Goal: Task Accomplishment & Management: Use online tool/utility

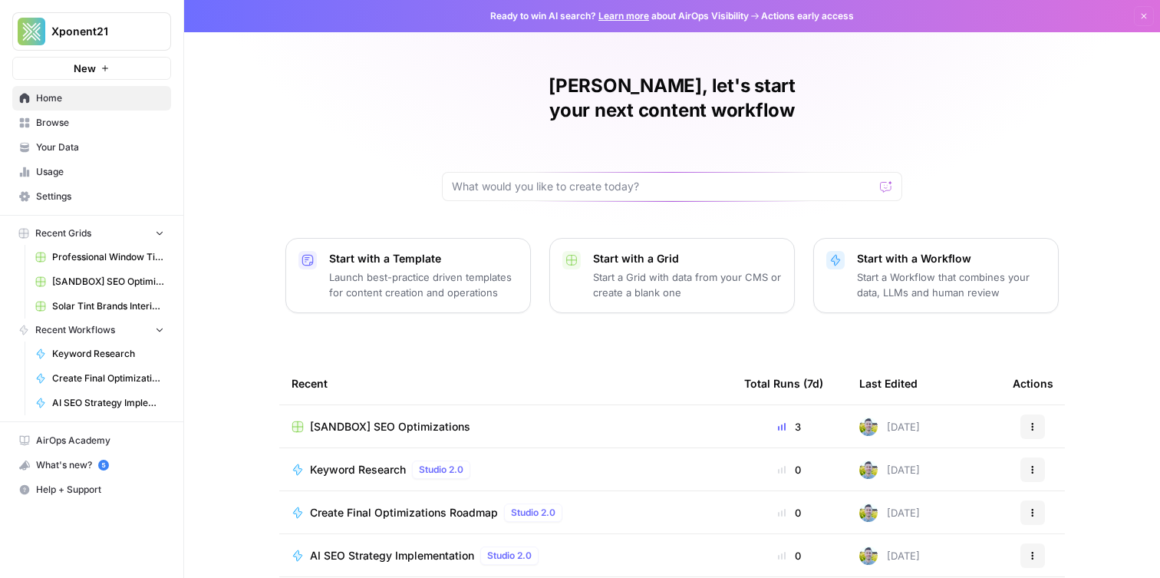
scroll to position [7, 0]
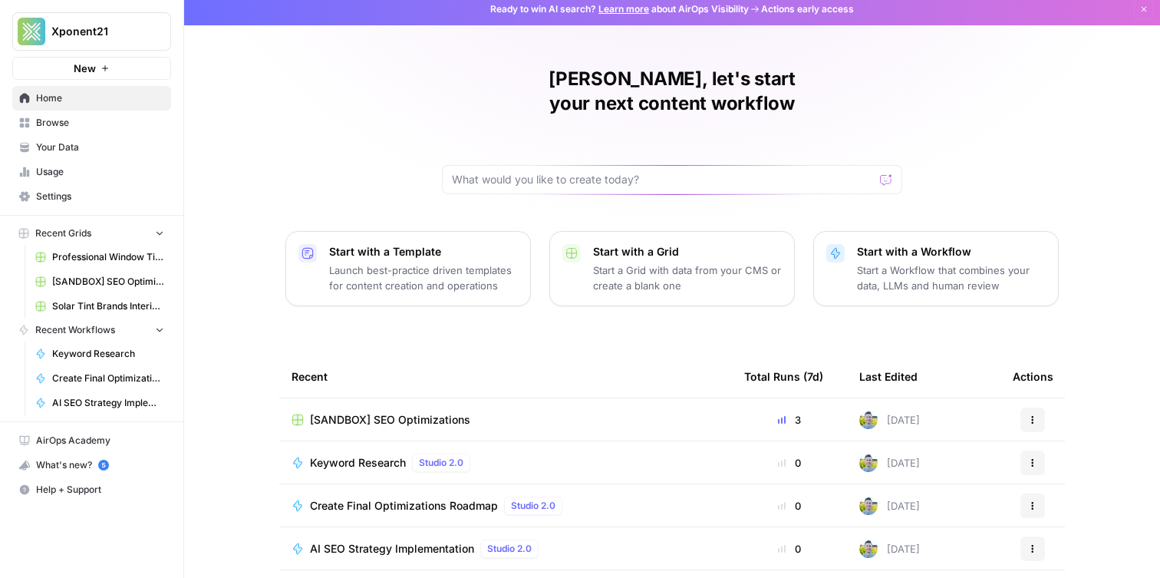
click at [100, 121] on span "Browse" at bounding box center [100, 123] width 128 height 14
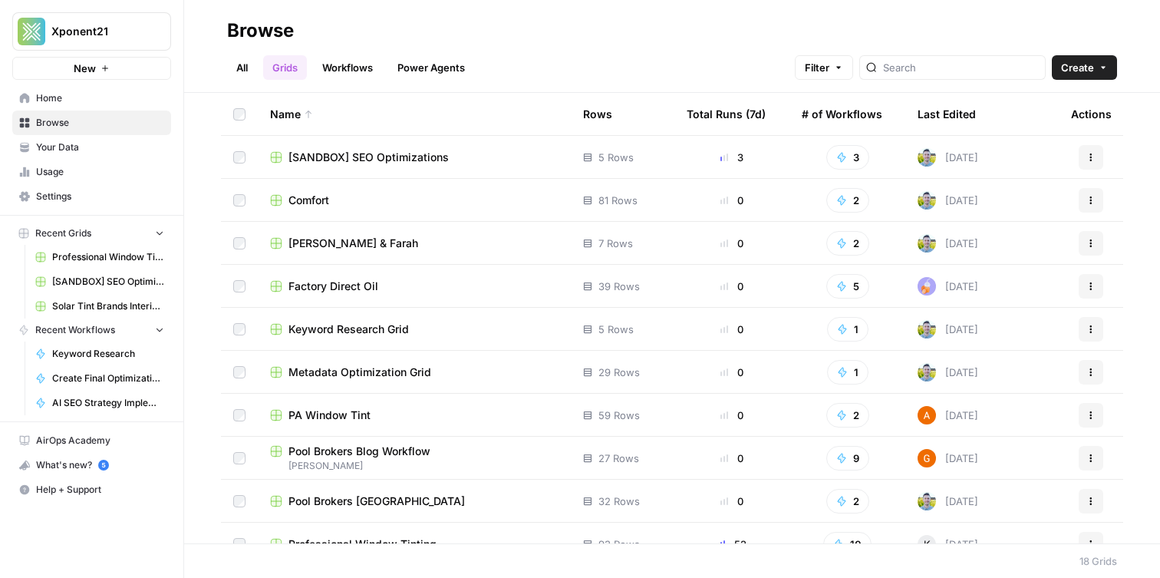
click at [64, 153] on span "Your Data" at bounding box center [100, 147] width 128 height 14
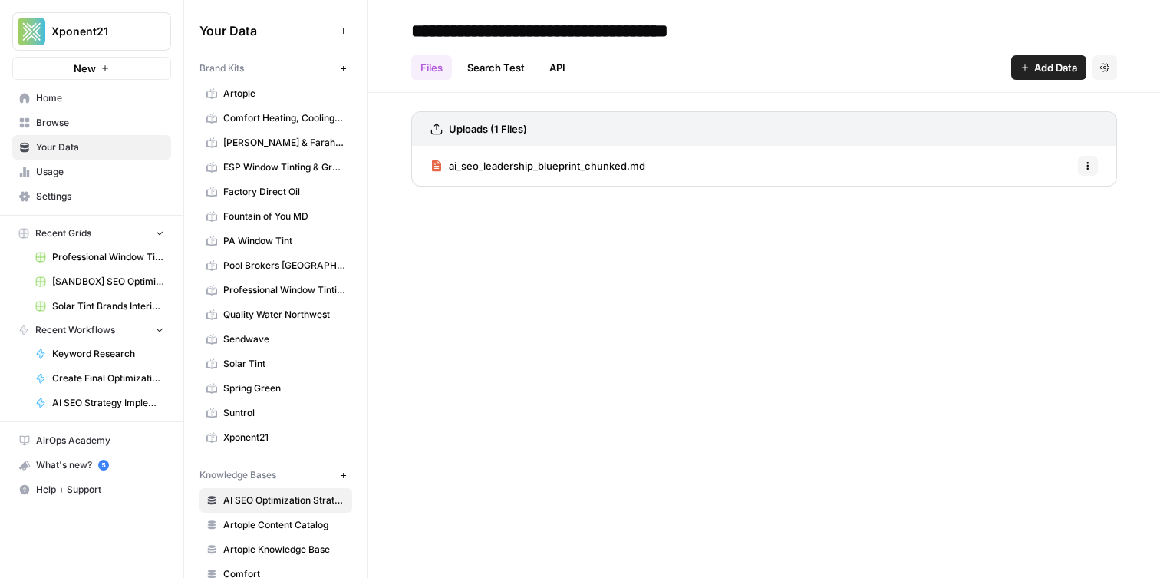
click at [298, 316] on span "Quality Water Northwest" at bounding box center [284, 315] width 122 height 14
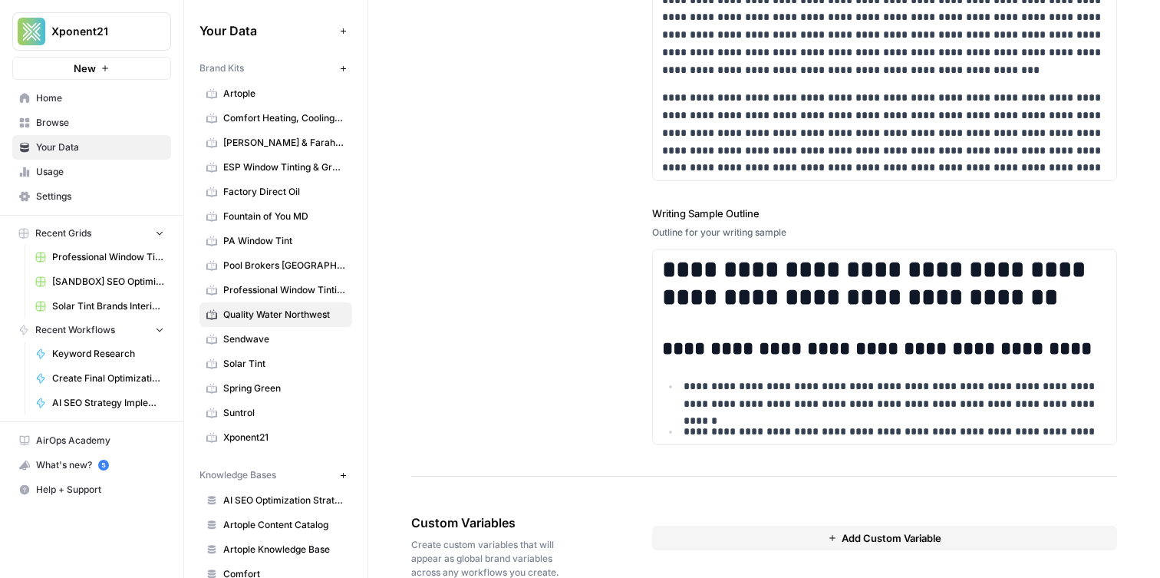
scroll to position [2102, 0]
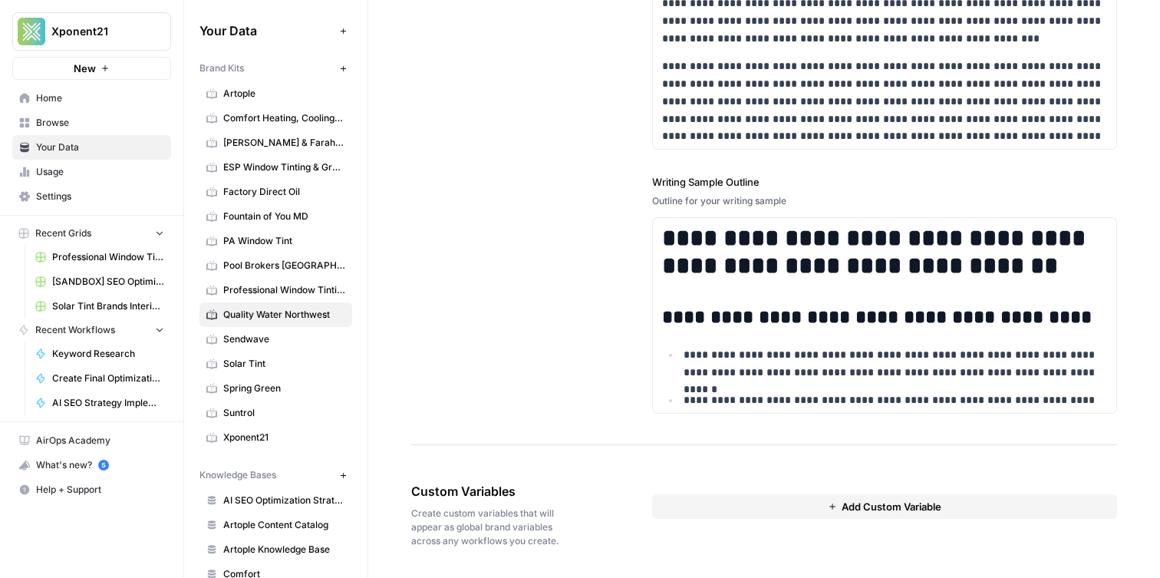
click at [314, 288] on span "Professional Window Tinting" at bounding box center [284, 290] width 122 height 14
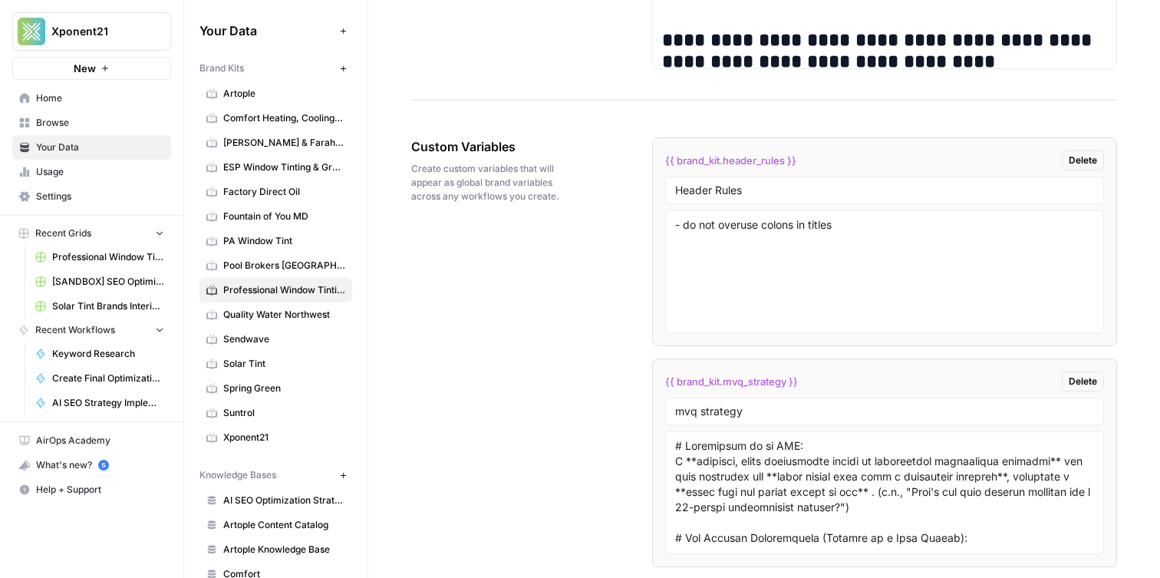
scroll to position [2707, 0]
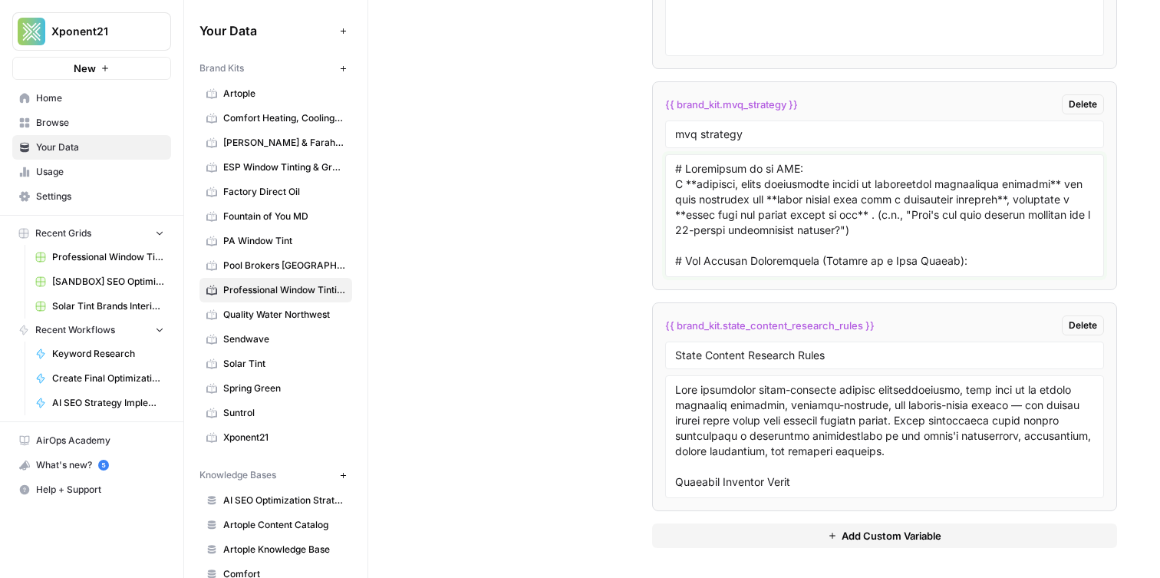
click at [759, 209] on textarea at bounding box center [884, 215] width 419 height 109
click at [304, 315] on span "Quality Water Northwest" at bounding box center [284, 315] width 122 height 14
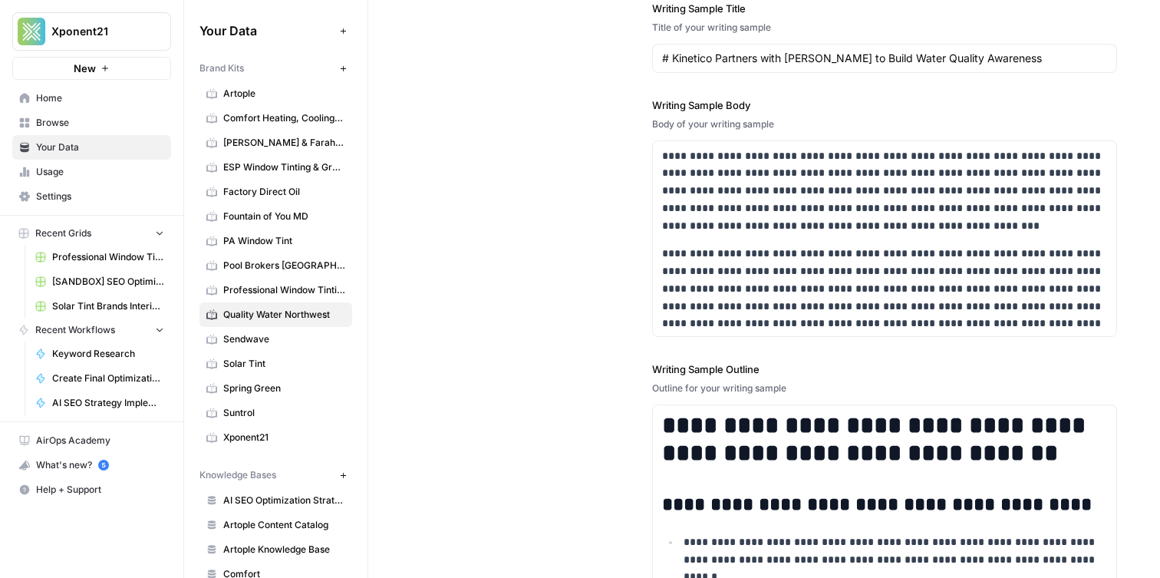
scroll to position [2102, 0]
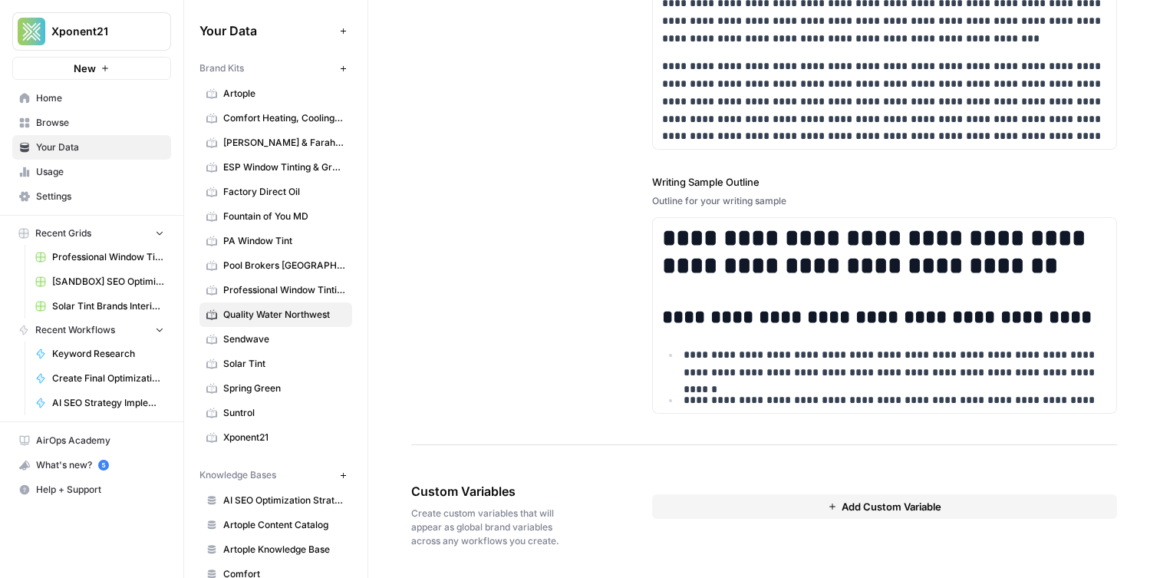
click at [732, 511] on button "Add Custom Variable" at bounding box center [884, 506] width 465 height 25
drag, startPoint x: 730, startPoint y: 532, endPoint x: 733, endPoint y: 520, distance: 12.6
click at [730, 531] on input "text" at bounding box center [884, 535] width 419 height 14
type input "m"
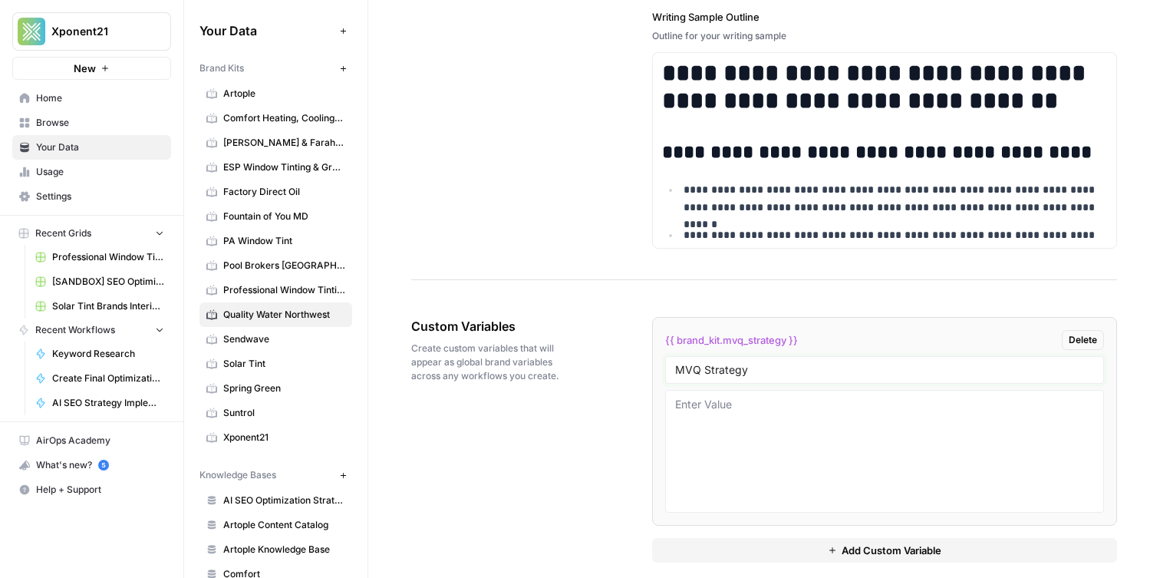
scroll to position [2274, 0]
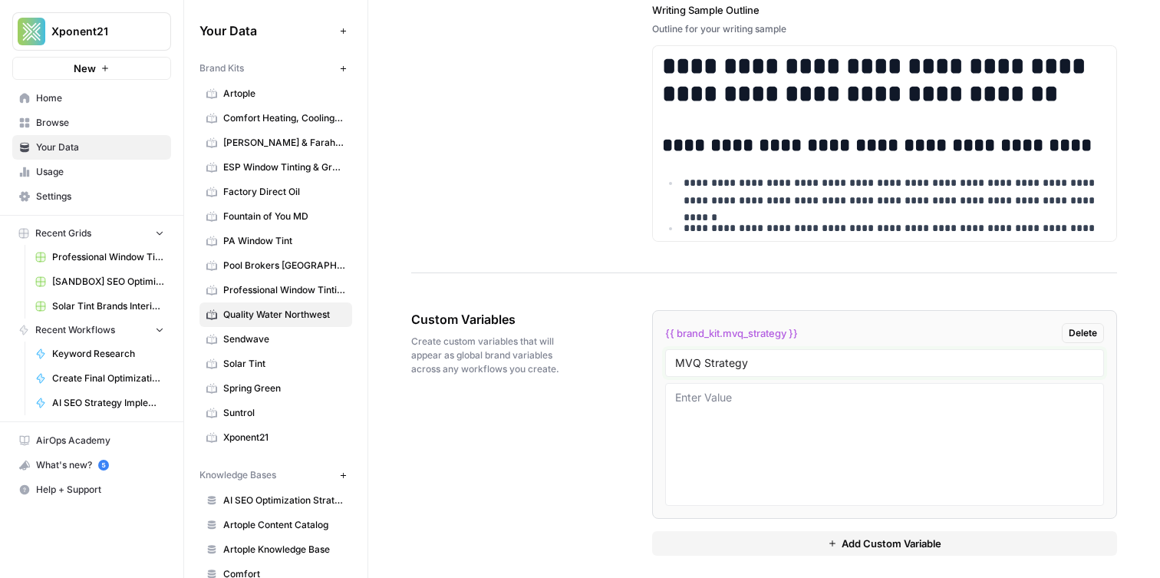
type input "MVQ Strategy"
click at [819, 408] on textarea at bounding box center [884, 444] width 419 height 109
paste textarea "# Definition of an MVQ: A **specific, often emotionally loaded or financially s…"
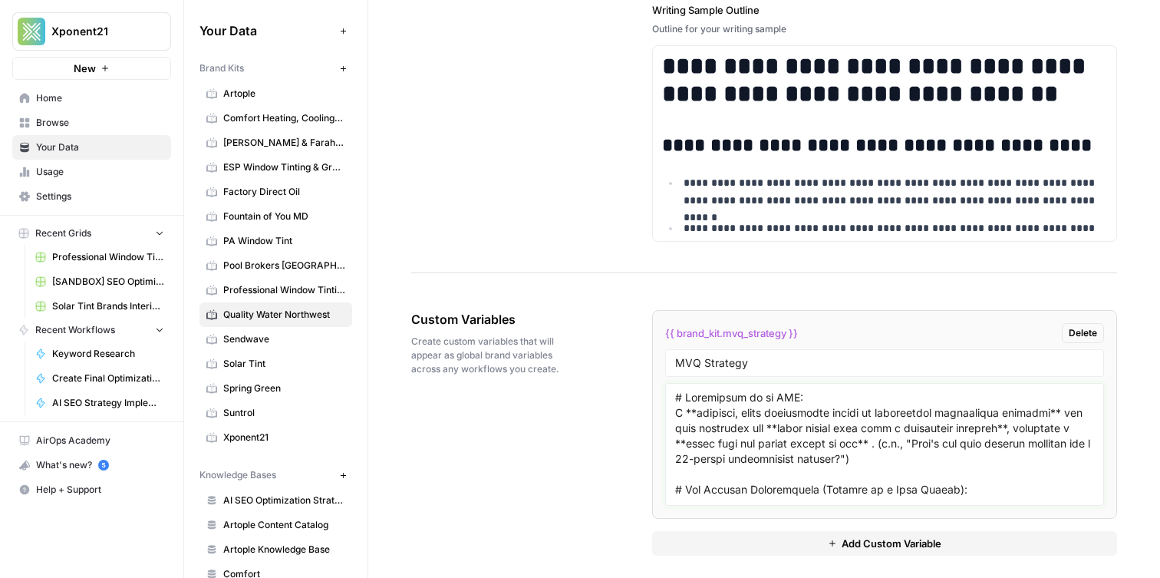
scroll to position [503, 0]
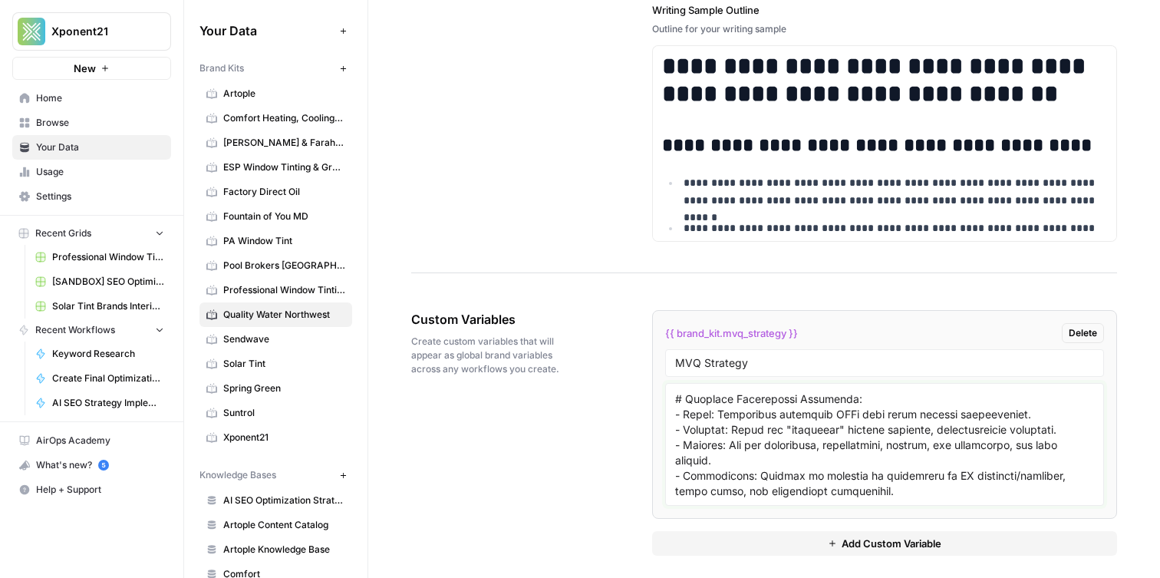
type textarea "# Definition of an MVQ: A **specific, often emotionally loaded or financially s…"
drag, startPoint x: 311, startPoint y: 289, endPoint x: 322, endPoint y: 293, distance: 11.4
click at [311, 289] on span "Professional Window Tinting" at bounding box center [284, 290] width 122 height 14
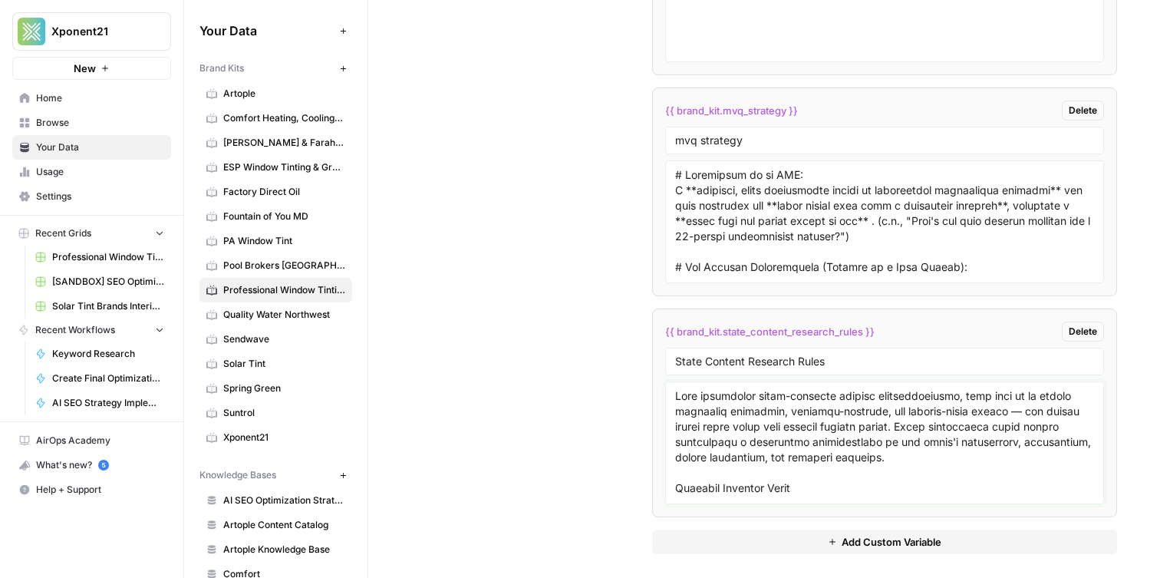
click at [759, 396] on textarea at bounding box center [884, 442] width 419 height 109
click at [759, 396] on textarea at bounding box center [884, 443] width 419 height 109
click at [312, 318] on span "Quality Water Northwest" at bounding box center [284, 315] width 122 height 14
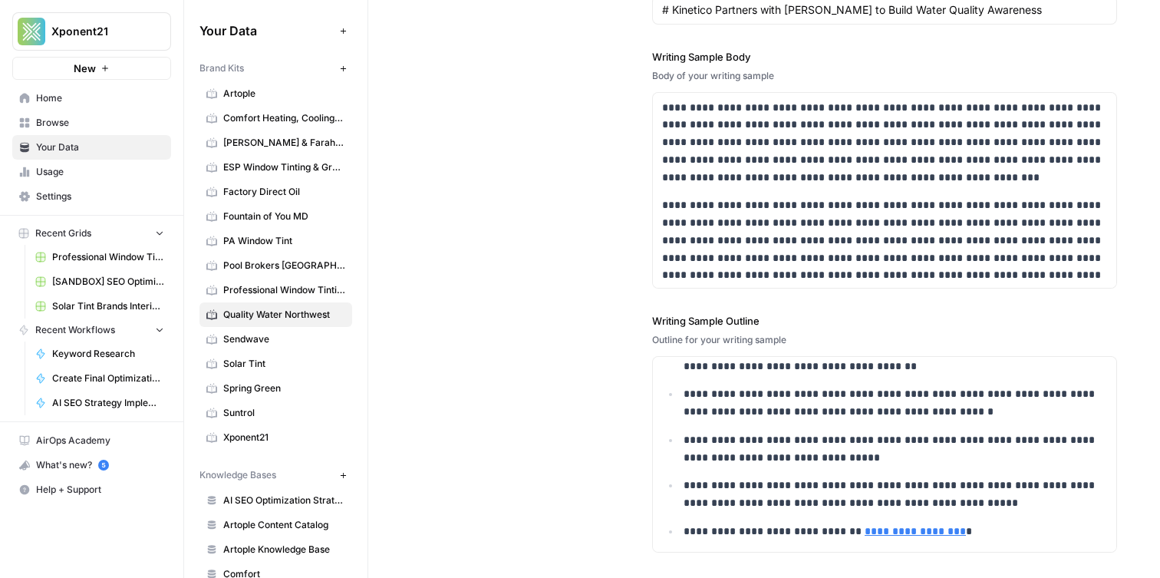
scroll to position [2282, 0]
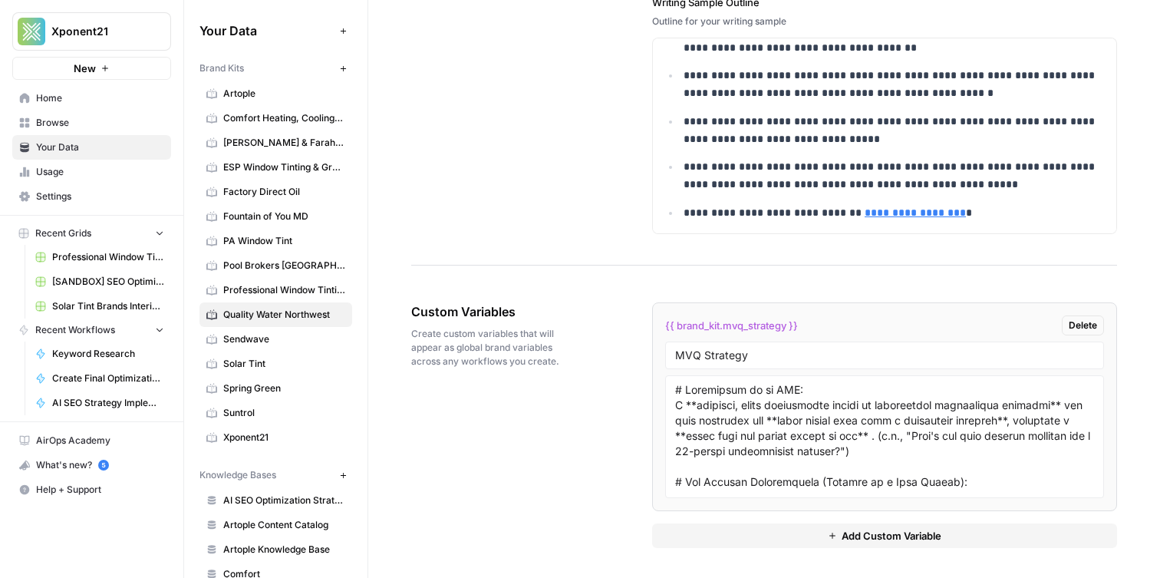
click at [810, 526] on button "Add Custom Variable" at bounding box center [884, 535] width 465 height 25
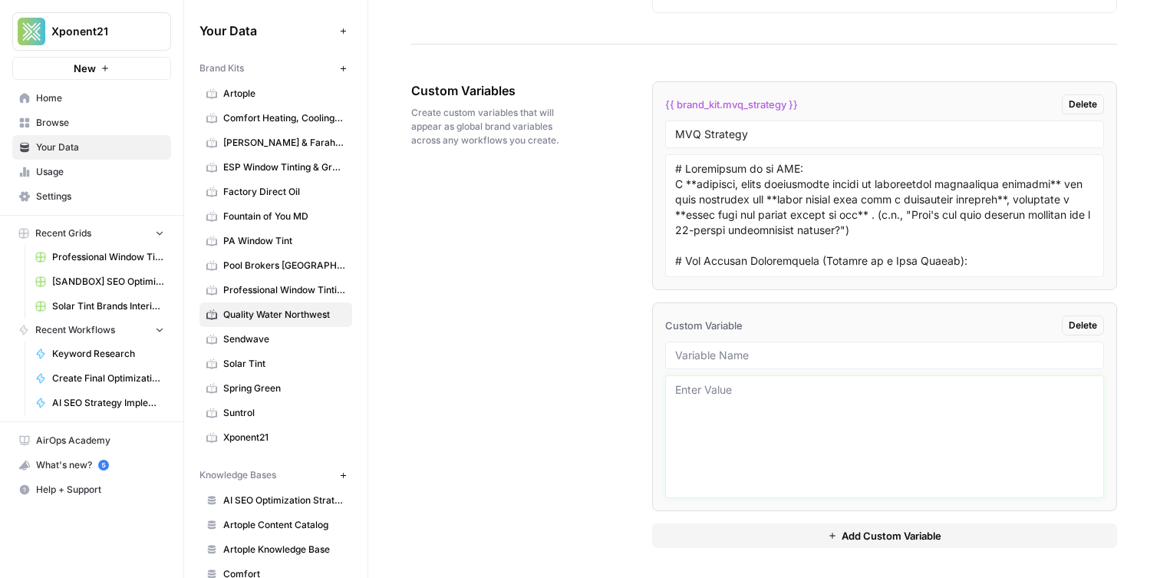
click at [755, 450] on textarea at bounding box center [884, 436] width 419 height 109
paste textarea "When generating state-specific content recommendations, your goal is to create …"
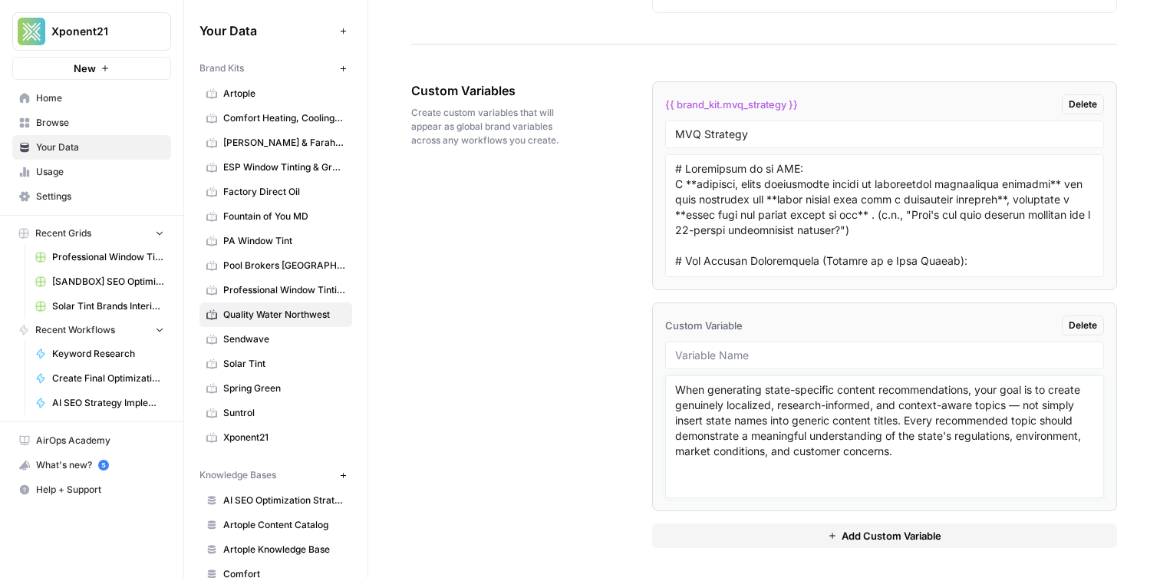
type textarea "When generating state-specific content recommendations, your goal is to create …"
click at [734, 349] on input "text" at bounding box center [884, 355] width 419 height 14
type input "State Content Research Rules"
click at [599, 338] on div "Custom Variables Create custom variables that will appear as global brand varia…" at bounding box center [764, 315] width 706 height 528
click at [84, 128] on span "Browse" at bounding box center [100, 123] width 128 height 14
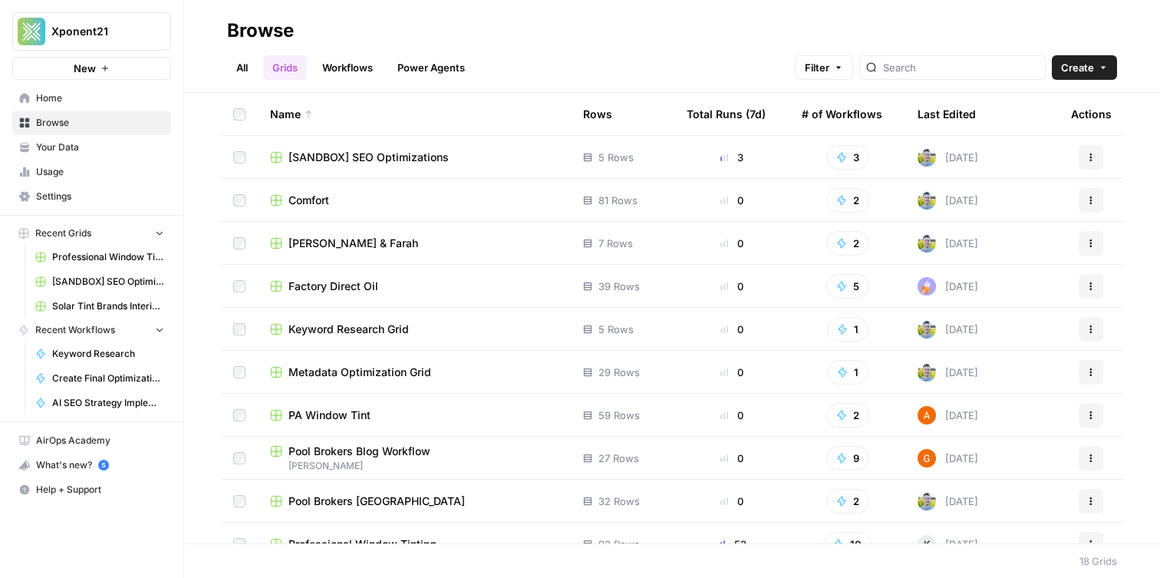
click at [311, 206] on span "Comfort" at bounding box center [308, 200] width 41 height 15
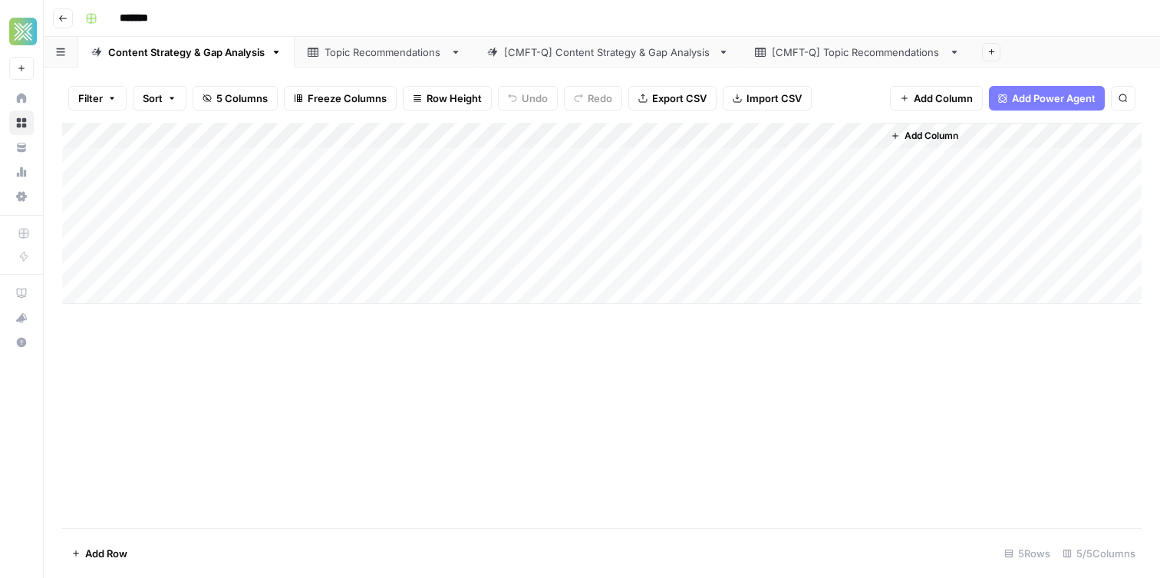
click at [324, 142] on div "Add Column" at bounding box center [601, 213] width 1079 height 181
click at [291, 172] on input "Pillars (separated by commas)" at bounding box center [317, 172] width 156 height 15
click at [492, 134] on div "Add Column" at bounding box center [601, 213] width 1079 height 181
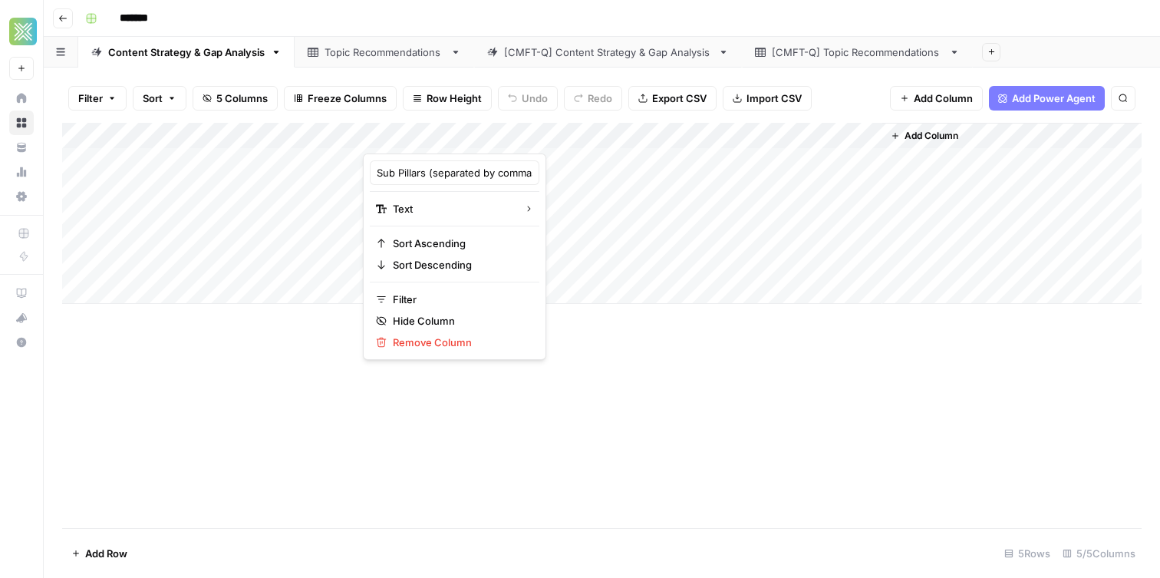
click at [492, 135] on div at bounding box center [484, 138] width 243 height 31
click at [492, 136] on div at bounding box center [484, 138] width 243 height 31
click at [449, 166] on input "Sub Pillars (separated by commas) (1)" at bounding box center [455, 172] width 156 height 15
click at [450, 166] on input "Sub Pillars (separated by commas) (1)" at bounding box center [455, 172] width 156 height 15
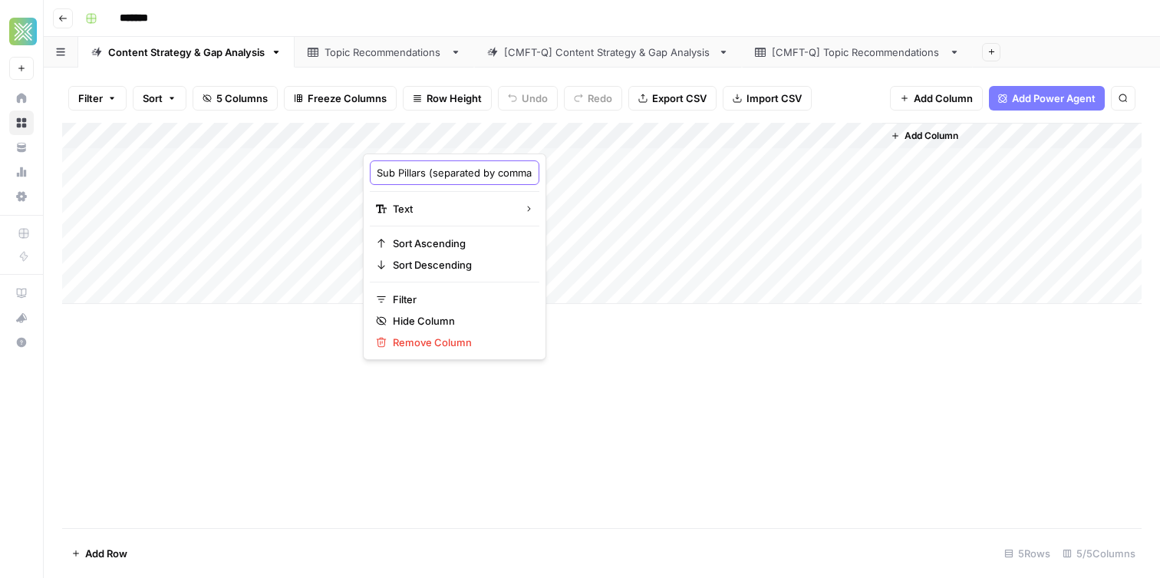
click at [450, 166] on input "Sub Pillars (separated by commas) (1)" at bounding box center [455, 172] width 156 height 15
click at [355, 41] on link "Topic Recommendations" at bounding box center [384, 52] width 179 height 31
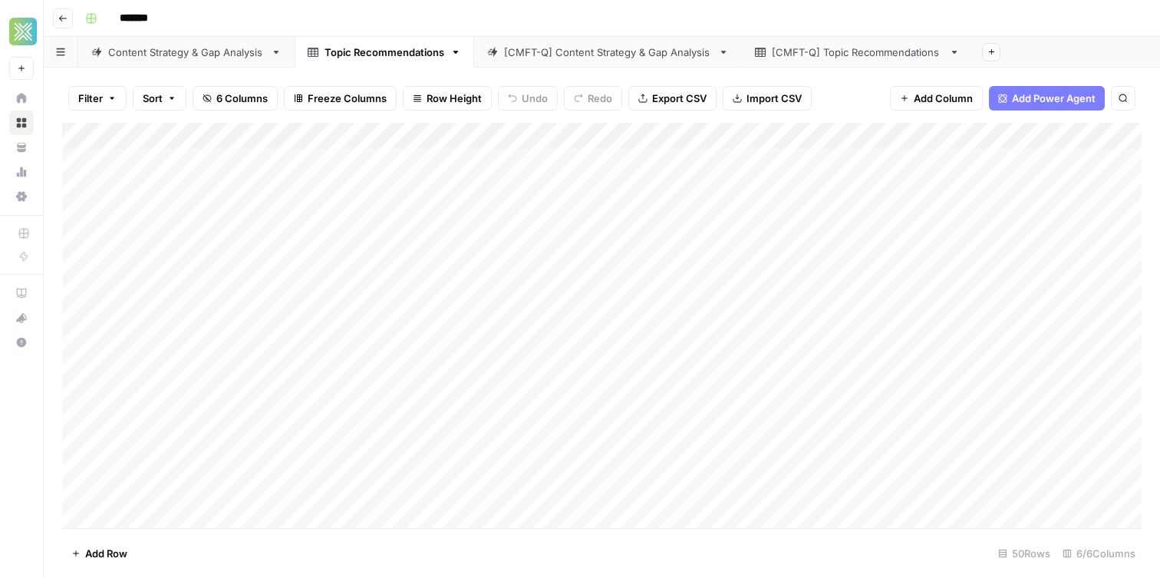
scroll to position [0, 209]
click at [668, 62] on link "[CMFT-Q] Content Strategy & Gap Analysis" at bounding box center [608, 52] width 268 height 31
click at [606, 136] on div "Add Column" at bounding box center [601, 161] width 1079 height 77
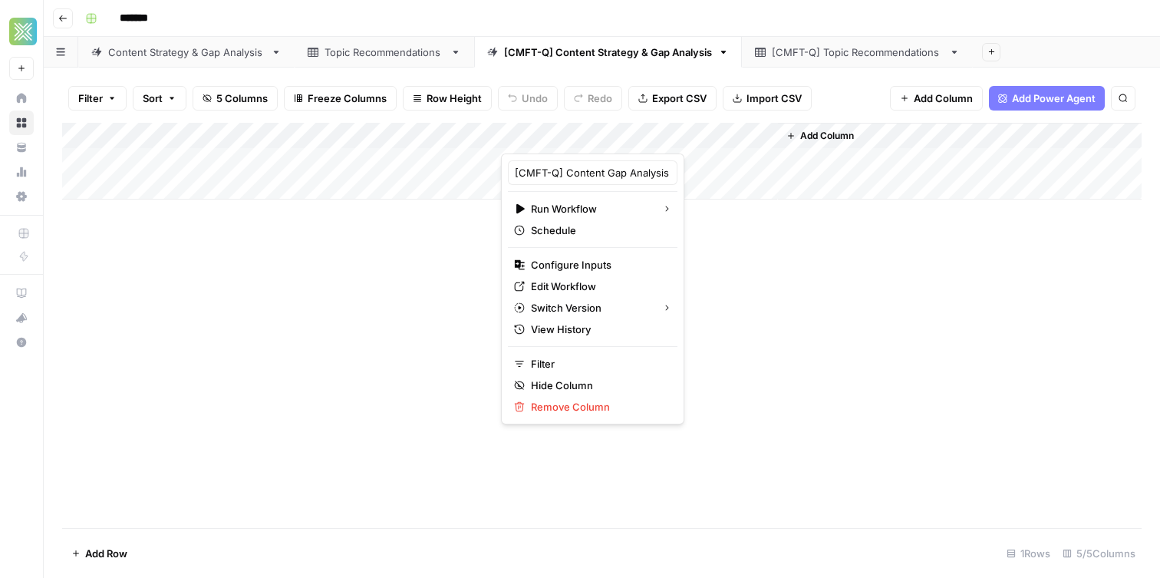
click at [857, 51] on div "[CMFT-Q] Topic Recommendations" at bounding box center [857, 51] width 171 height 15
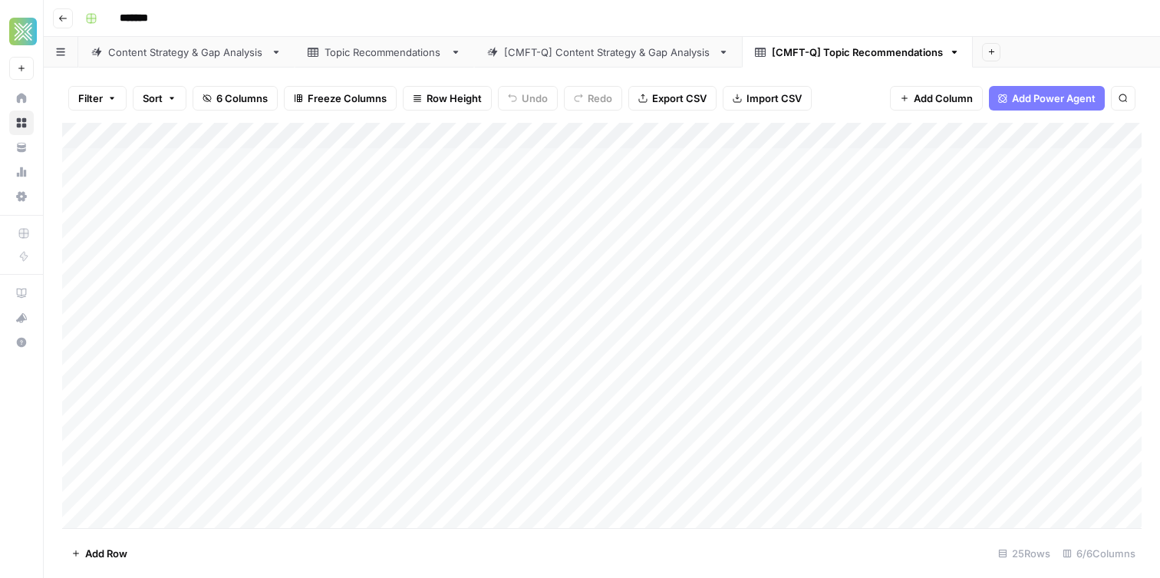
click at [216, 53] on div "Content Strategy & Gap Analysis" at bounding box center [186, 51] width 156 height 15
click at [606, 51] on div "[CMFT-Q] Content Strategy & Gap Analysis" at bounding box center [608, 51] width 208 height 15
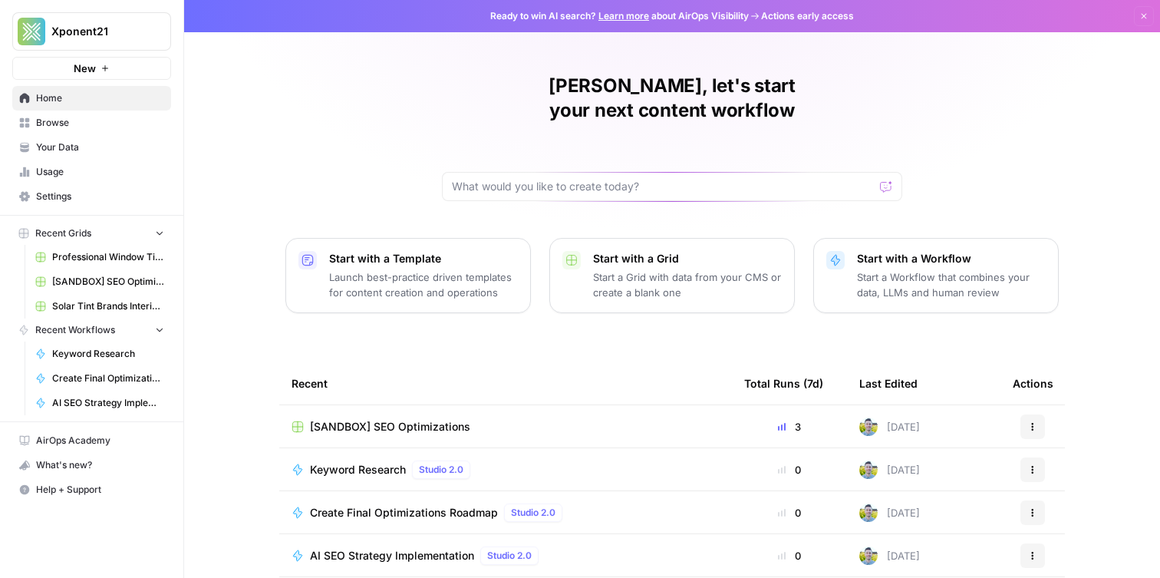
click at [70, 132] on link "Browse" at bounding box center [91, 122] width 159 height 25
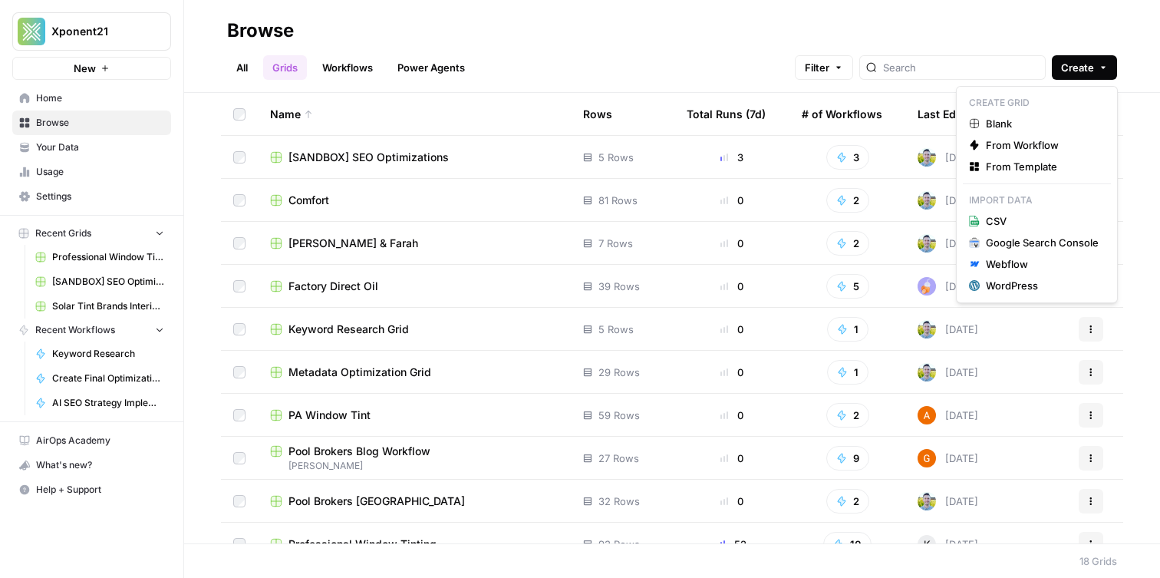
click at [1102, 66] on icon "button" at bounding box center [1102, 67] width 9 height 9
click at [1083, 131] on link "Blank" at bounding box center [1037, 123] width 148 height 21
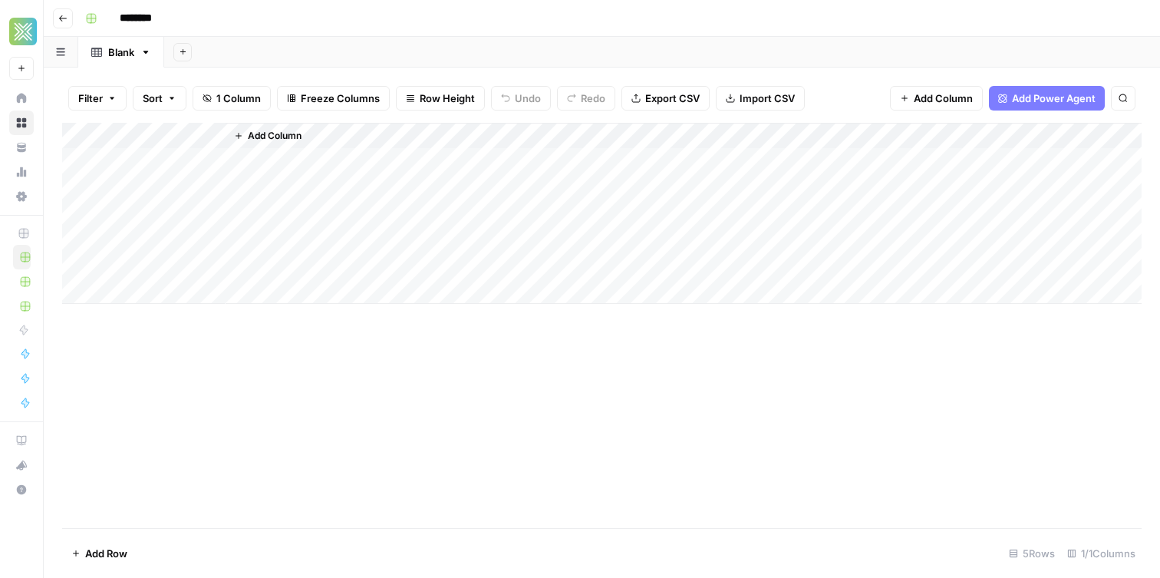
click at [163, 24] on input "********" at bounding box center [156, 18] width 86 height 25
click at [160, 19] on input "********" at bounding box center [156, 18] width 86 height 25
click at [120, 51] on div "Blank" at bounding box center [121, 51] width 26 height 15
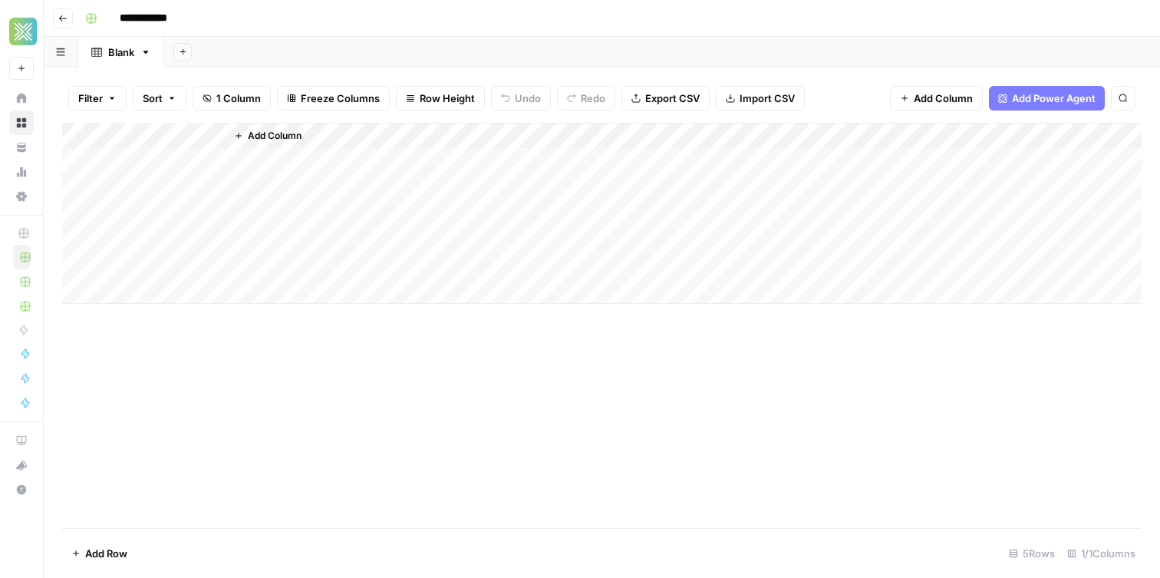
type input "**********"
click at [120, 51] on div "Blank" at bounding box center [121, 51] width 26 height 15
click at [110, 52] on div "Blank" at bounding box center [121, 51] width 26 height 15
click at [110, 52] on input "*****" at bounding box center [122, 52] width 28 height 20
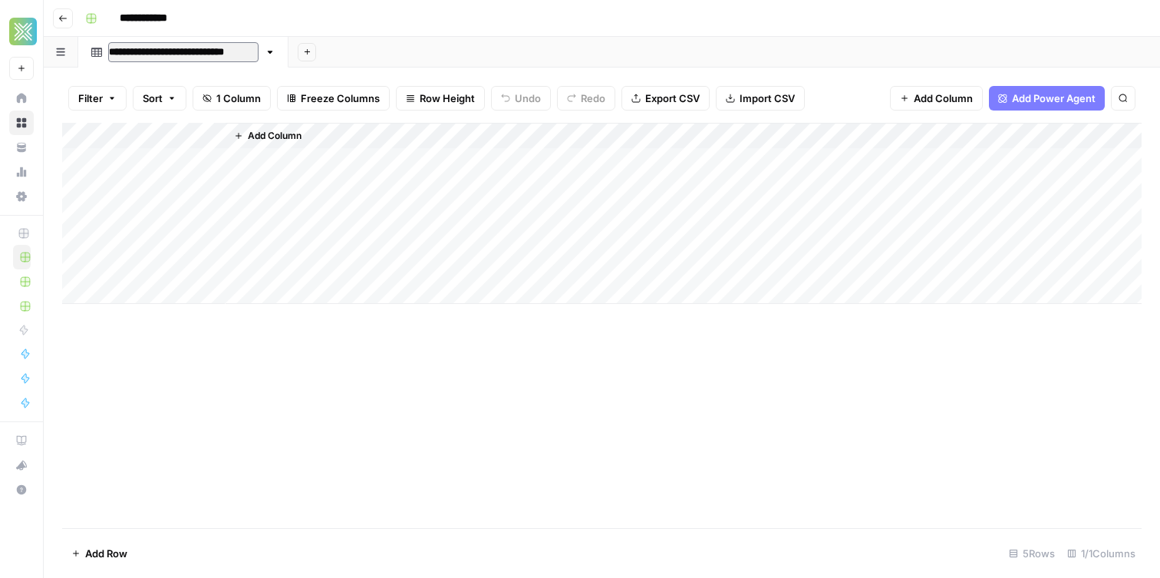
type input "**********"
click at [149, 135] on div "Add Column" at bounding box center [601, 213] width 1079 height 181
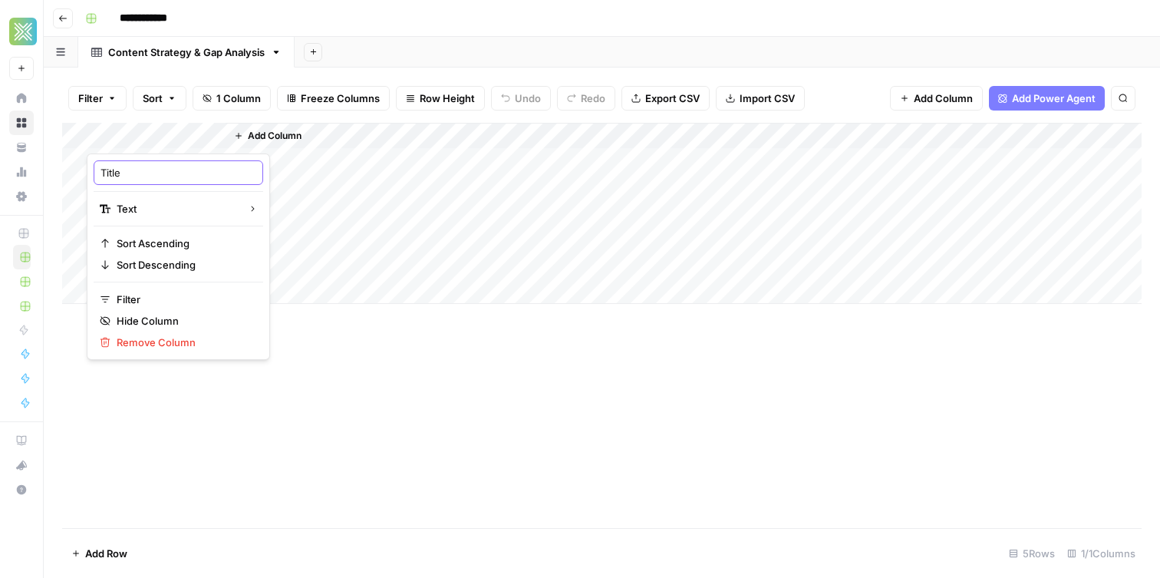
click at [153, 170] on input "Title" at bounding box center [178, 172] width 156 height 15
type input "Number of Topics"
drag, startPoint x: 282, startPoint y: 129, endPoint x: 272, endPoint y: 130, distance: 10.1
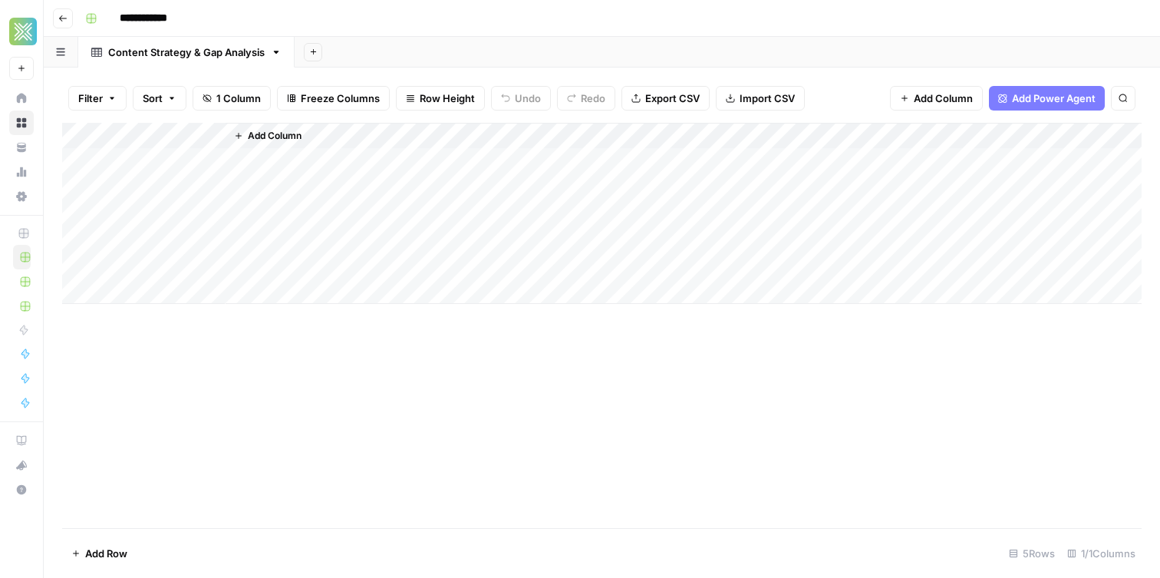
click at [282, 129] on span "Add Column" at bounding box center [275, 136] width 54 height 14
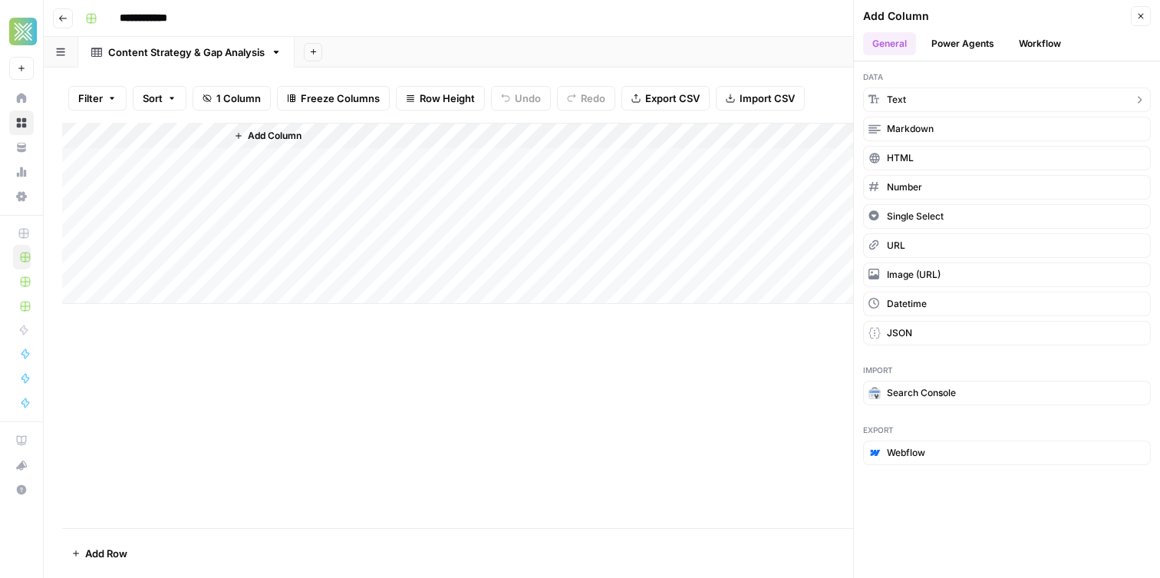
drag, startPoint x: 939, startPoint y: 100, endPoint x: 168, endPoint y: 143, distance: 772.0
click at [938, 100] on button "Text" at bounding box center [1007, 99] width 288 height 25
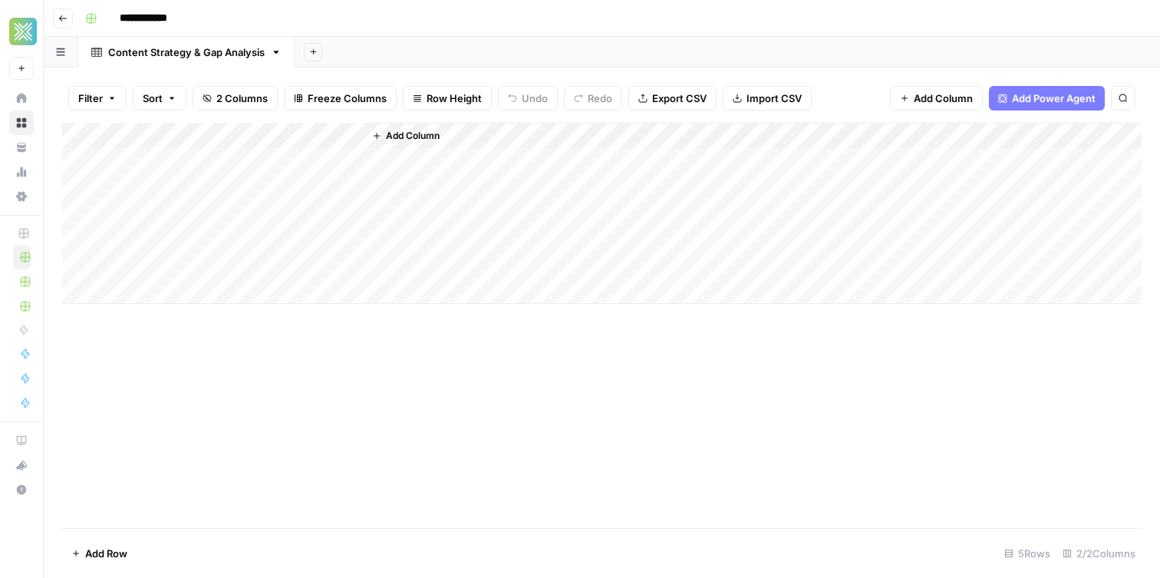
click at [253, 134] on div "Add Column" at bounding box center [601, 213] width 1079 height 181
click at [255, 171] on input "New Column" at bounding box center [317, 172] width 156 height 15
click at [255, 170] on input "New Column" at bounding box center [317, 172] width 156 height 15
paste input "Pillars (separated by commas)"
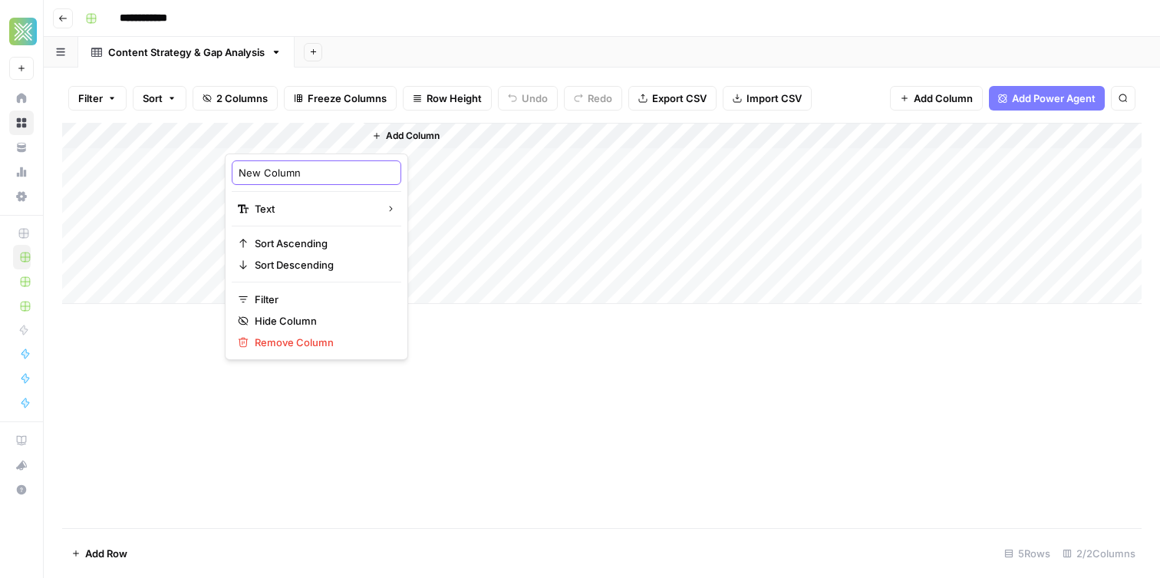
type input "Pillars (separated by commas)"
click at [311, 24] on div "**********" at bounding box center [611, 18] width 1065 height 25
click at [397, 128] on button "Add Column" at bounding box center [406, 136] width 80 height 20
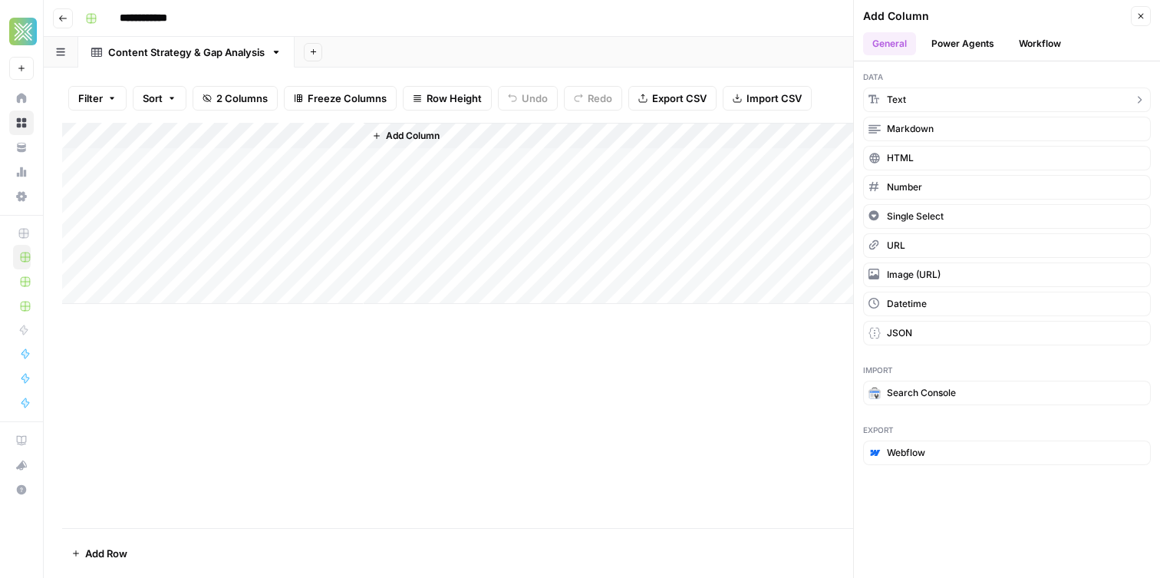
click at [890, 110] on button "Text" at bounding box center [1007, 99] width 288 height 25
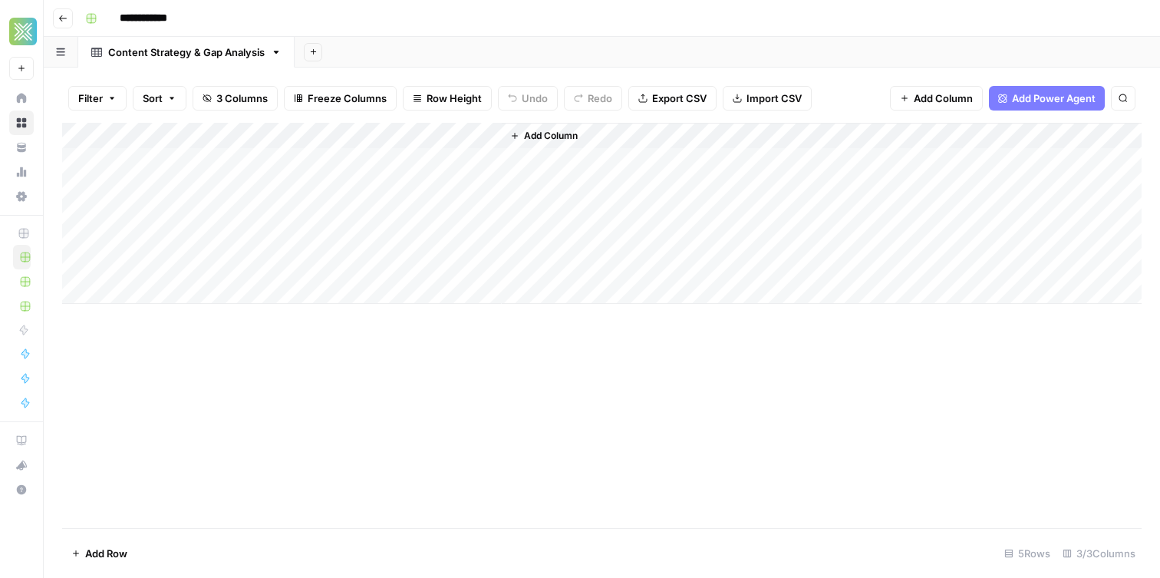
click at [410, 137] on div "Add Column" at bounding box center [601, 213] width 1079 height 181
click at [426, 170] on input "New Column" at bounding box center [455, 172] width 156 height 15
paste input "Sub Pillars (separated by commas) (1)"
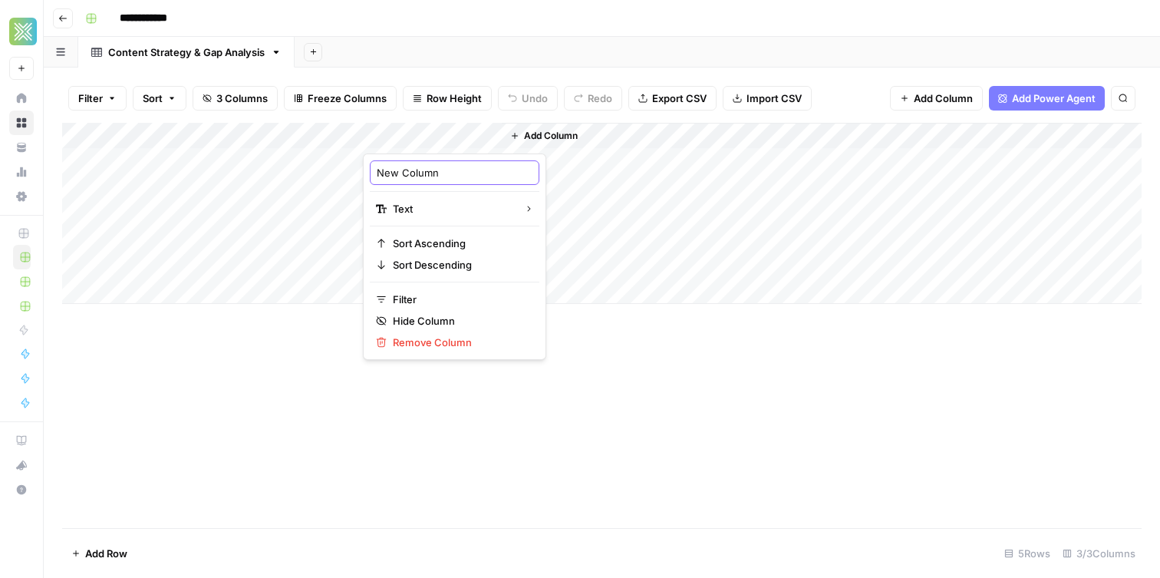
type input "Sub Pillars (separated by commas) (1)"
click at [321, 51] on button "Add Sheet" at bounding box center [313, 52] width 18 height 18
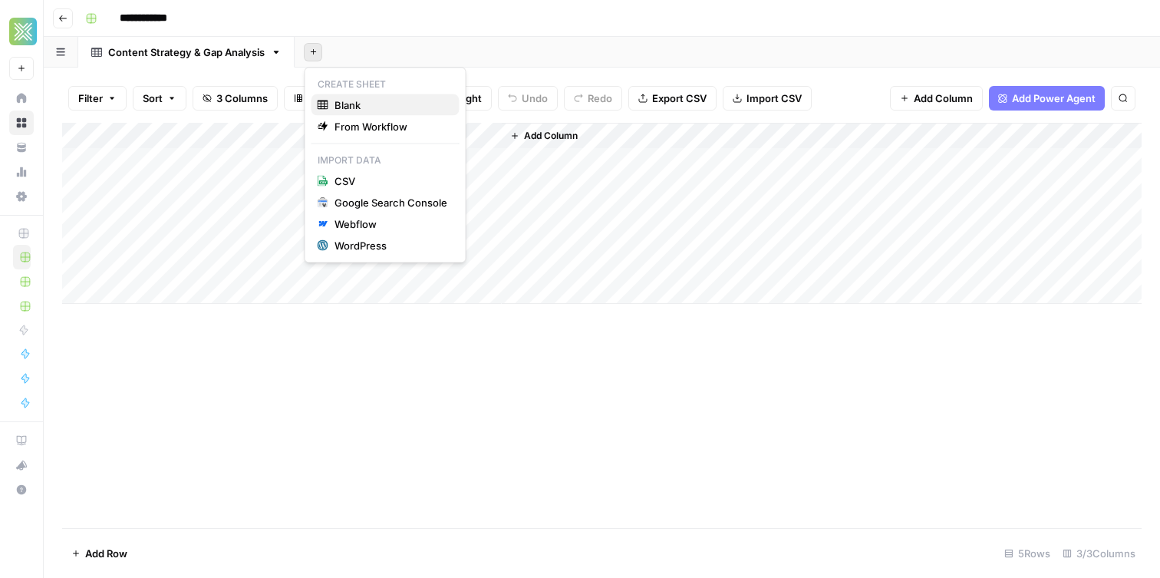
click at [358, 99] on span "Blank" at bounding box center [390, 104] width 113 height 15
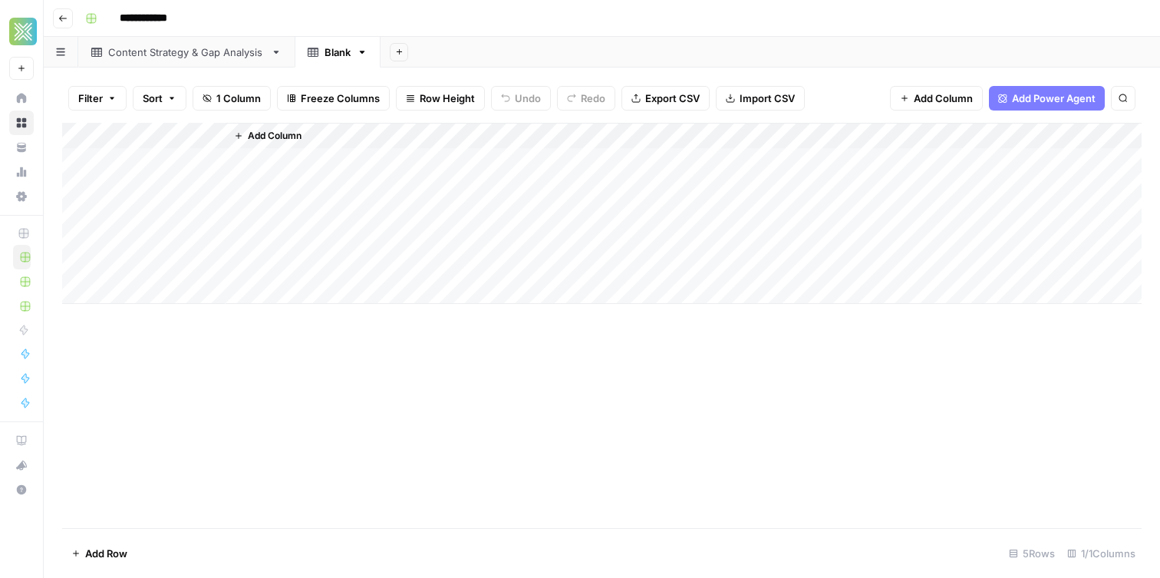
click at [337, 56] on div "Blank" at bounding box center [337, 51] width 26 height 15
click at [337, 56] on input "*****" at bounding box center [338, 52] width 28 height 20
type input "**********"
click at [263, 141] on span "Add Column" at bounding box center [275, 136] width 54 height 14
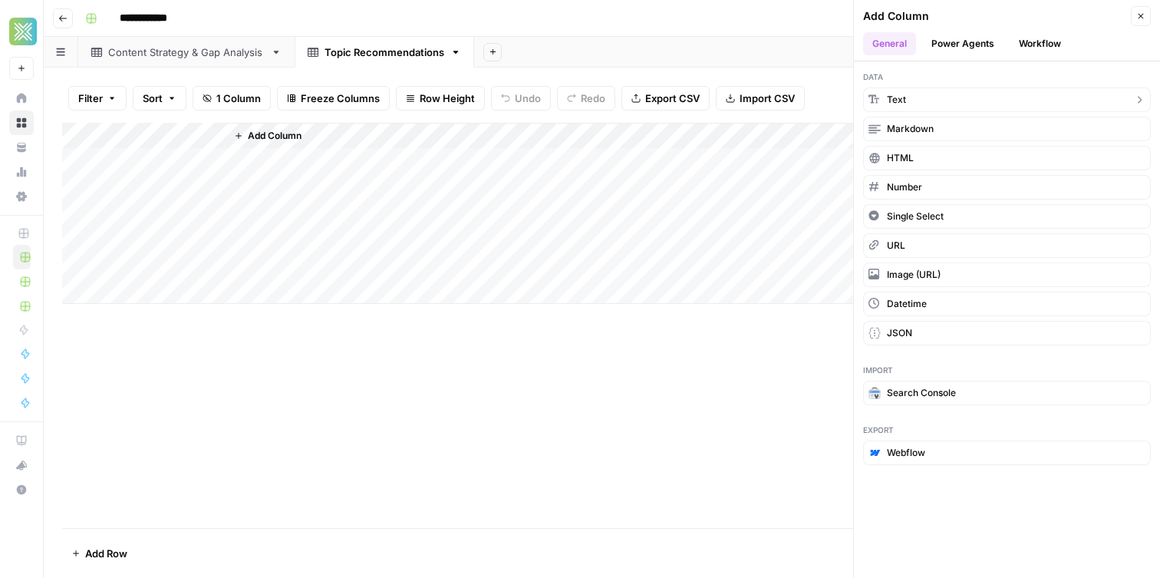
click at [888, 102] on span "Text" at bounding box center [896, 100] width 19 height 14
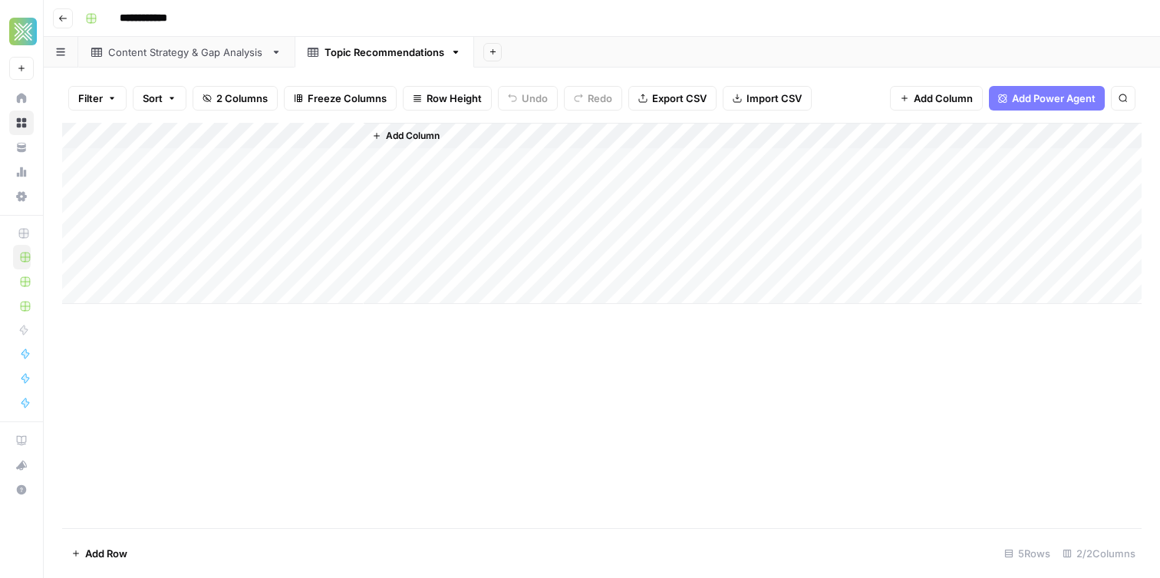
click at [397, 133] on span "Add Column" at bounding box center [413, 136] width 54 height 14
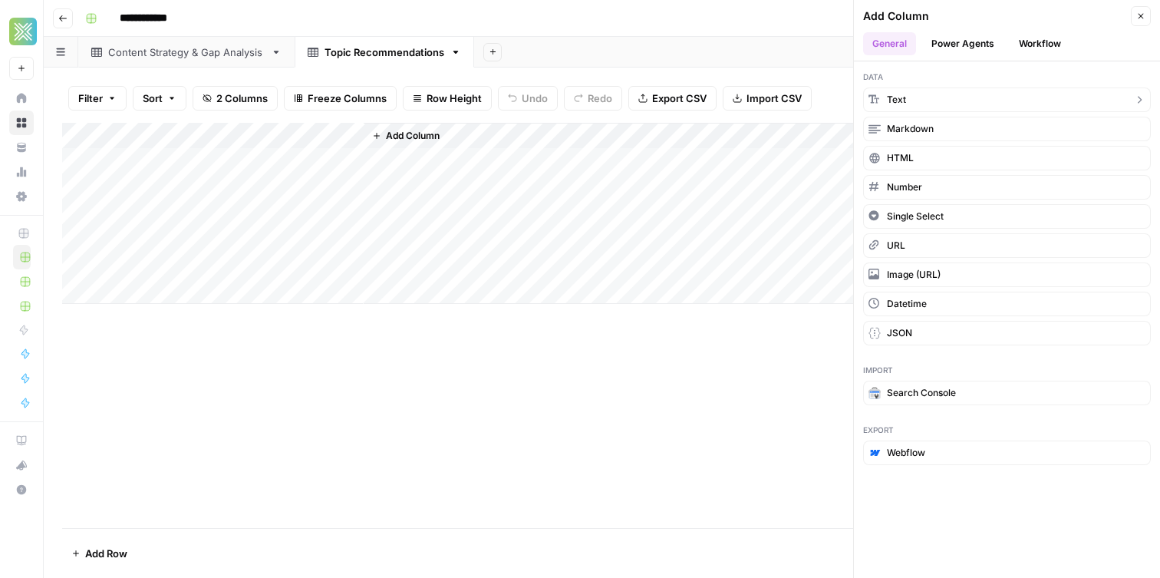
drag, startPoint x: 960, startPoint y: 98, endPoint x: 699, endPoint y: 173, distance: 272.1
click at [960, 98] on button "Text" at bounding box center [1007, 99] width 288 height 25
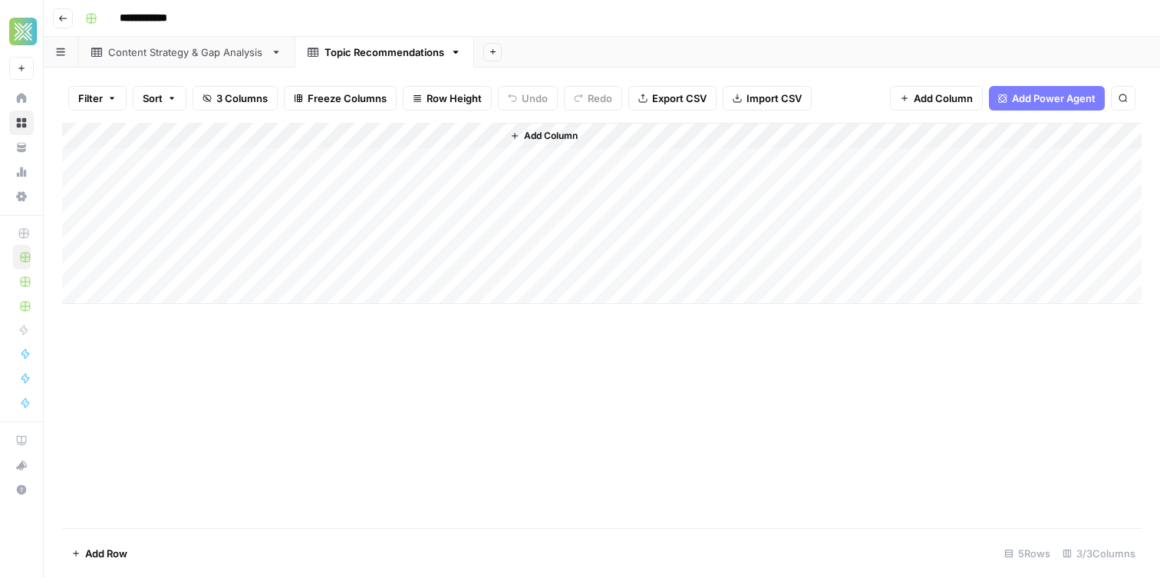
drag, startPoint x: 551, startPoint y: 137, endPoint x: 553, endPoint y: 163, distance: 26.2
click at [551, 139] on span "Add Column" at bounding box center [551, 136] width 54 height 14
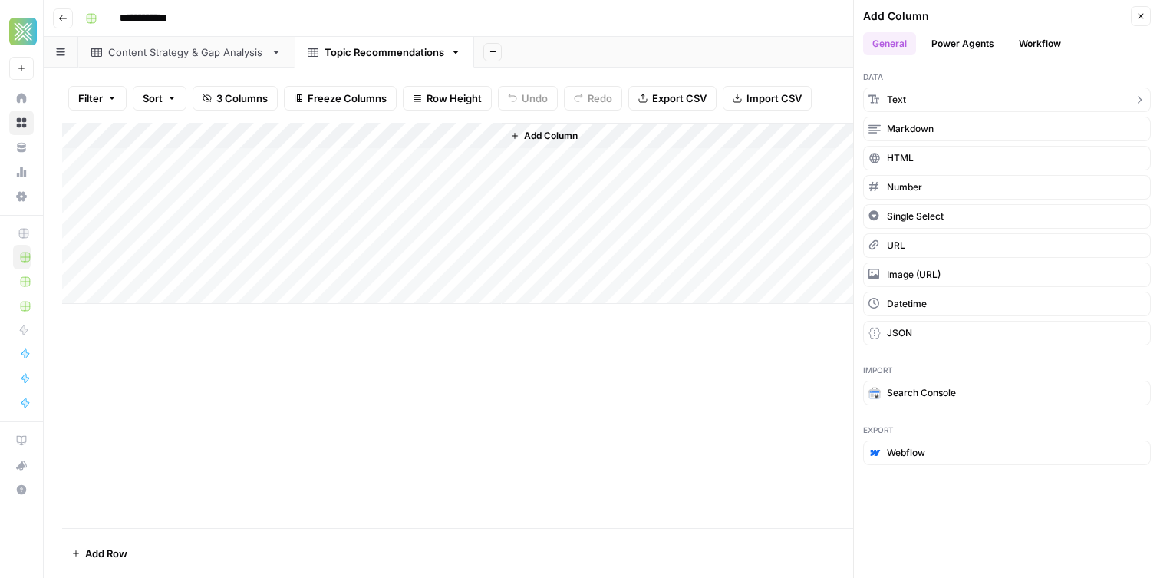
click at [871, 104] on div "button" at bounding box center [874, 100] width 12 height 12
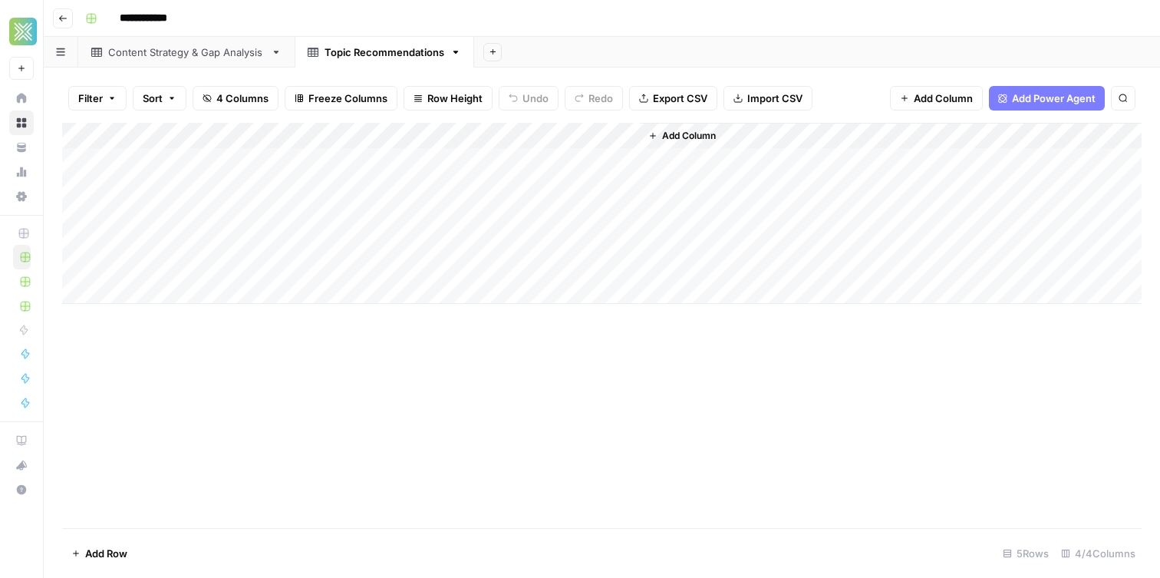
drag, startPoint x: 706, startPoint y: 131, endPoint x: 744, endPoint y: 172, distance: 55.4
click at [706, 132] on span "Add Column" at bounding box center [689, 136] width 54 height 14
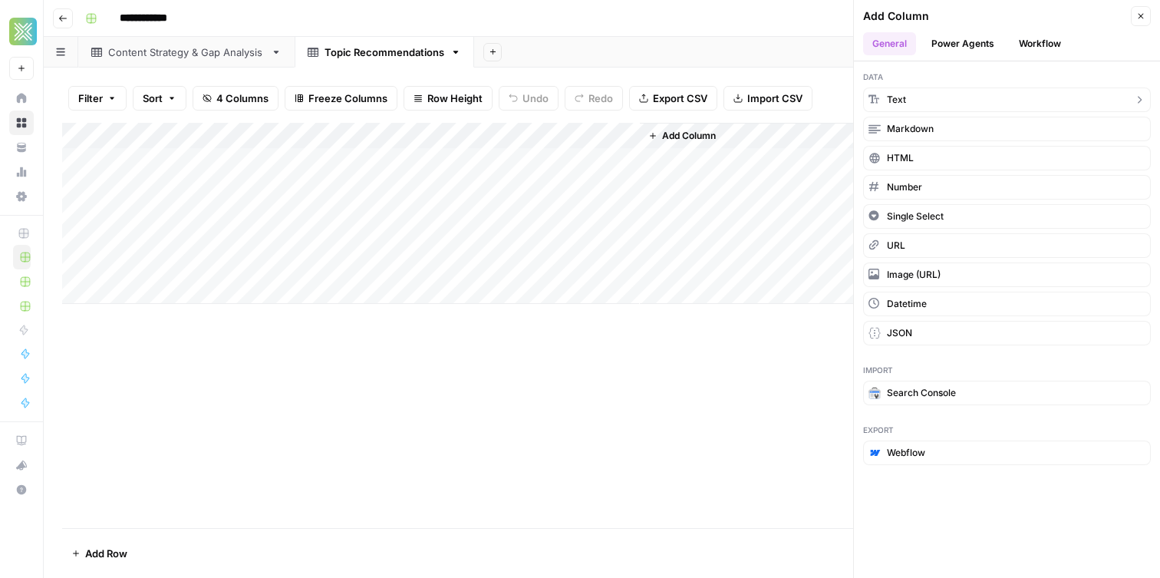
click at [893, 95] on span "Text" at bounding box center [896, 100] width 19 height 14
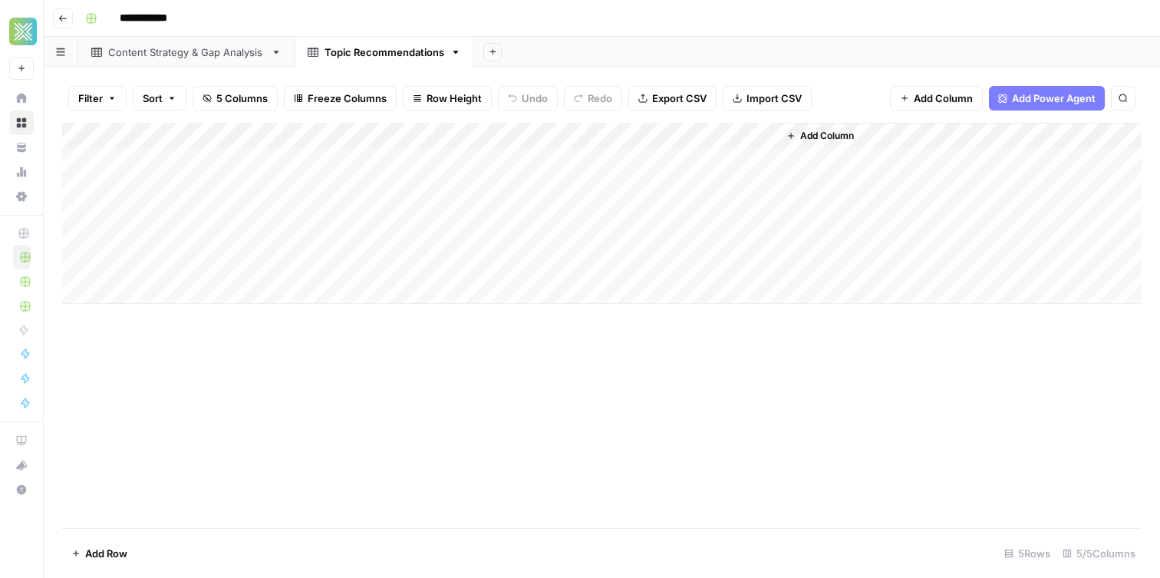
click at [802, 140] on span "Add Column" at bounding box center [827, 136] width 54 height 14
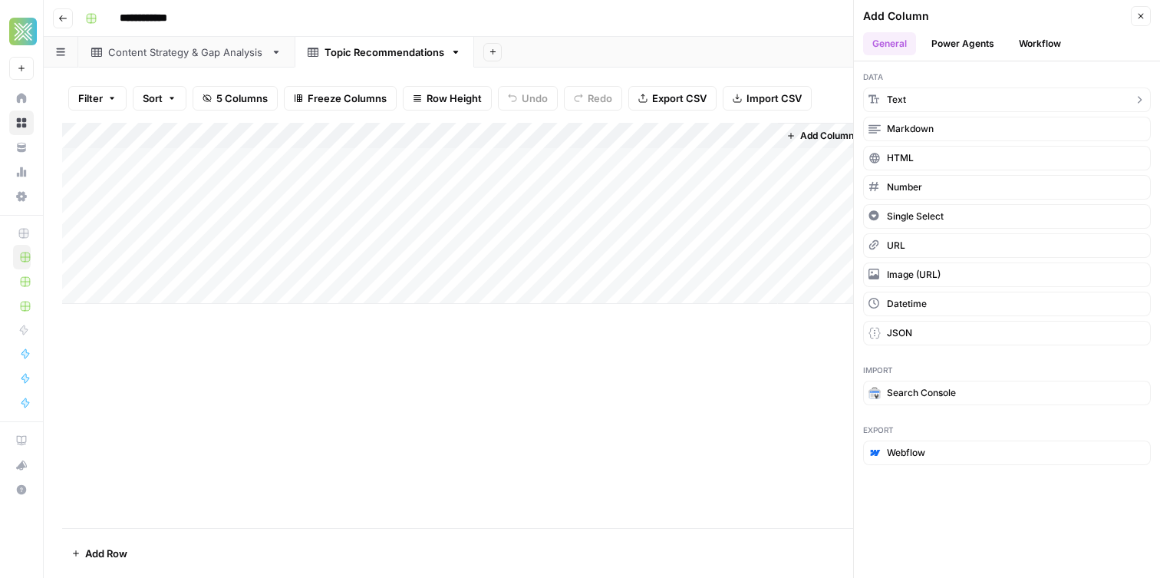
drag, startPoint x: 896, startPoint y: 107, endPoint x: 647, endPoint y: 3, distance: 269.5
click at [896, 107] on button "Text" at bounding box center [1007, 99] width 288 height 25
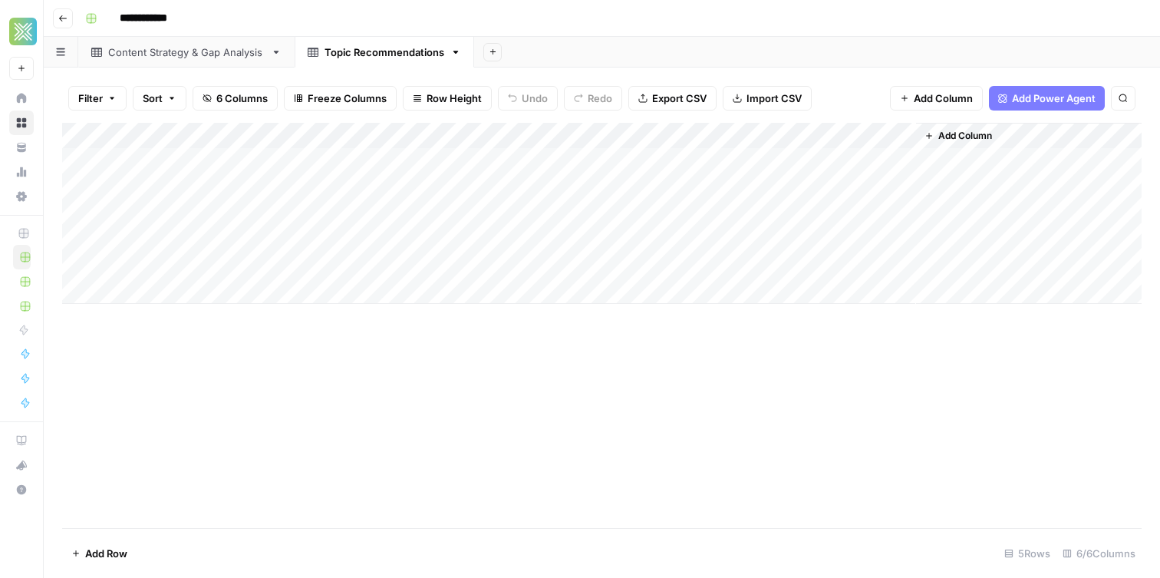
click at [274, 140] on div "Add Column" at bounding box center [601, 213] width 1079 height 181
click at [291, 165] on input "New Column" at bounding box center [317, 172] width 156 height 15
type input "Pillar"
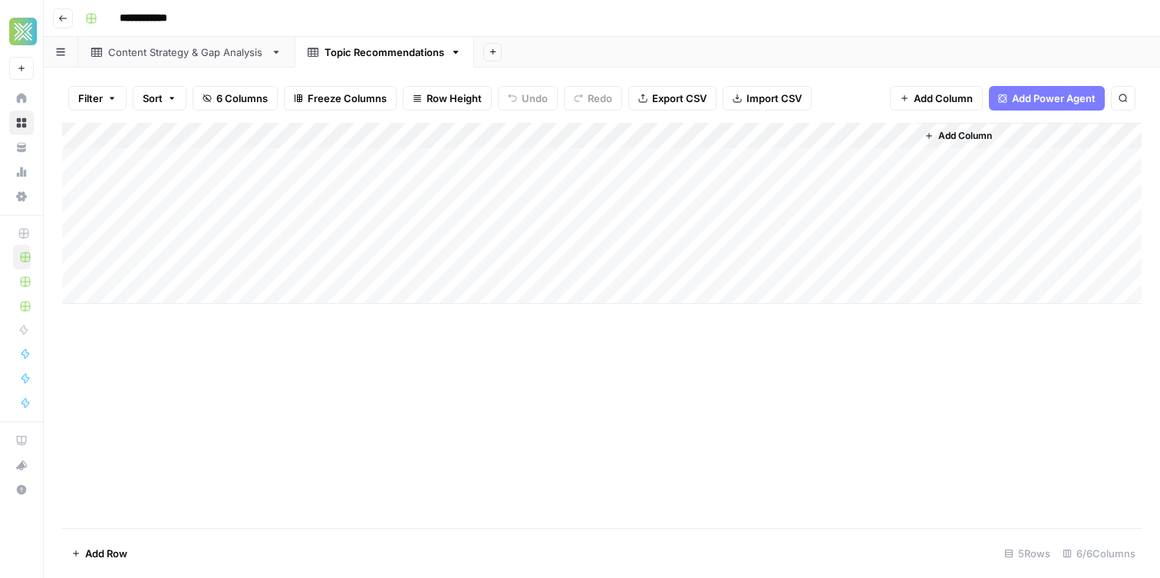
click at [426, 137] on div "Add Column" at bounding box center [601, 213] width 1079 height 181
click at [417, 180] on div "New Column (1)" at bounding box center [455, 172] width 170 height 25
click at [417, 180] on div "Add Column" at bounding box center [601, 213] width 1079 height 181
click at [426, 133] on div "Add Column" at bounding box center [601, 213] width 1079 height 181
click at [426, 133] on div at bounding box center [432, 138] width 139 height 31
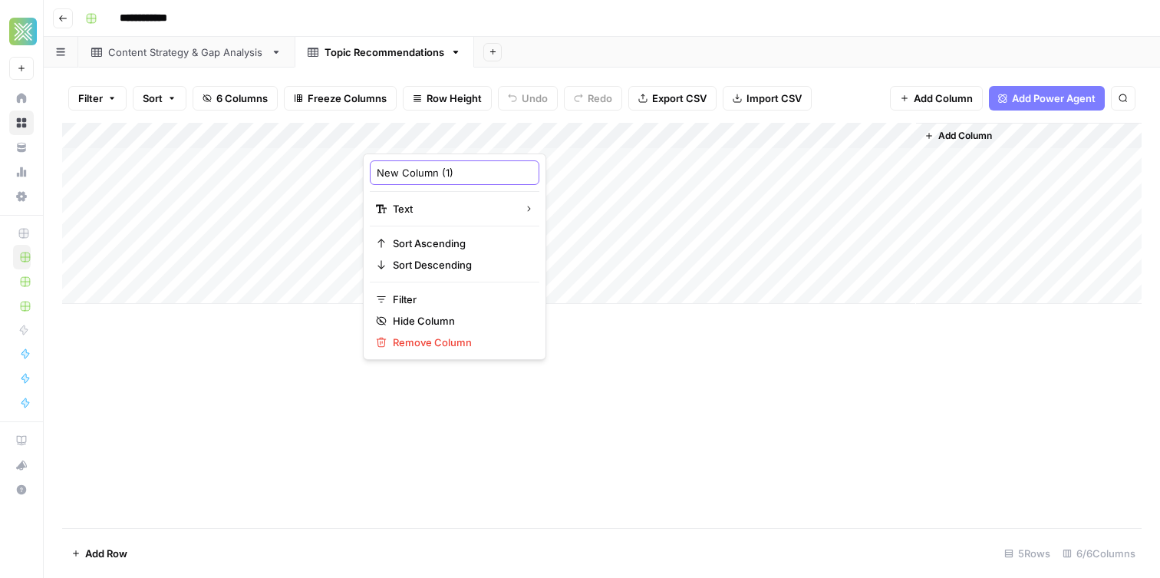
click at [426, 170] on input "New Column (1)" at bounding box center [455, 172] width 156 height 15
type input "Sub Pillar"
click at [526, 130] on div "Add Column" at bounding box center [601, 213] width 1079 height 181
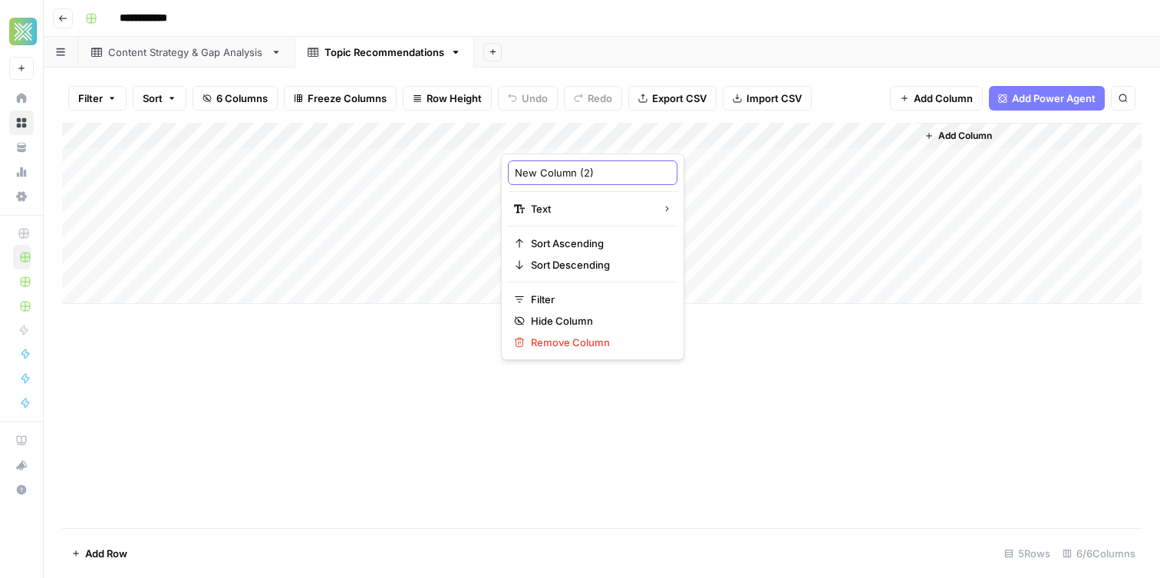
click at [577, 169] on input "New Column (2)" at bounding box center [593, 172] width 156 height 15
click at [577, 168] on input "New Column (2)" at bounding box center [593, 172] width 156 height 15
click at [578, 168] on input "New Column (2)" at bounding box center [593, 172] width 156 height 15
type input "Content Type"
click at [699, 133] on div "Add Column" at bounding box center [601, 213] width 1079 height 181
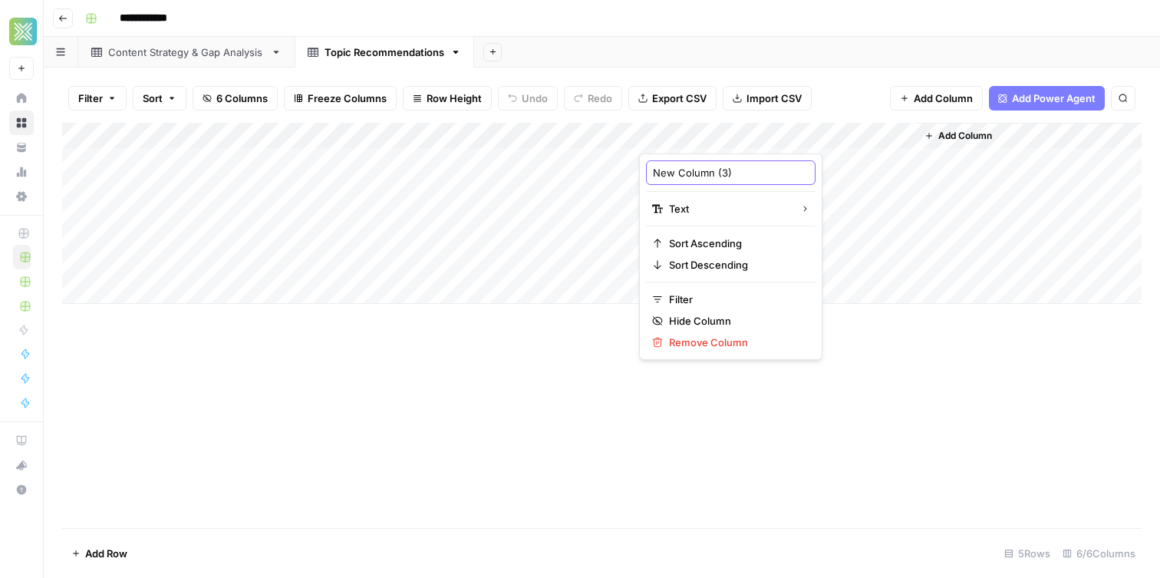
click at [692, 166] on input "New Column (3)" at bounding box center [731, 172] width 156 height 15
type input "Journey Stage"
click at [822, 134] on div "Add Column" at bounding box center [601, 213] width 1079 height 181
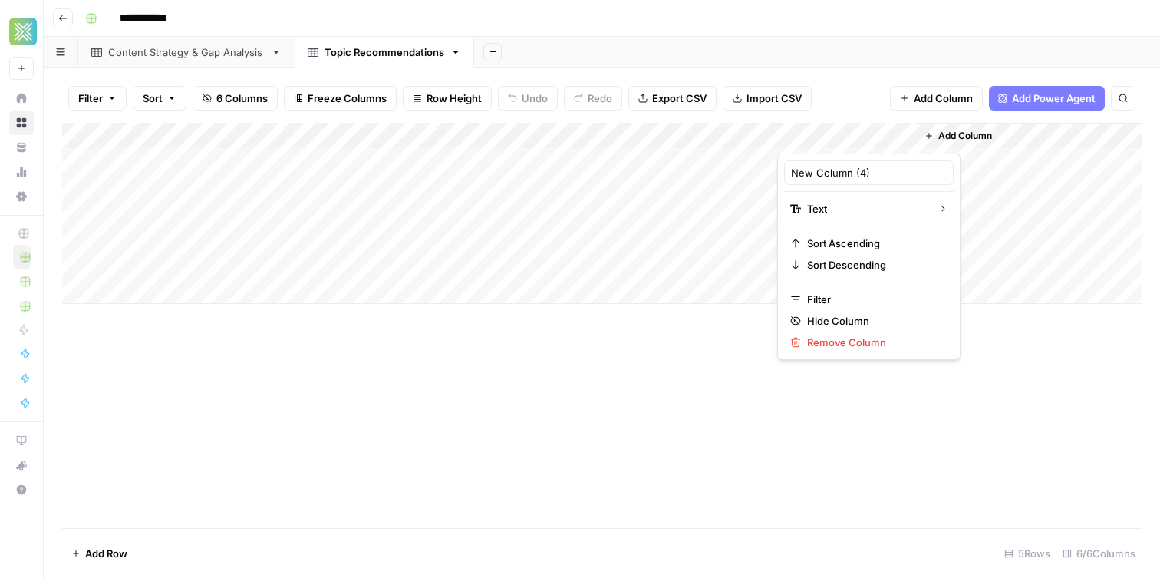
click at [831, 181] on div "New Column (4)" at bounding box center [869, 172] width 170 height 25
click at [831, 181] on div "Add Column" at bounding box center [601, 213] width 1079 height 181
click at [828, 143] on div "Add Column" at bounding box center [601, 213] width 1079 height 181
click at [840, 168] on input "New Column (4)" at bounding box center [869, 172] width 156 height 15
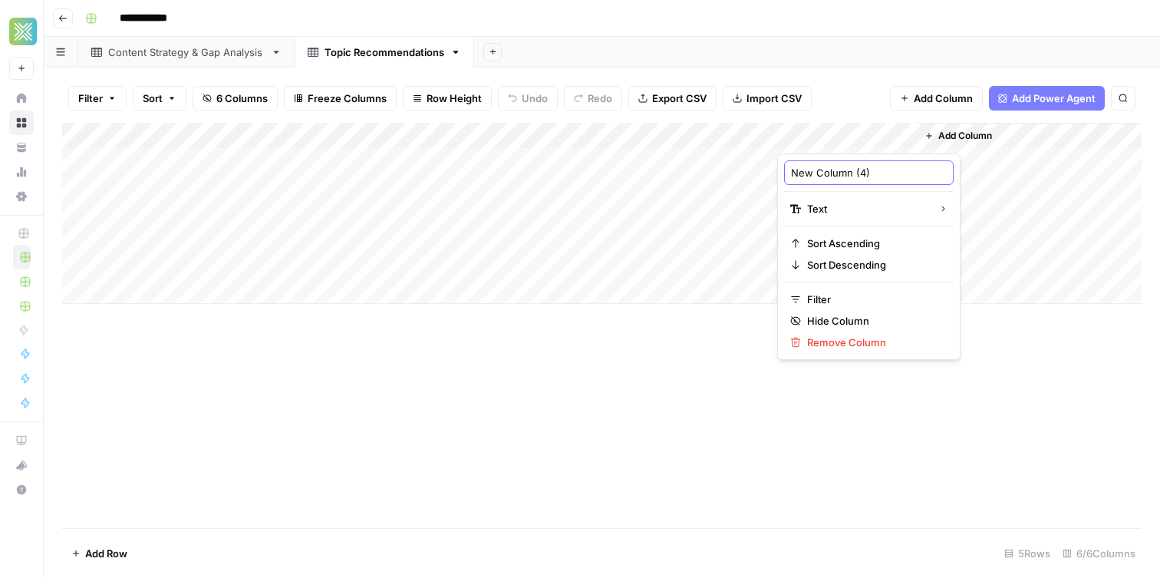
click at [840, 168] on input "New Column (4)" at bounding box center [869, 172] width 156 height 15
type input "Primary Keyword"
click at [215, 48] on div "Content Strategy & Gap Analysis" at bounding box center [186, 51] width 156 height 15
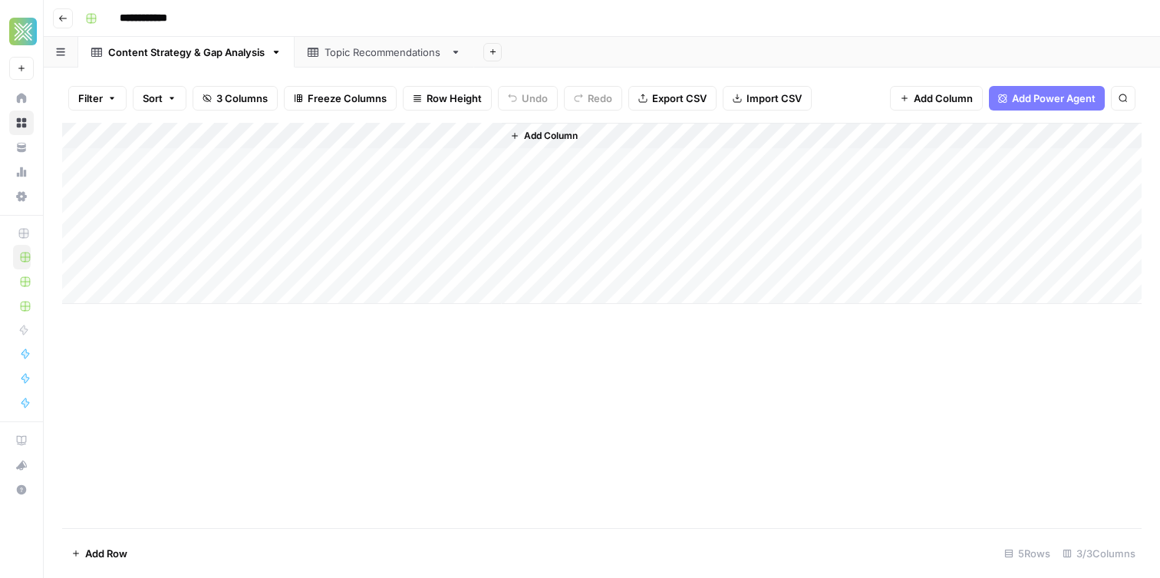
click at [541, 135] on span "Add Column" at bounding box center [551, 136] width 54 height 14
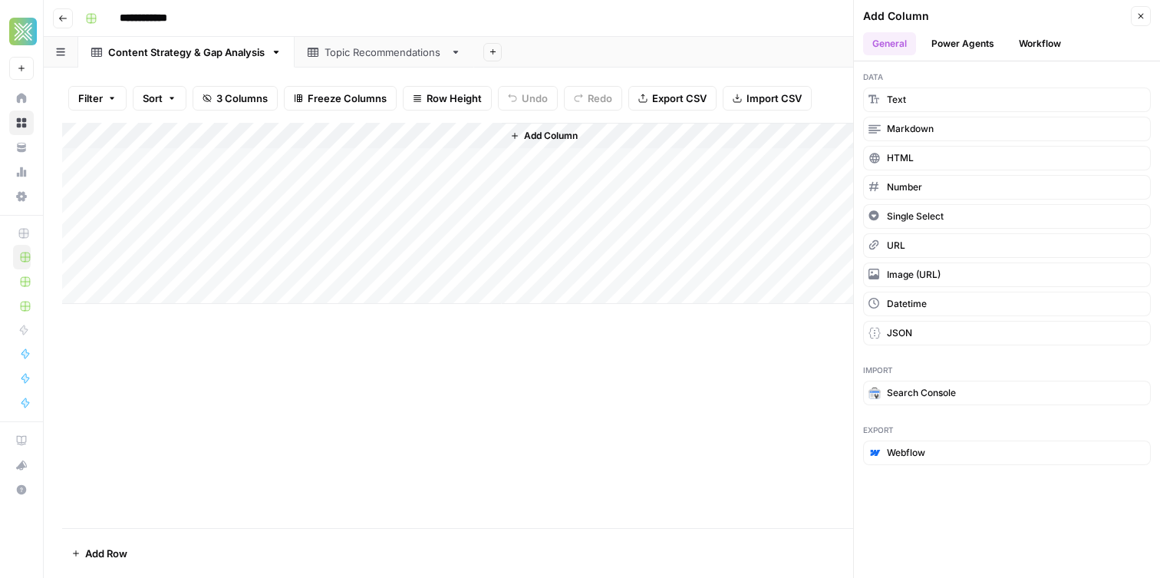
drag, startPoint x: 610, startPoint y: 29, endPoint x: 426, endPoint y: 18, distance: 183.7
click at [606, 28] on div "**********" at bounding box center [611, 18] width 1065 height 25
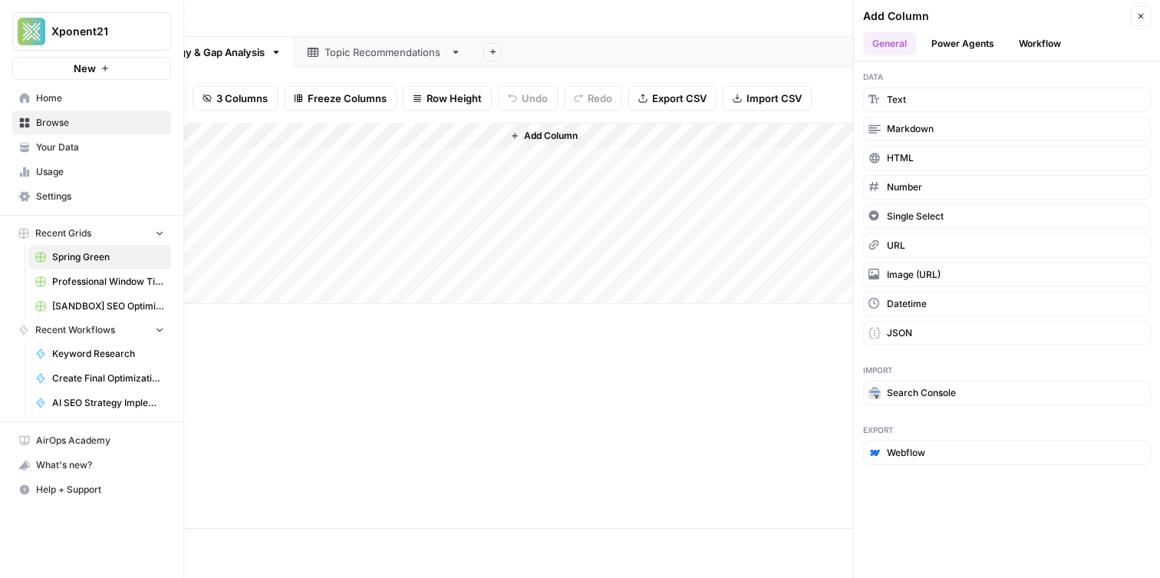
click at [66, 152] on span "Your Data" at bounding box center [100, 147] width 128 height 14
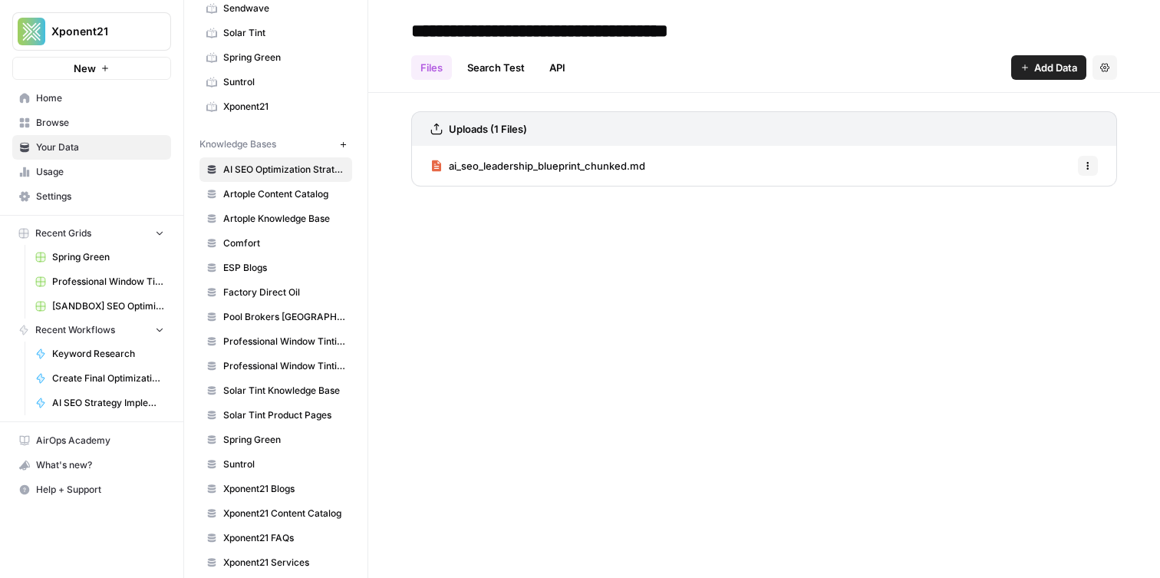
scroll to position [370, 0]
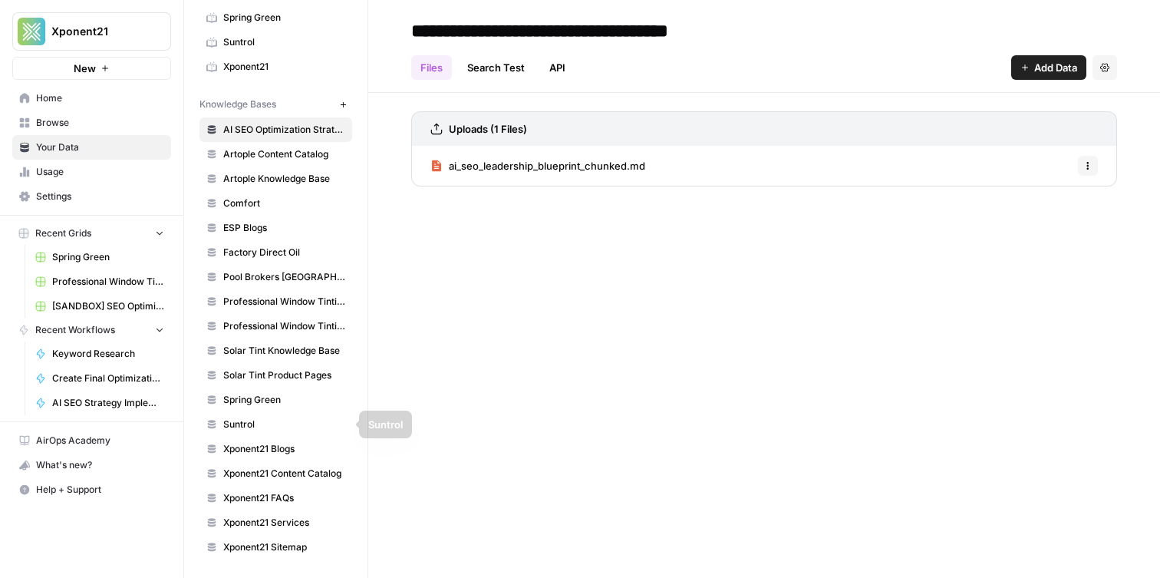
click at [261, 398] on span "Spring Green" at bounding box center [284, 400] width 122 height 14
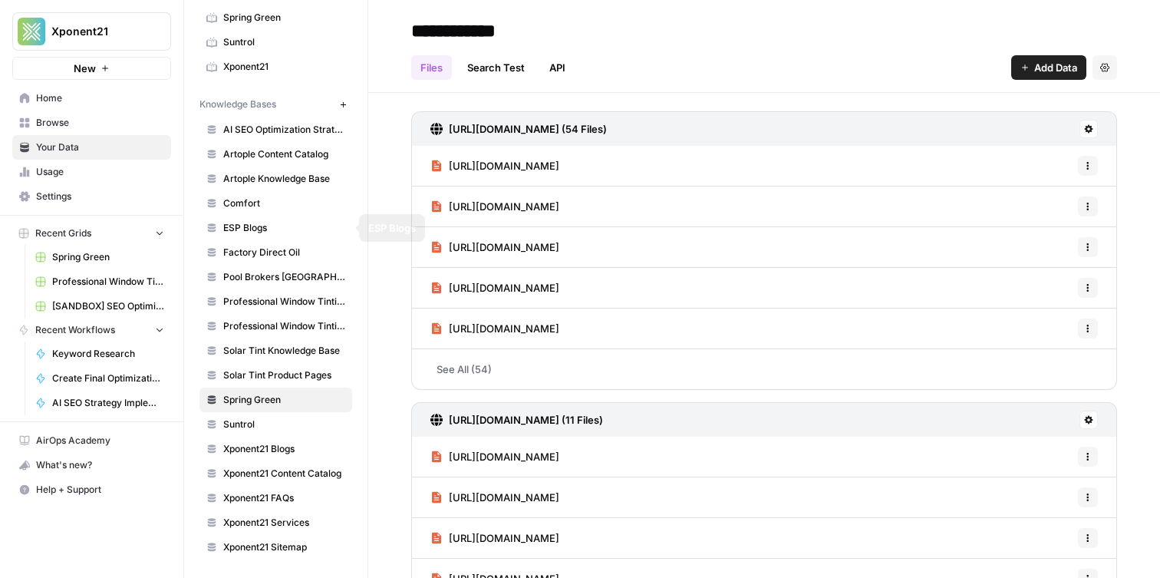
click at [284, 197] on span "Comfort" at bounding box center [284, 203] width 122 height 14
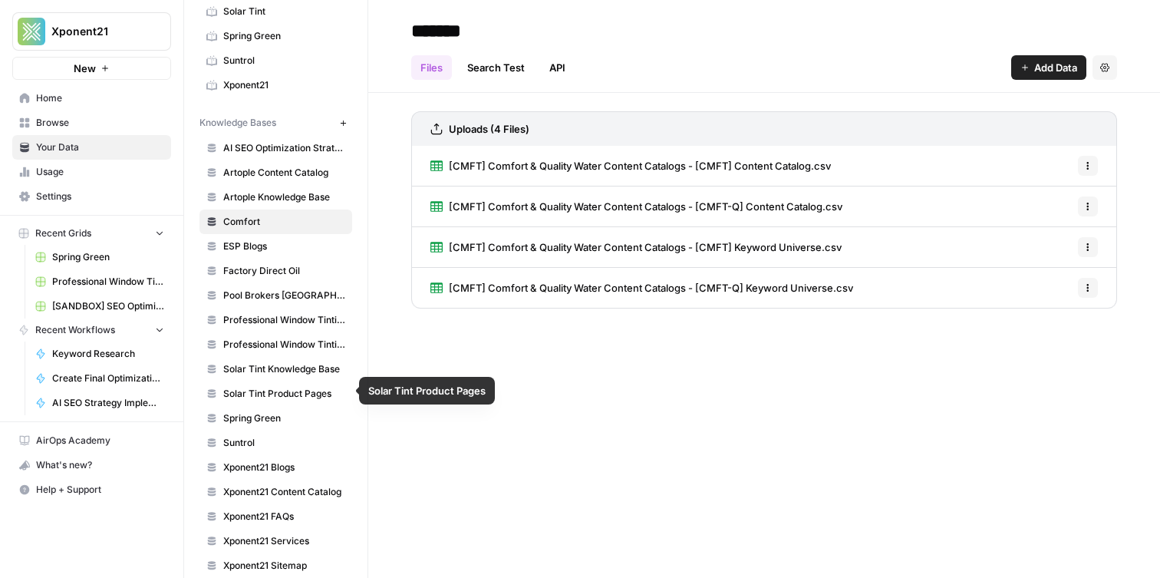
click at [288, 426] on link "Spring Green" at bounding box center [275, 418] width 153 height 25
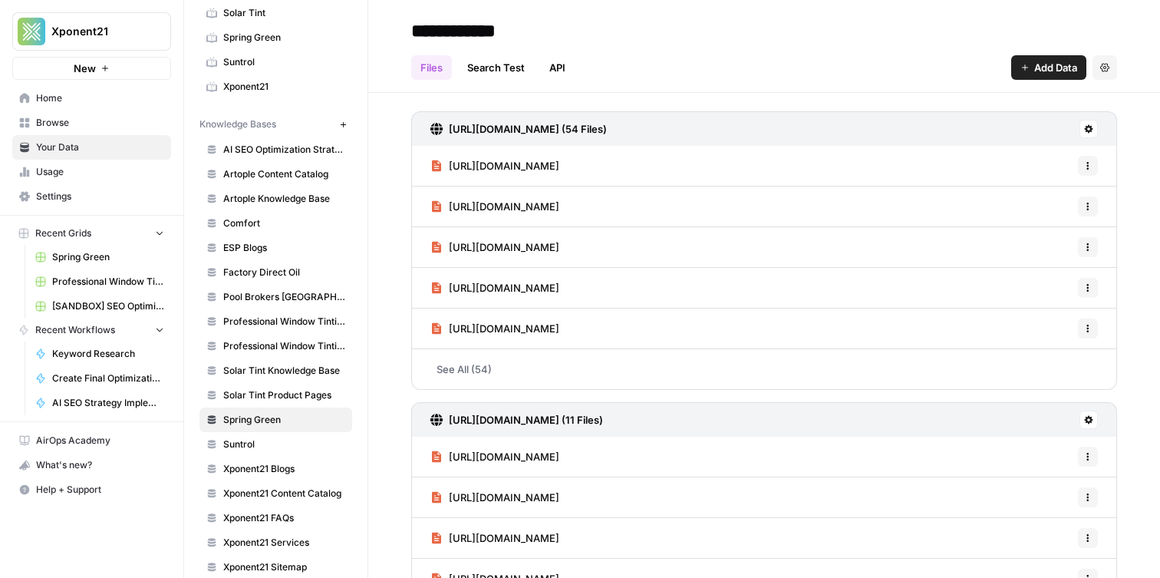
click at [468, 32] on input "**********" at bounding box center [527, 30] width 245 height 31
drag, startPoint x: 468, startPoint y: 32, endPoint x: 476, endPoint y: 30, distance: 8.0
click at [469, 32] on input "**********" at bounding box center [527, 30] width 245 height 31
type input "**********"
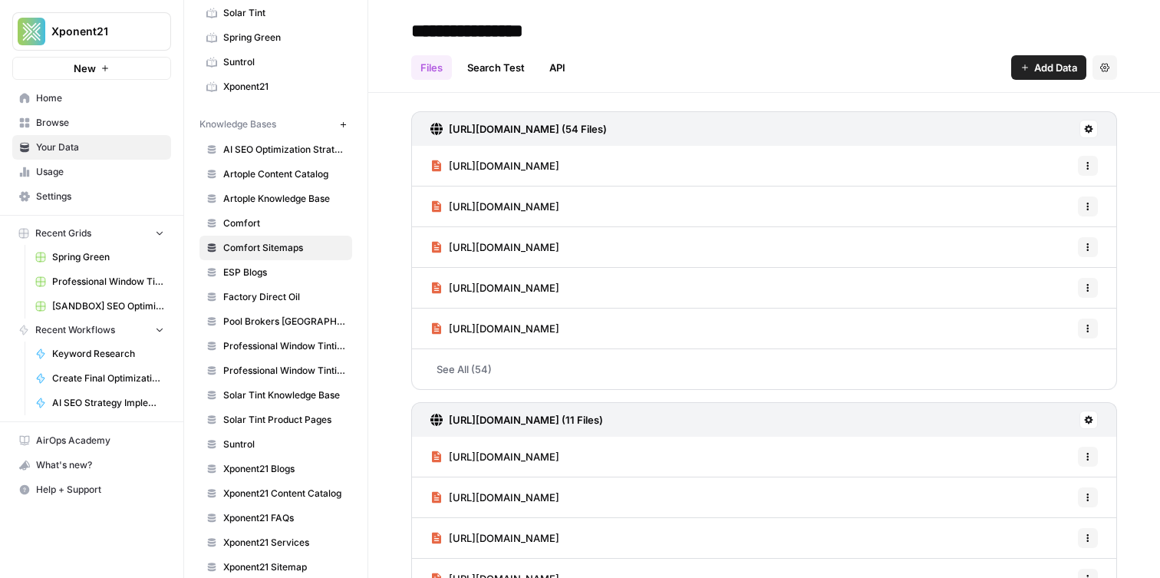
scroll to position [370, 0]
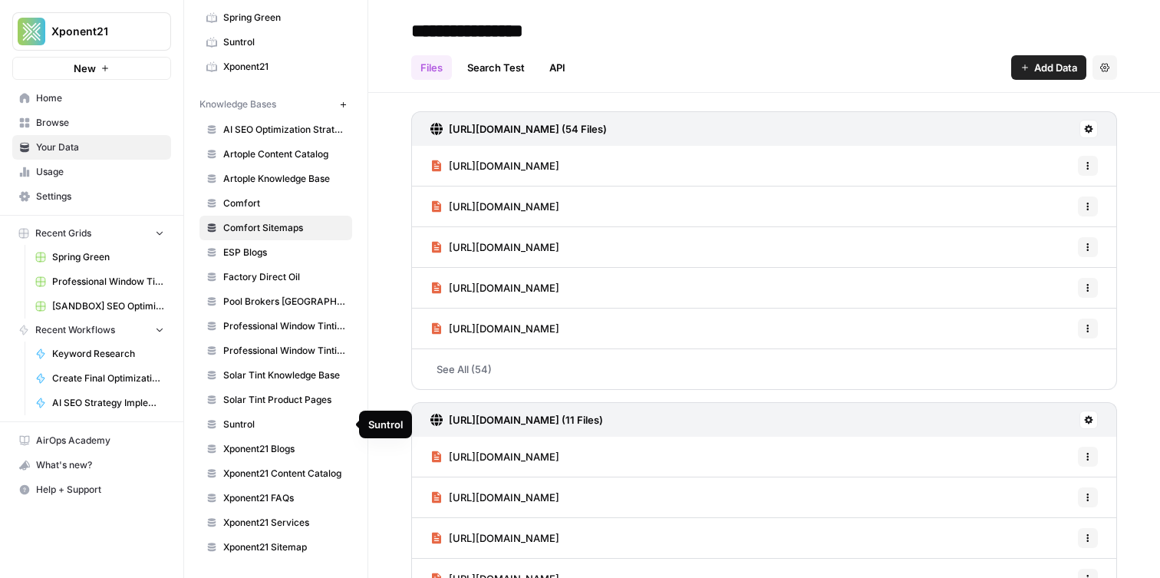
click at [311, 412] on link "Suntrol" at bounding box center [275, 424] width 153 height 25
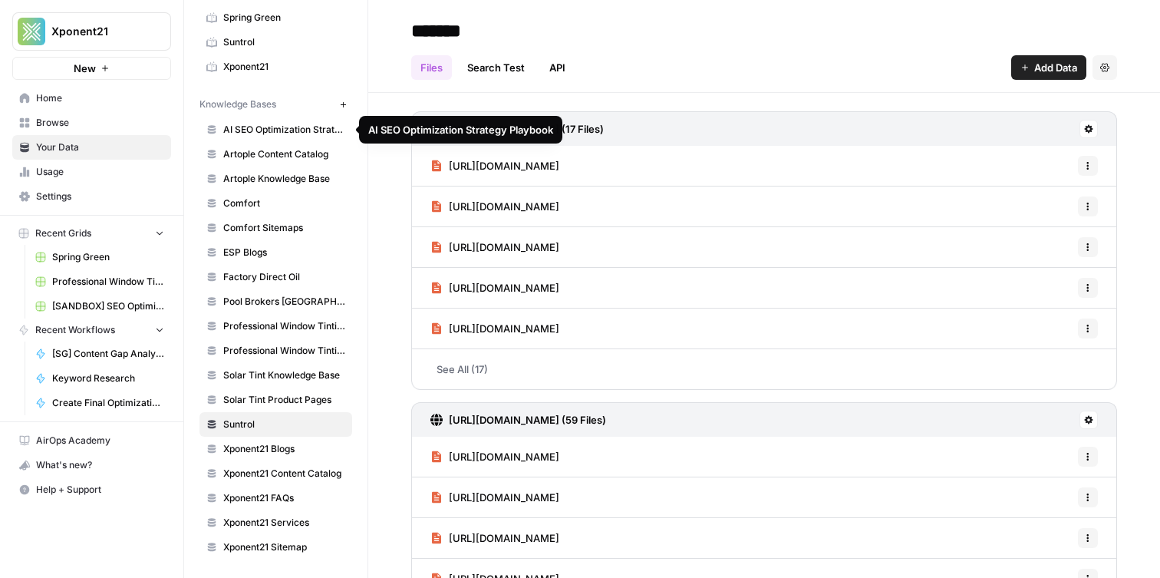
click at [298, 146] on link "Artople Content Catalog" at bounding box center [275, 154] width 153 height 25
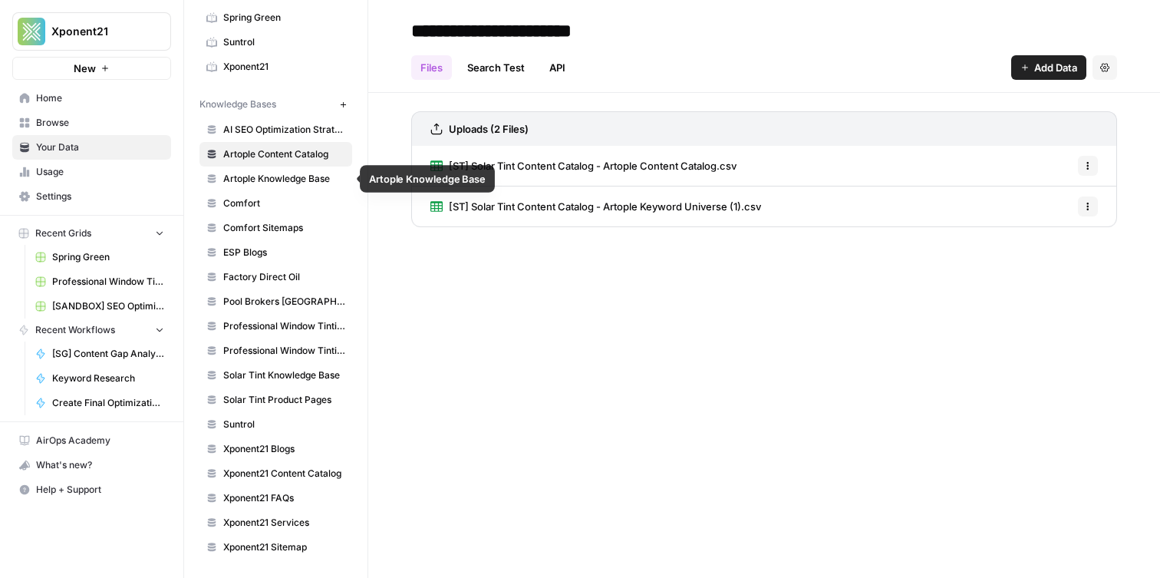
click at [280, 180] on span "Artople Knowledge Base" at bounding box center [284, 179] width 122 height 14
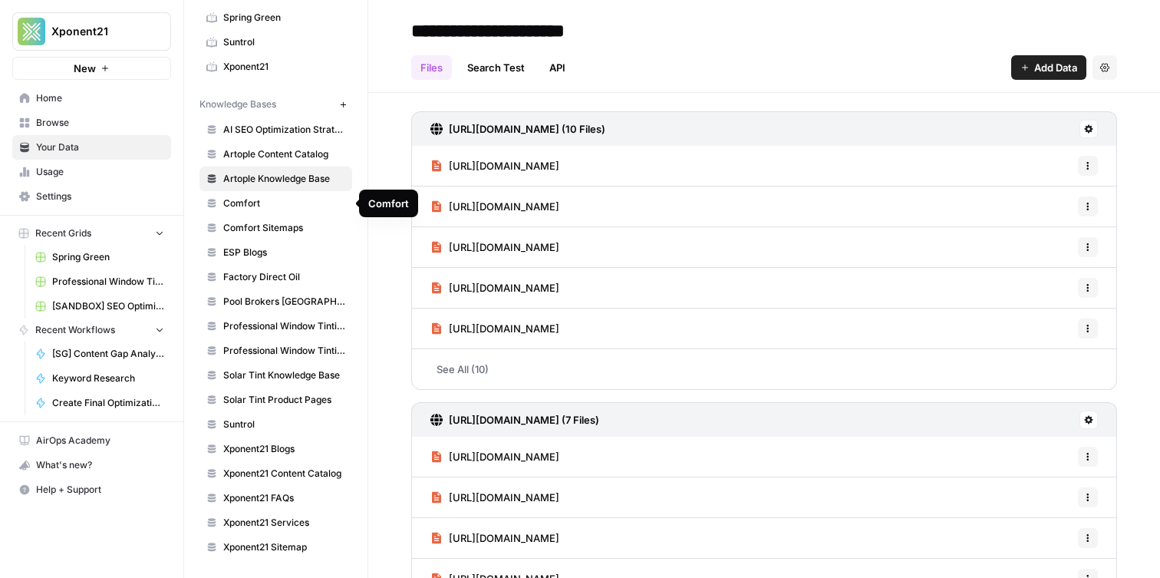
click at [266, 207] on span "Comfort" at bounding box center [284, 203] width 122 height 14
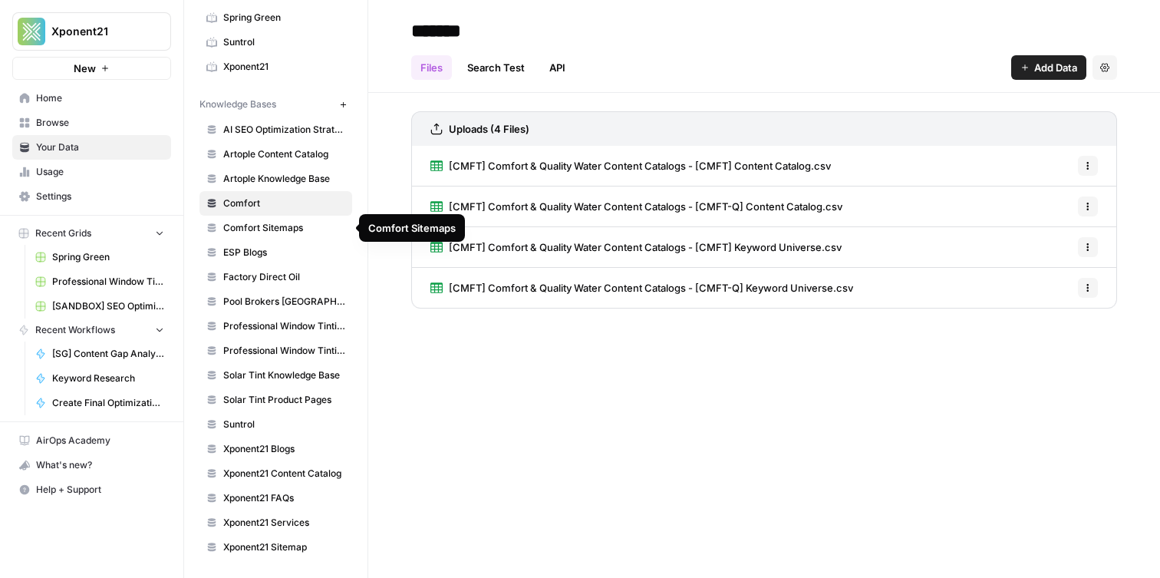
click at [288, 223] on span "Comfort Sitemaps" at bounding box center [284, 228] width 122 height 14
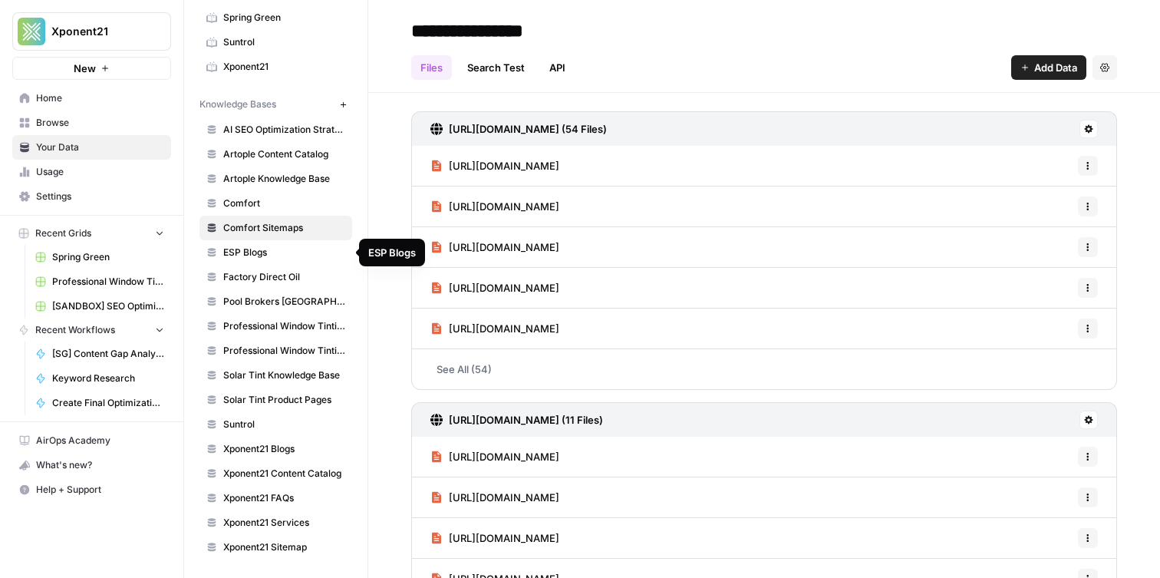
click at [286, 245] on span "ESP Blogs" at bounding box center [284, 252] width 122 height 14
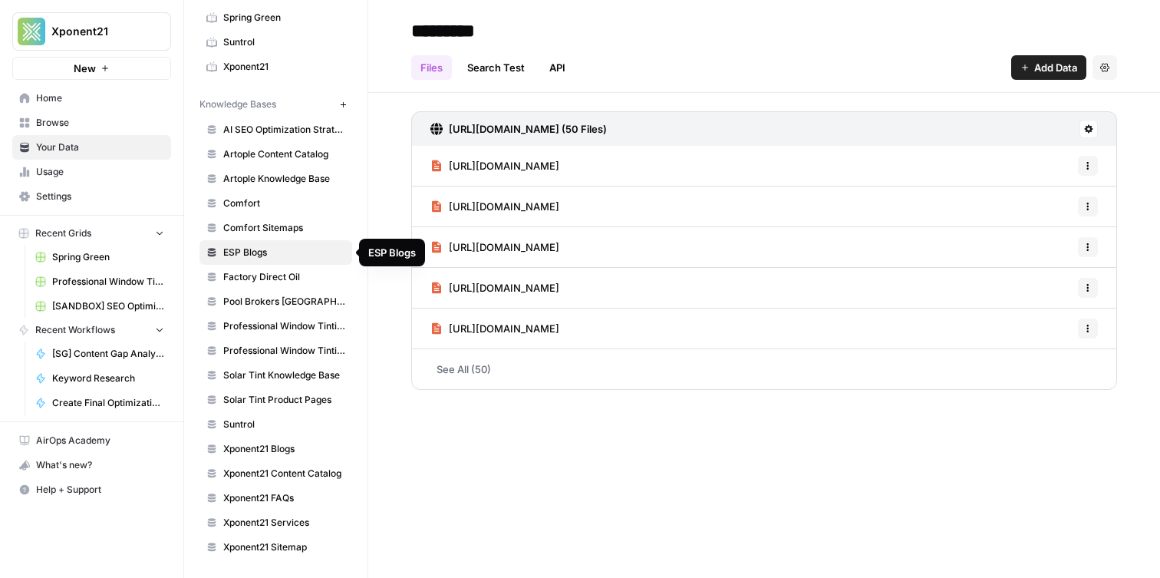
click at [305, 272] on span "Factory Direct Oil" at bounding box center [284, 277] width 122 height 14
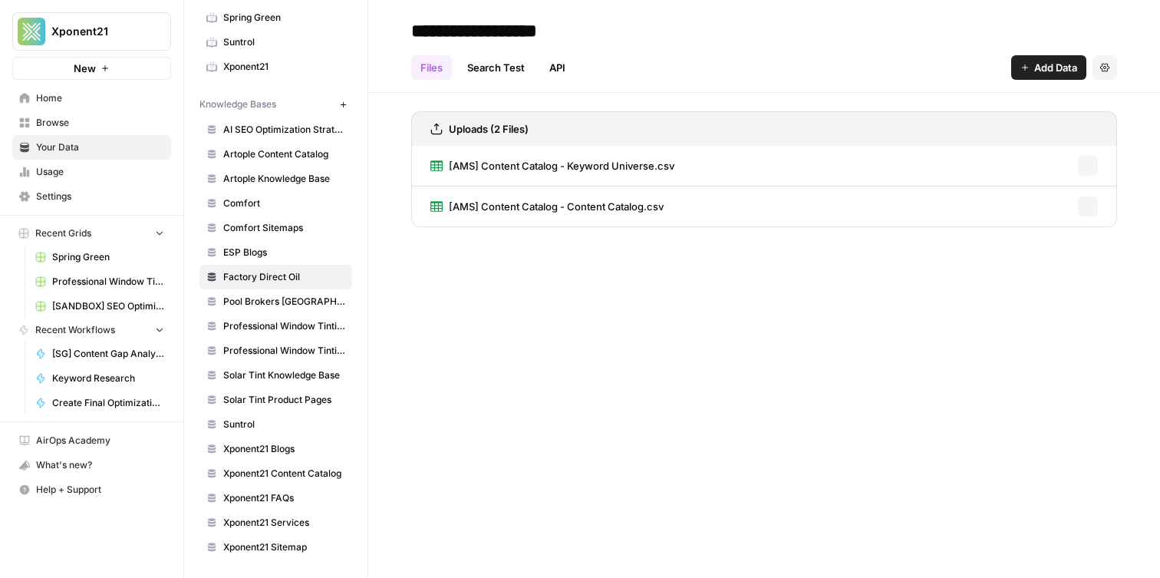
click at [296, 298] on span "Pool Brokers [GEOGRAPHIC_DATA]" at bounding box center [284, 302] width 122 height 14
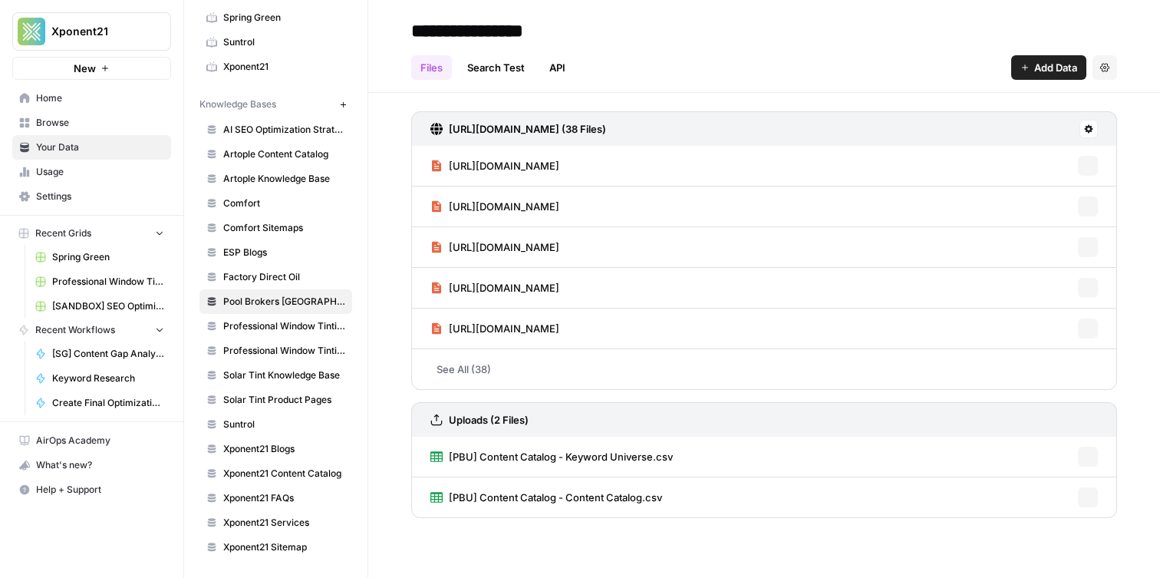
click at [301, 320] on span "Professional Window Tinting Content Catalog" at bounding box center [284, 326] width 122 height 14
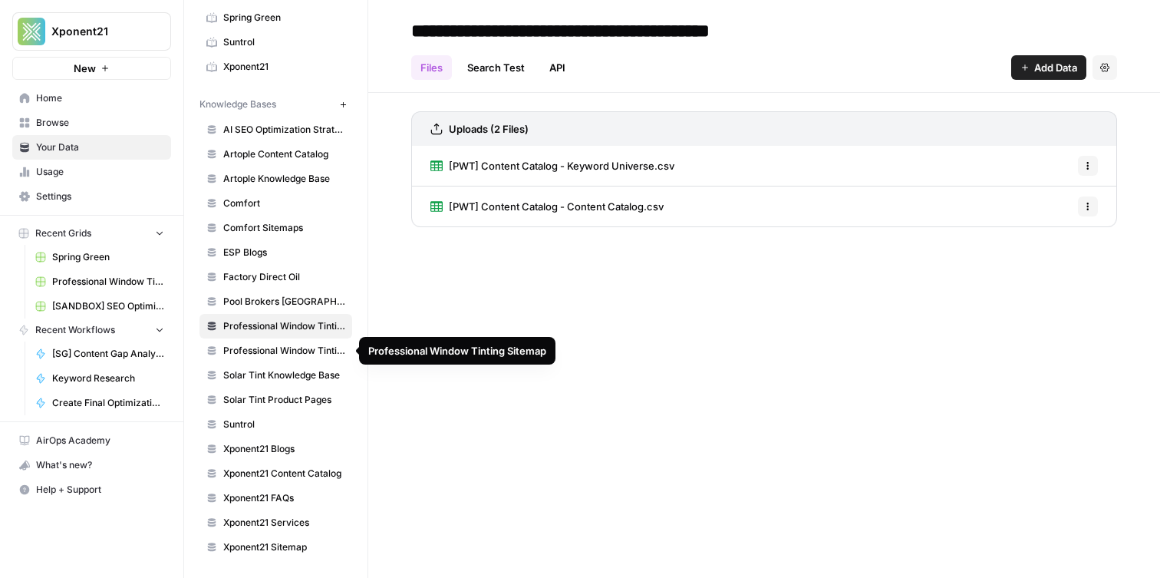
click at [287, 341] on link "Professional Window Tinting Sitemap" at bounding box center [275, 350] width 153 height 25
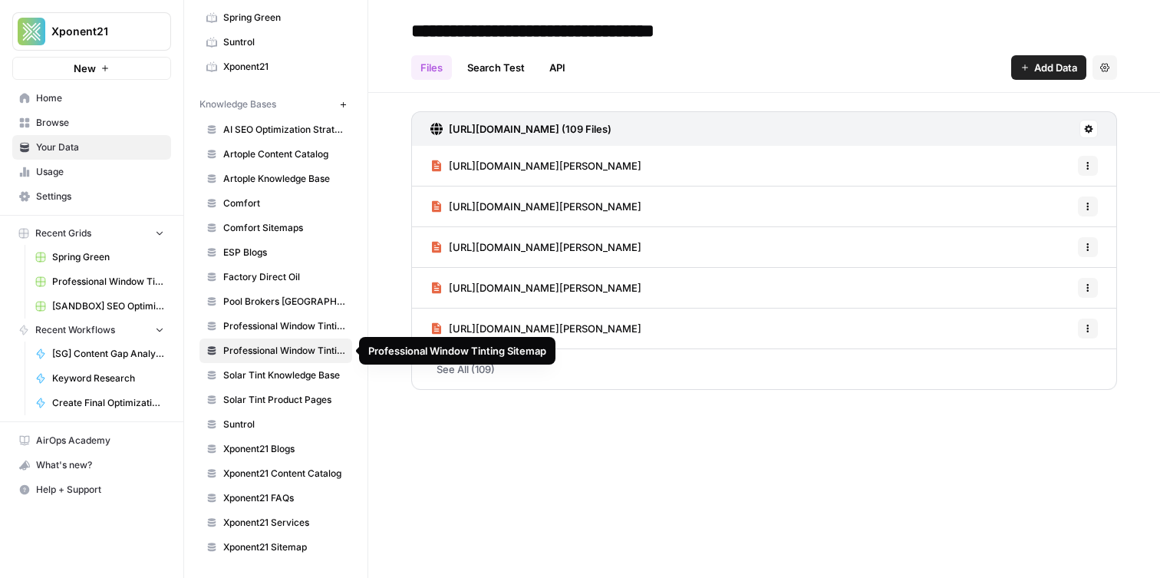
click at [265, 377] on span "Solar Tint Knowledge Base" at bounding box center [284, 375] width 122 height 14
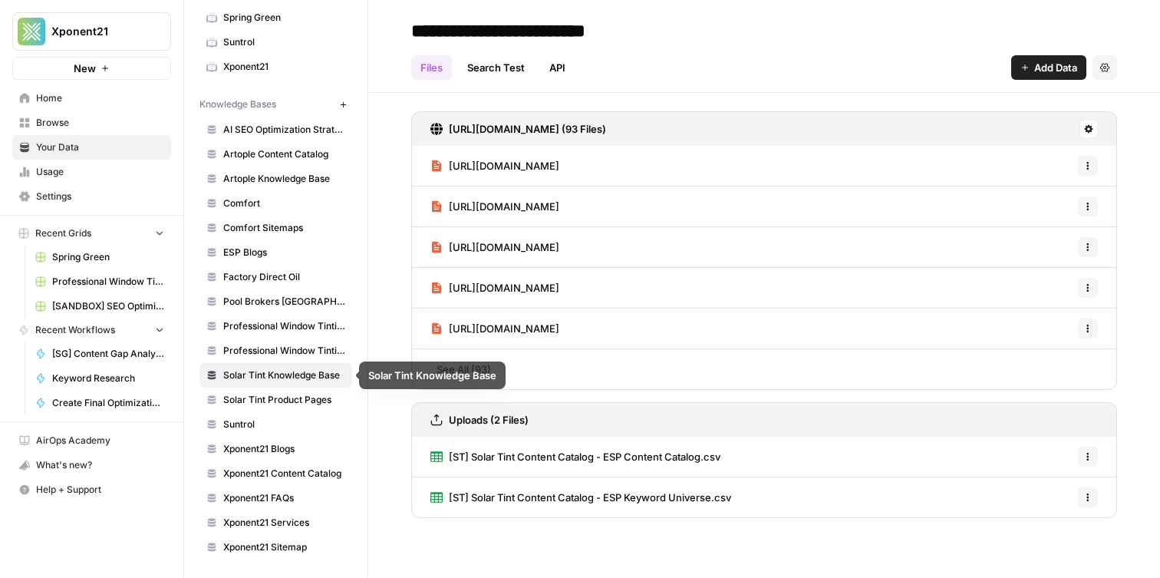
click at [277, 402] on span "Solar Tint Product Pages" at bounding box center [284, 400] width 122 height 14
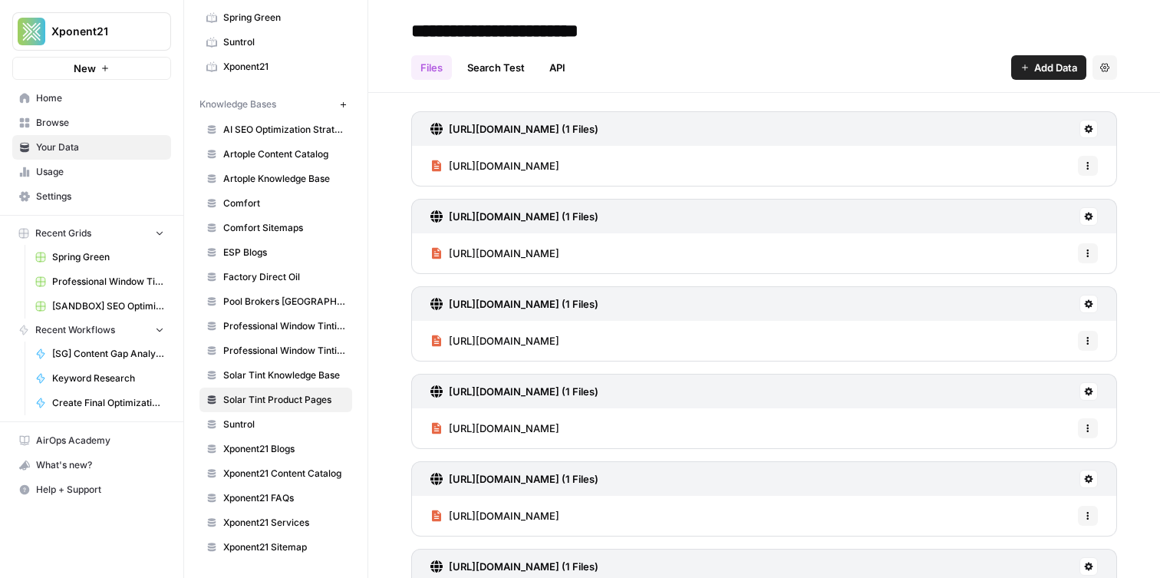
click at [290, 426] on span "Suntrol" at bounding box center [284, 424] width 122 height 14
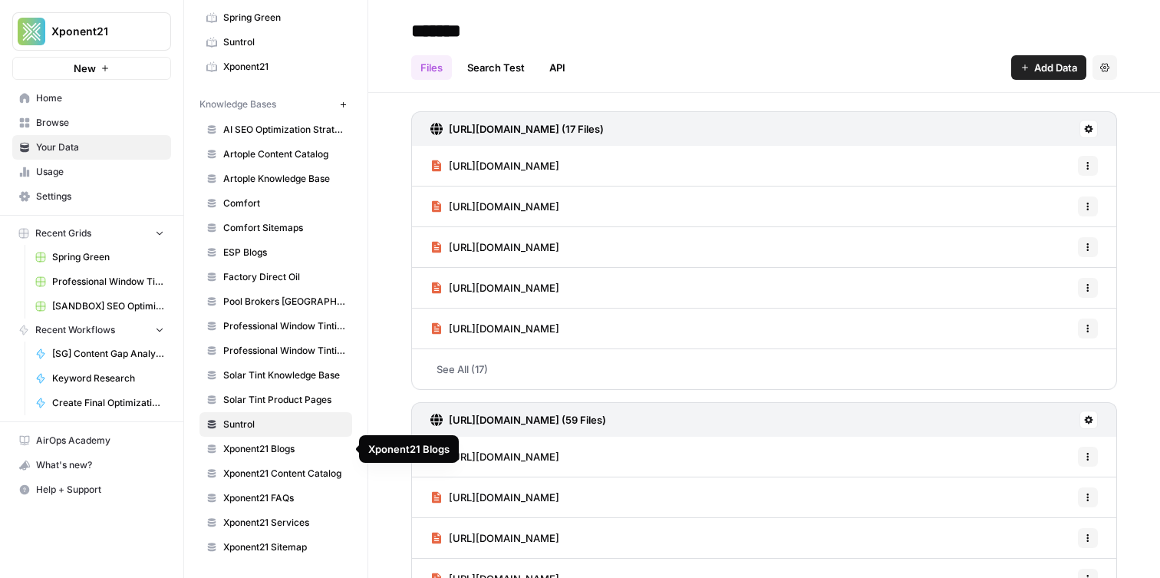
click at [312, 444] on span "Xponent21 Blogs" at bounding box center [284, 449] width 122 height 14
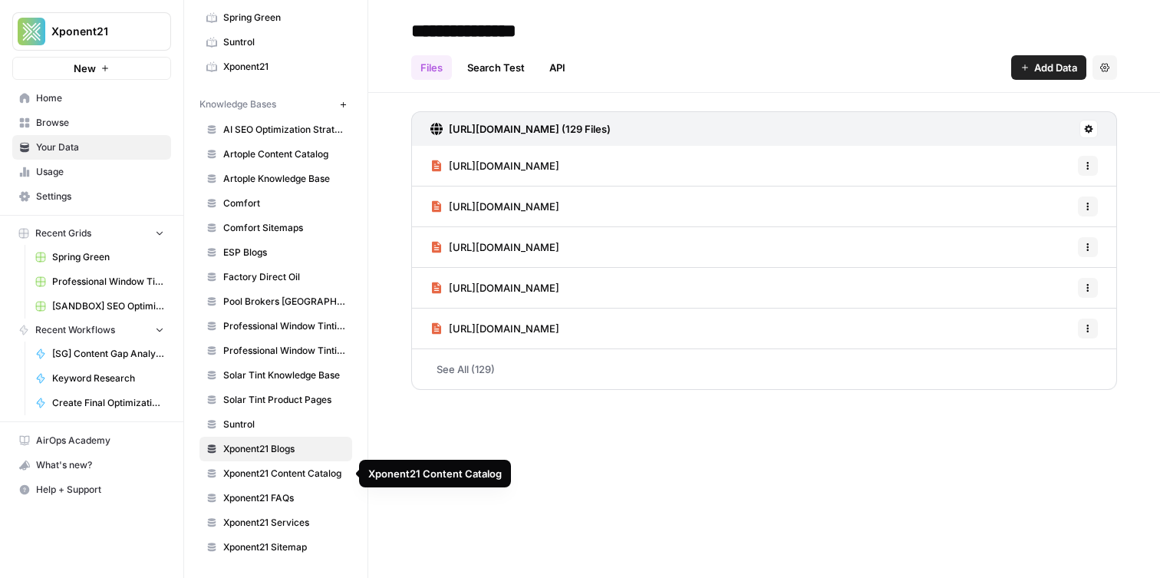
click at [285, 497] on span "Xponent21 FAQs" at bounding box center [284, 498] width 122 height 14
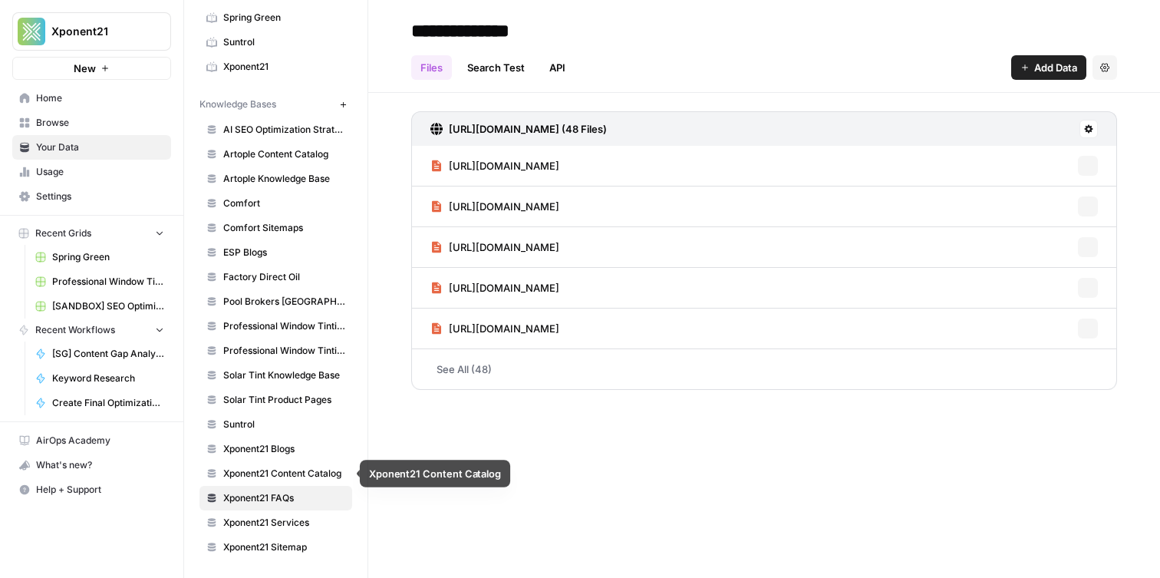
click at [286, 478] on span "Xponent21 Content Catalog" at bounding box center [284, 473] width 122 height 14
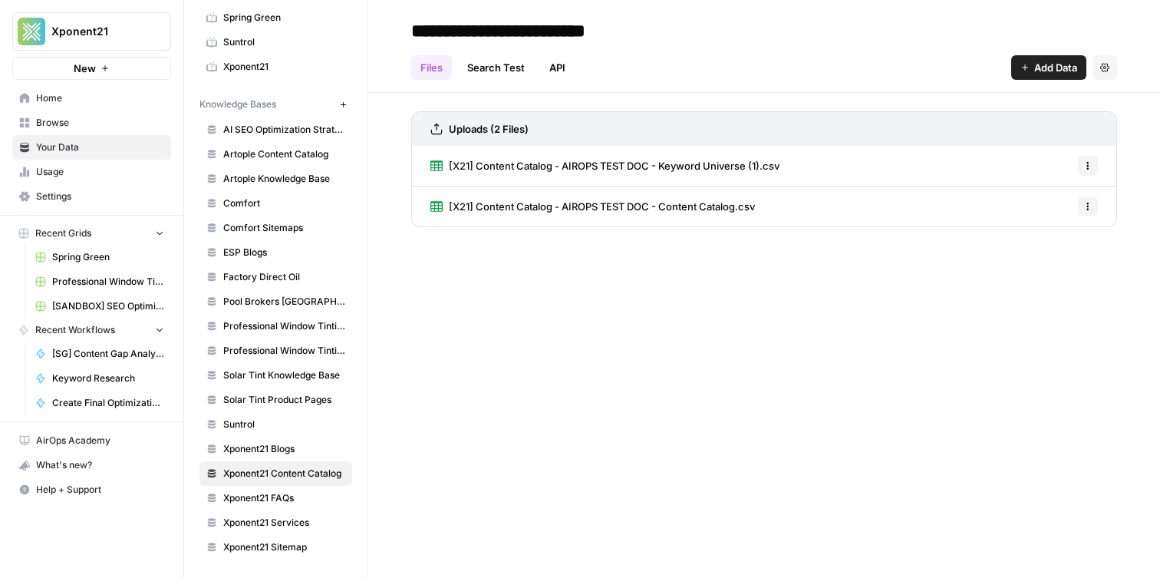
click at [284, 509] on link "Xponent21 FAQs" at bounding box center [275, 498] width 153 height 25
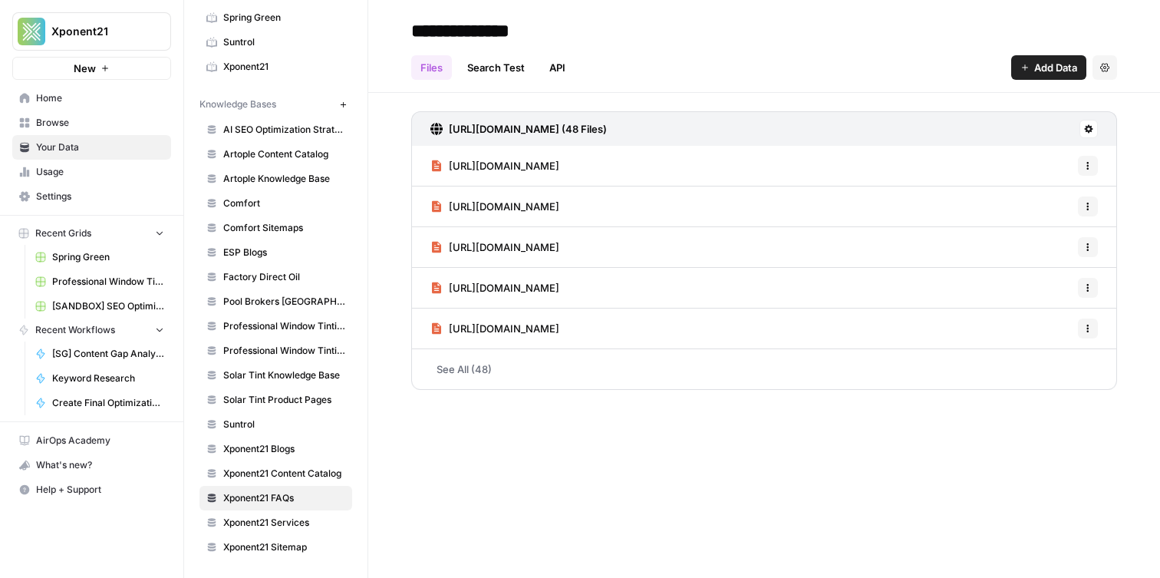
click at [291, 518] on span "Xponent21 Services" at bounding box center [284, 522] width 122 height 14
click at [288, 541] on span "Xponent21 Sitemap" at bounding box center [284, 547] width 122 height 14
click at [476, 542] on div "**********" at bounding box center [764, 289] width 792 height 578
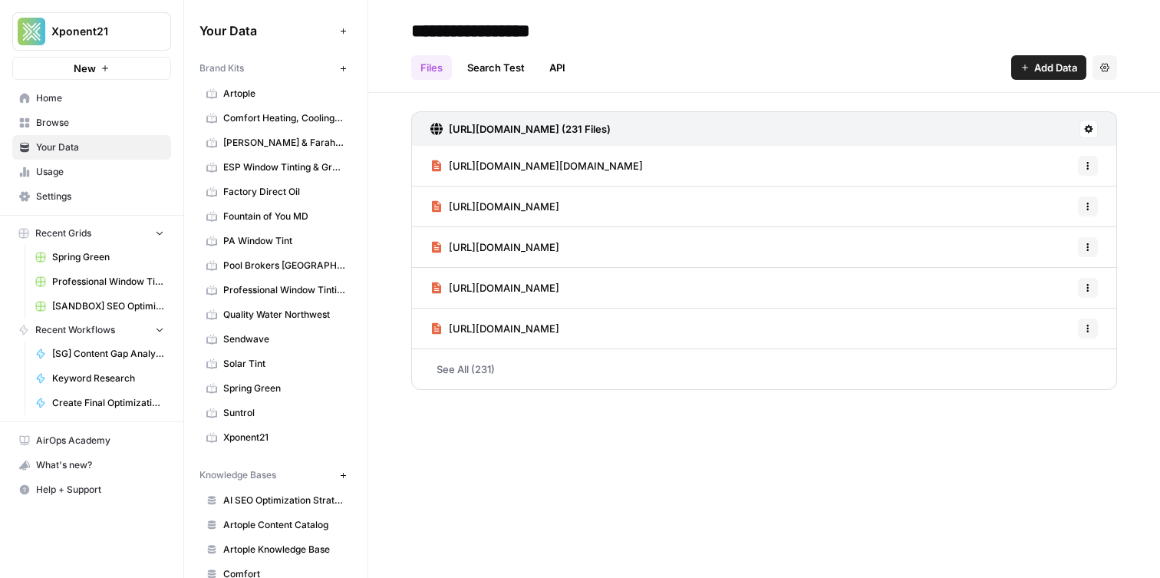
scroll to position [370, 0]
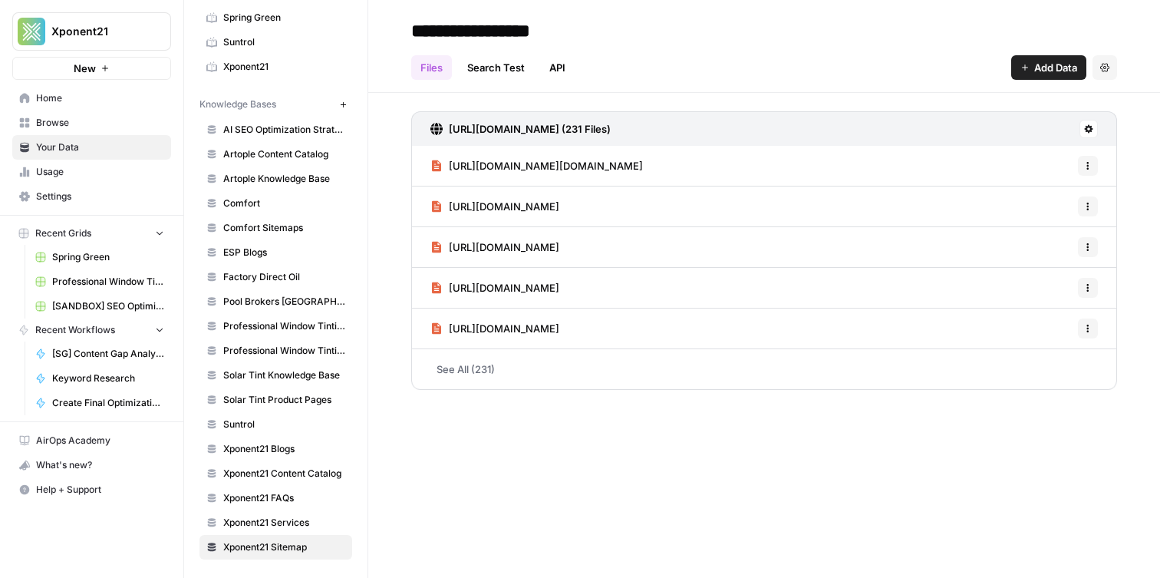
click at [340, 105] on icon "button" at bounding box center [343, 104] width 8 height 8
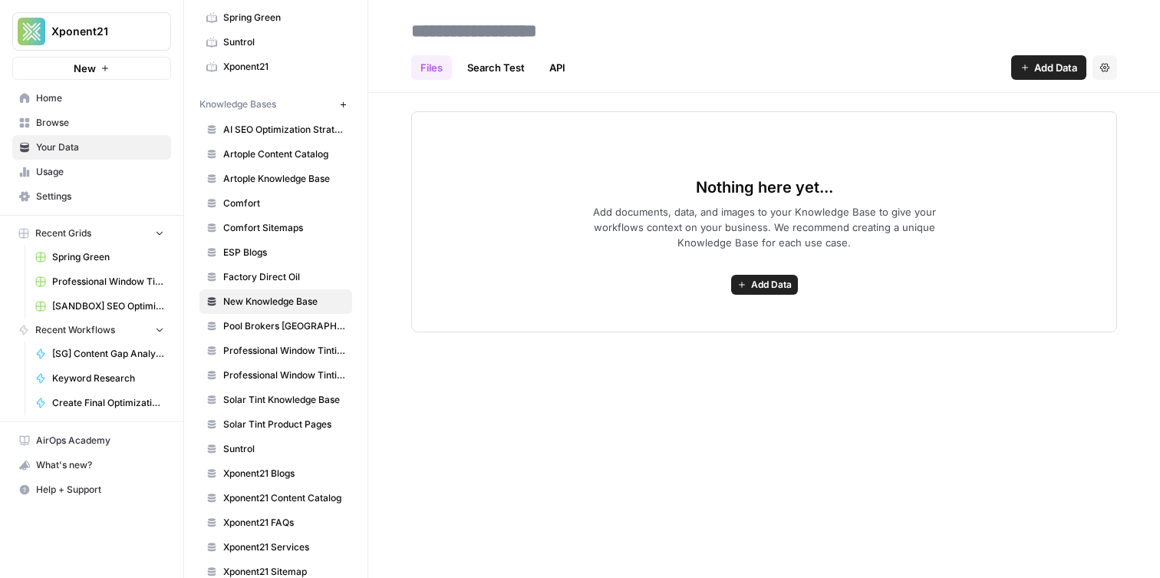
click at [768, 279] on span "Add Data" at bounding box center [771, 285] width 41 height 14
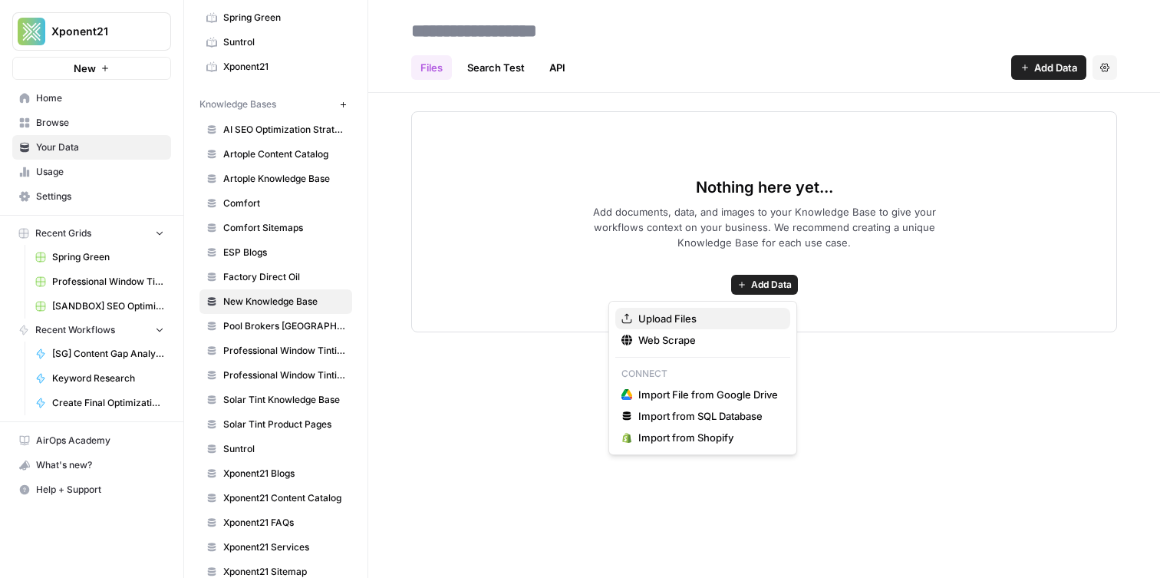
click at [709, 308] on button "Upload Files" at bounding box center [702, 318] width 175 height 21
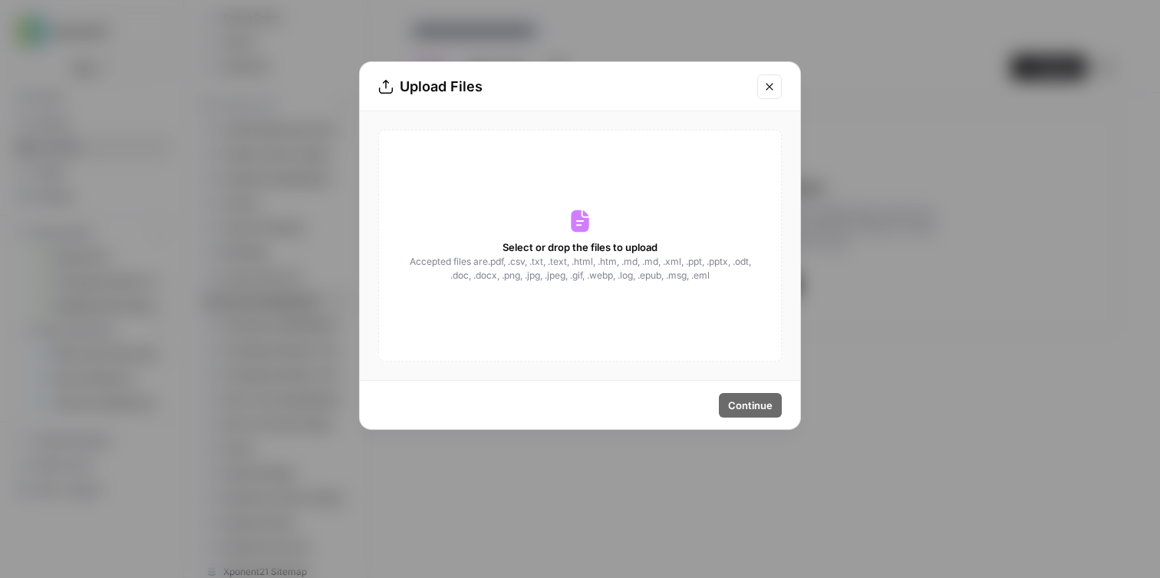
click at [542, 238] on div "Select or drop the files to upload Accepted files are .pdf, .csv, .txt, .text, …" at bounding box center [579, 246] width 403 height 232
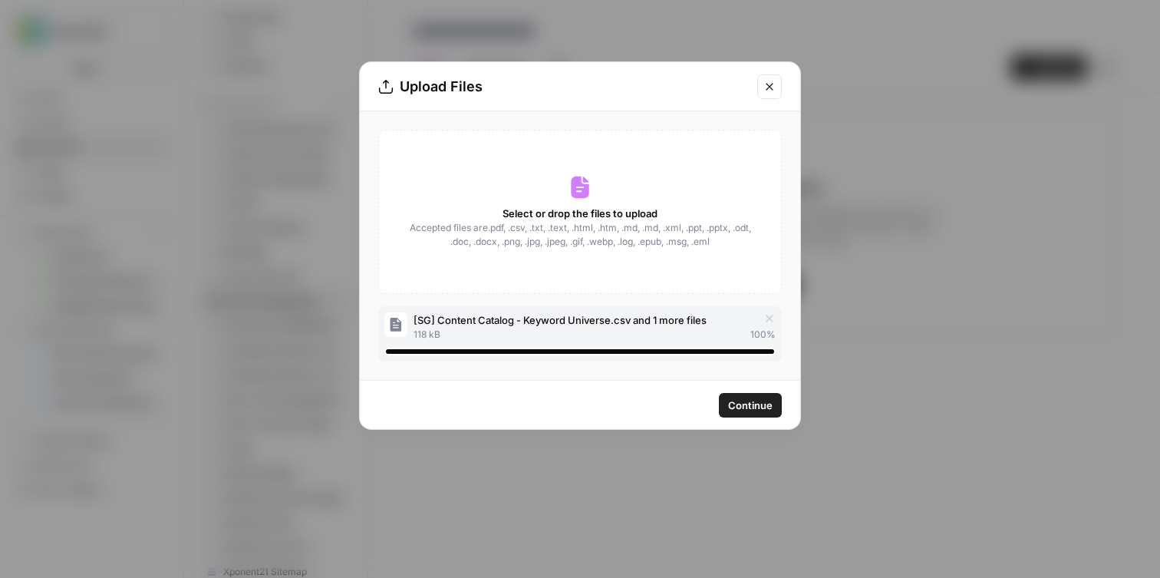
click at [765, 411] on span "Continue" at bounding box center [750, 404] width 44 height 15
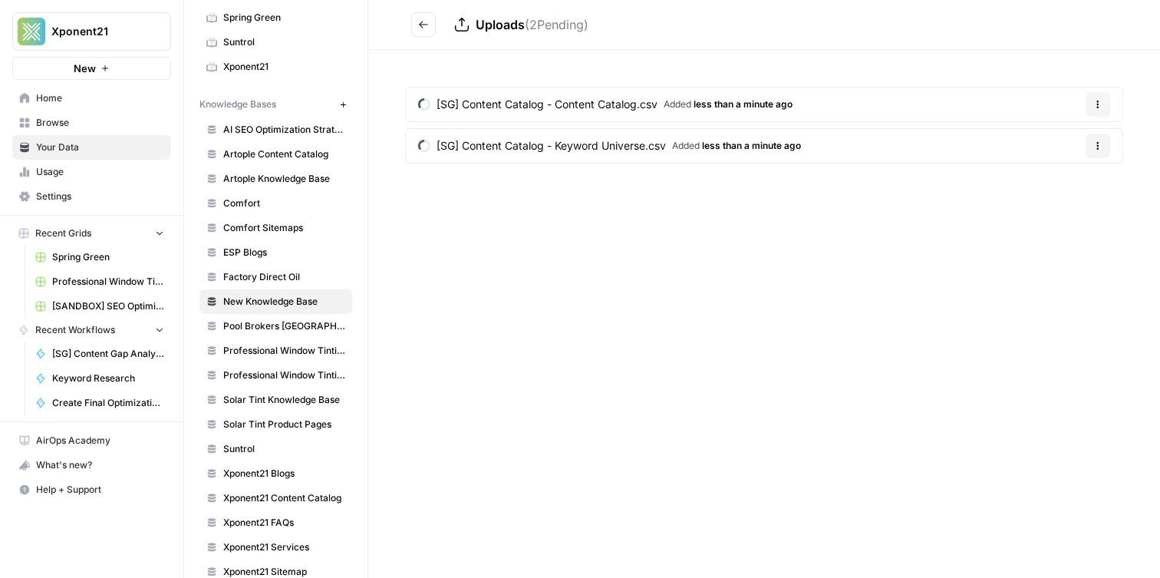
click at [428, 24] on button "Go back" at bounding box center [423, 24] width 25 height 25
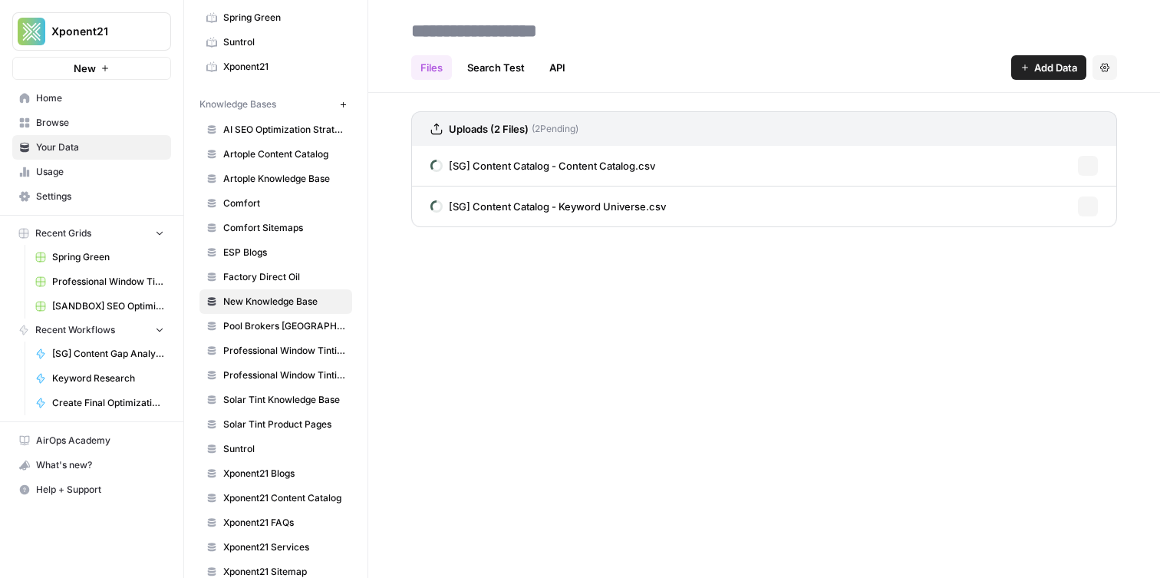
click at [486, 25] on input at bounding box center [527, 30] width 245 height 31
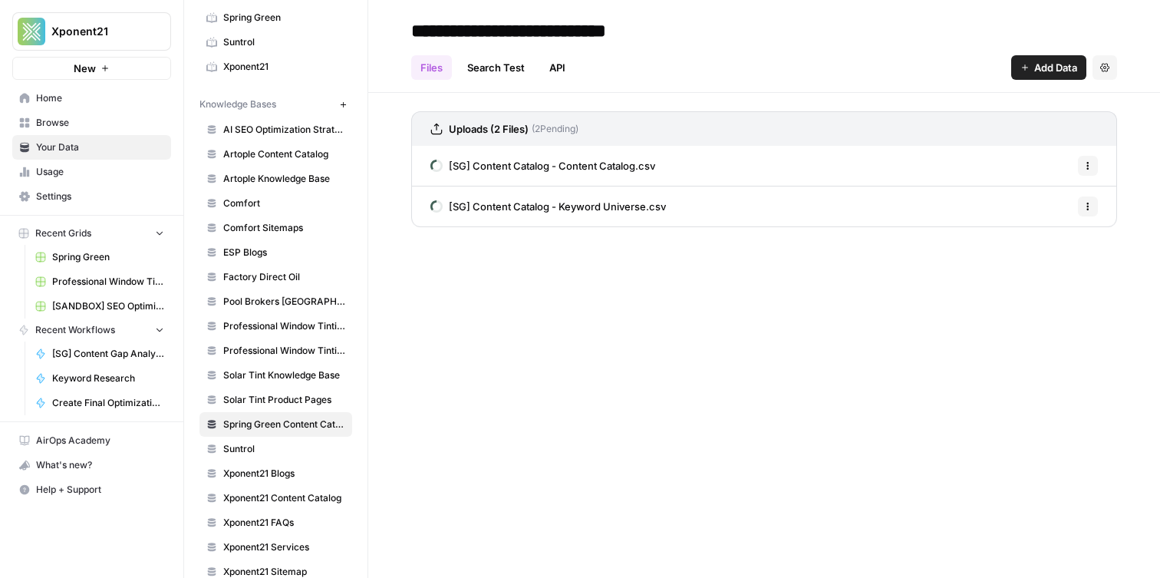
type input "**********"
click at [608, 302] on div "**********" at bounding box center [764, 289] width 792 height 578
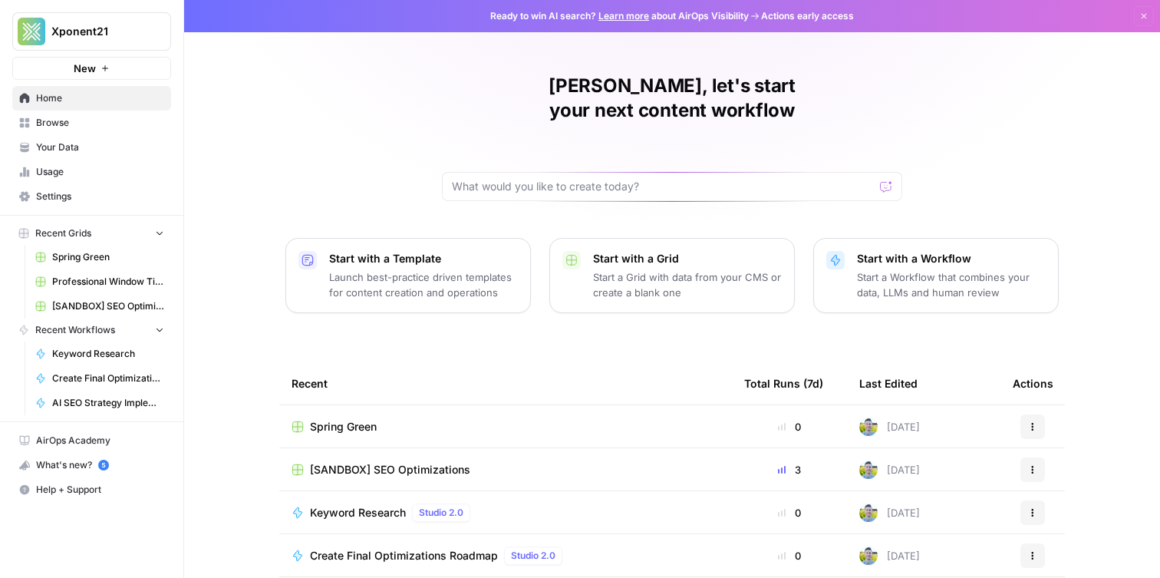
click at [103, 130] on link "Browse" at bounding box center [91, 122] width 159 height 25
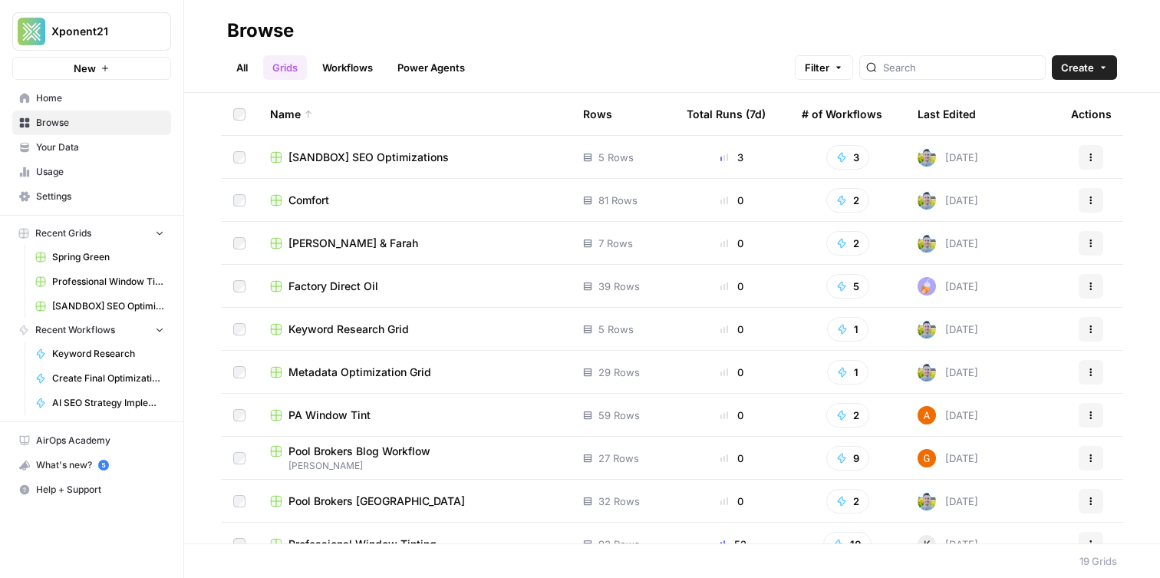
click at [367, 64] on link "Workflows" at bounding box center [347, 67] width 69 height 25
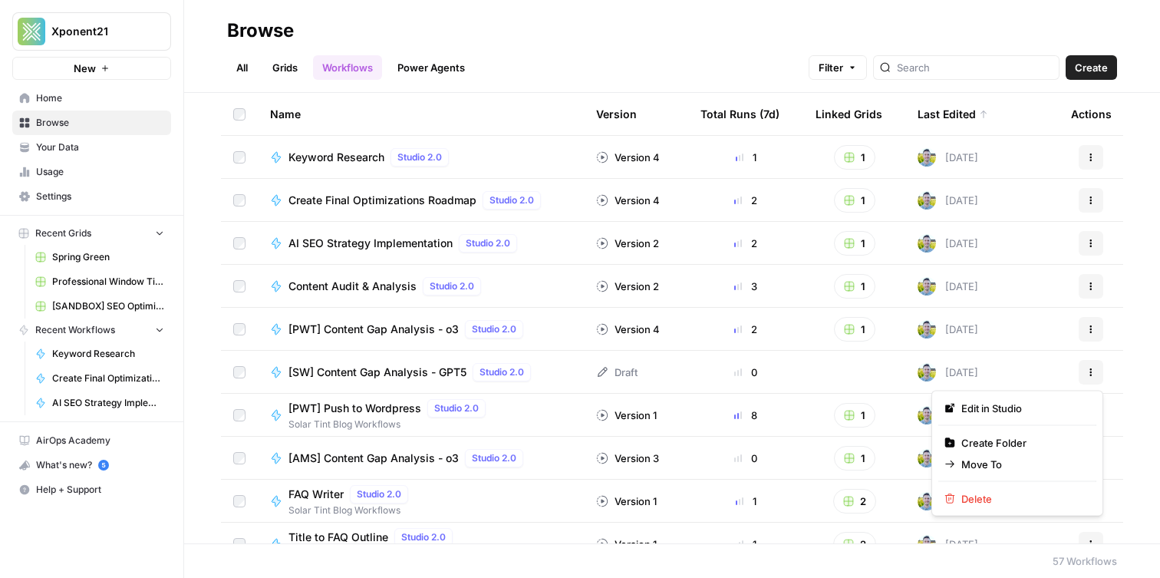
click at [1087, 369] on icon "button" at bounding box center [1090, 371] width 9 height 9
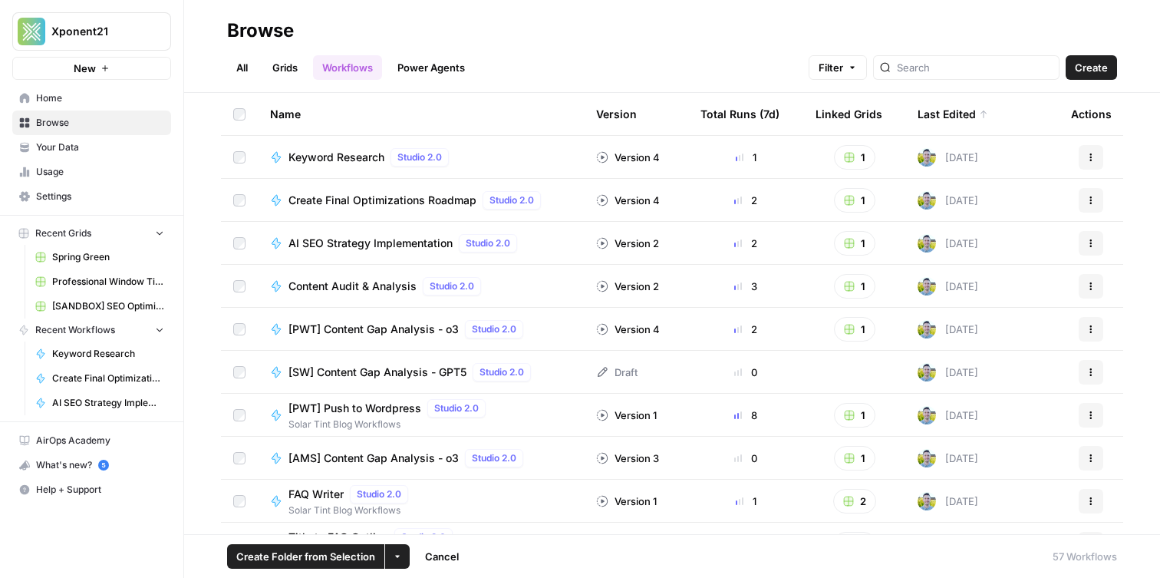
click at [223, 363] on td at bounding box center [239, 372] width 37 height 42
click at [225, 361] on td at bounding box center [239, 372] width 37 height 42
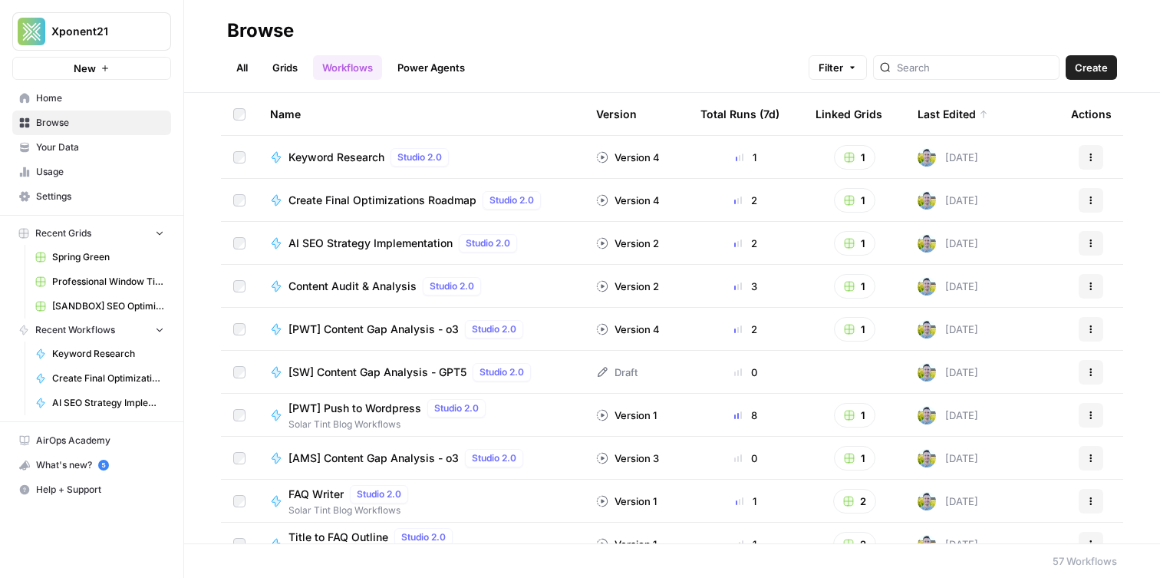
click at [232, 327] on td at bounding box center [239, 329] width 37 height 42
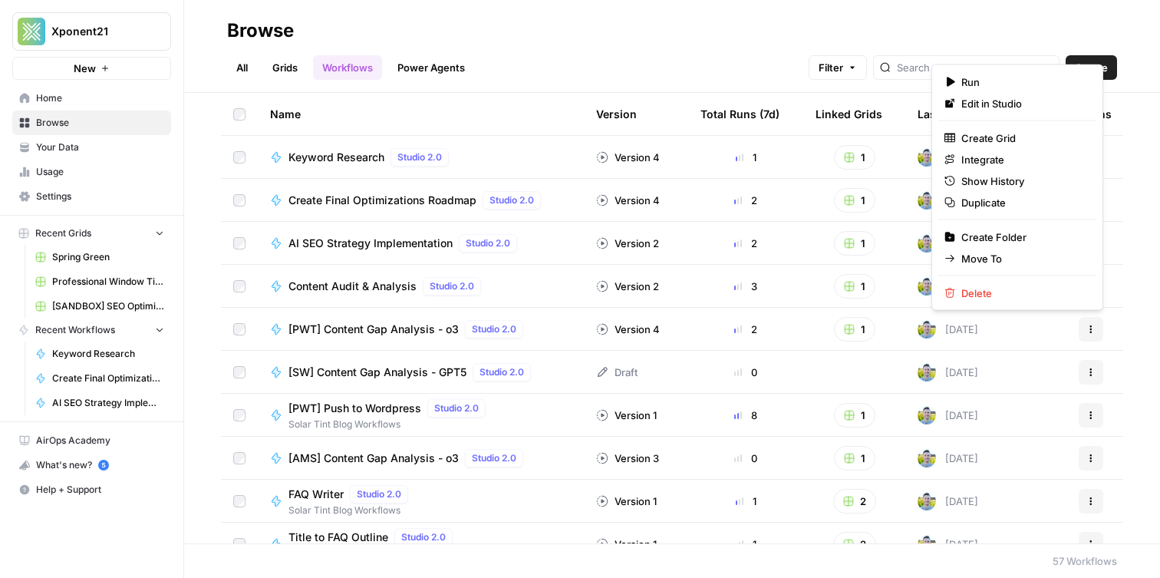
click at [1098, 332] on button "Actions" at bounding box center [1090, 329] width 25 height 25
click at [1015, 205] on span "Duplicate" at bounding box center [1022, 202] width 123 height 15
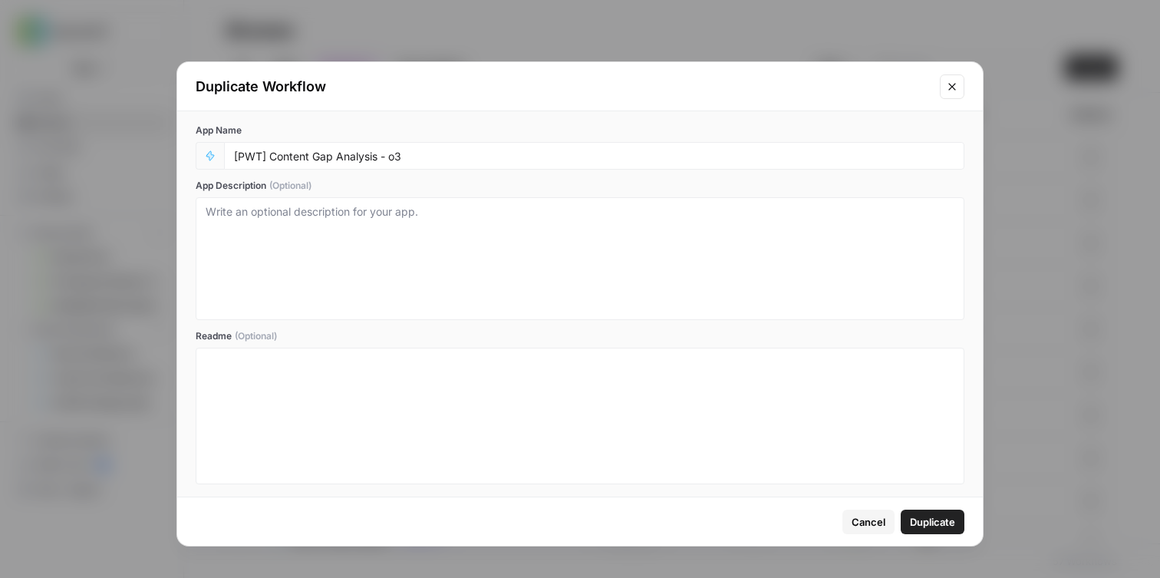
click at [566, 164] on div "[PWT] Content Gap Analysis - o3" at bounding box center [594, 156] width 740 height 28
click at [435, 157] on input "[PWT] Content Gap Analysis - o3" at bounding box center [594, 156] width 720 height 14
click at [925, 515] on span "Duplicate" at bounding box center [932, 521] width 45 height 15
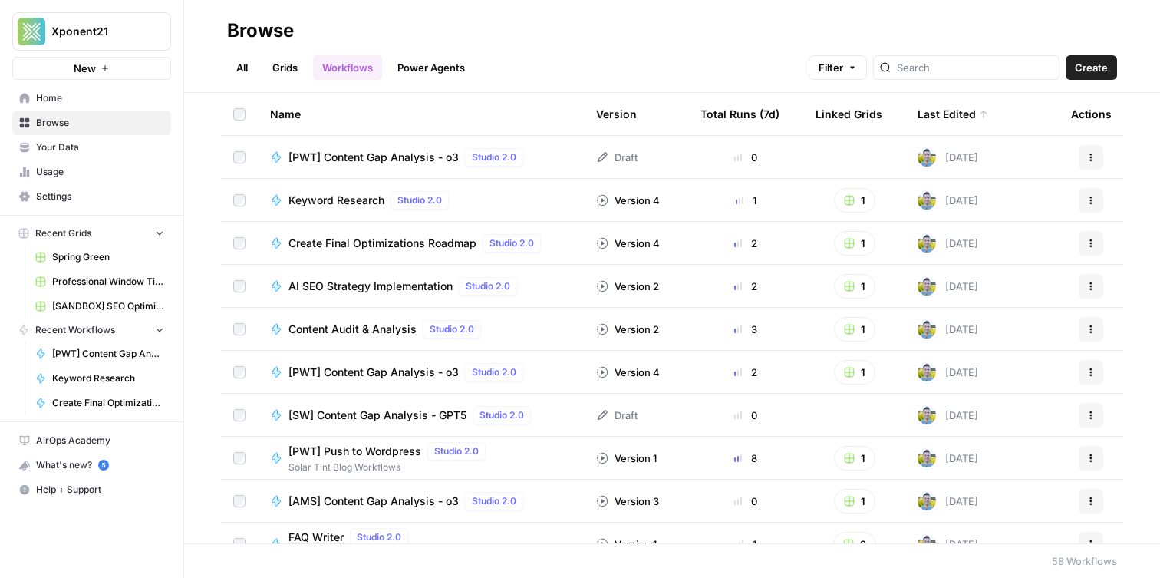
click at [347, 149] on div "[PWT] Content Gap Analysis - o3 Studio 2.0" at bounding box center [408, 157] width 241 height 18
click at [343, 157] on span "[PWT] Content Gap Analysis - o3" at bounding box center [373, 157] width 170 height 15
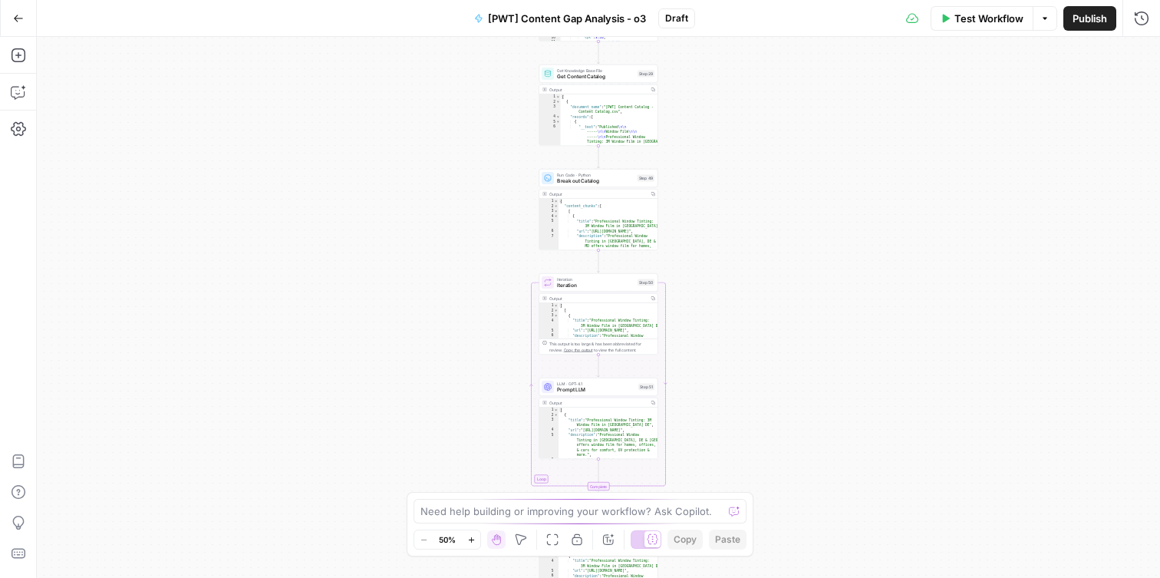
click at [511, 18] on span "[PWT] Content Gap Analysis - o3" at bounding box center [567, 18] width 158 height 15
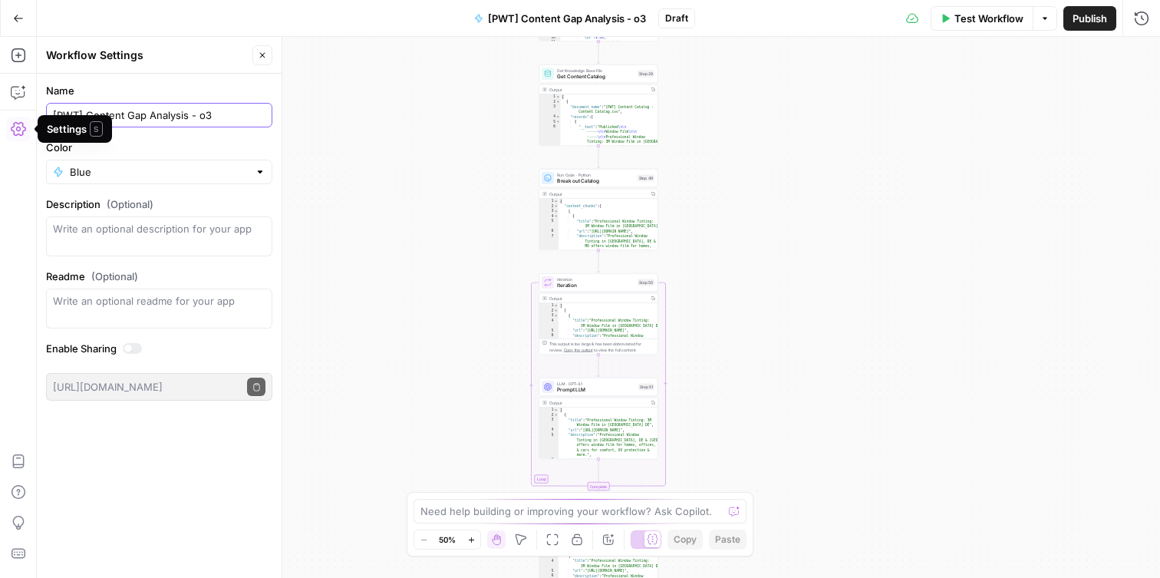
click at [76, 110] on input "[PWT] Content Gap Analysis - o3" at bounding box center [159, 114] width 212 height 15
type input "[SG] Content Gap Analysis - o3"
click at [153, 92] on label "Name" at bounding box center [159, 90] width 226 height 15
click at [153, 107] on input "[SG] Content Gap Analysis - o3" at bounding box center [159, 114] width 212 height 15
click at [423, 127] on div "Workflow Set Inputs Inputs Get Knowledge Base File Get Keyword Targets Step 13 …" at bounding box center [598, 307] width 1123 height 541
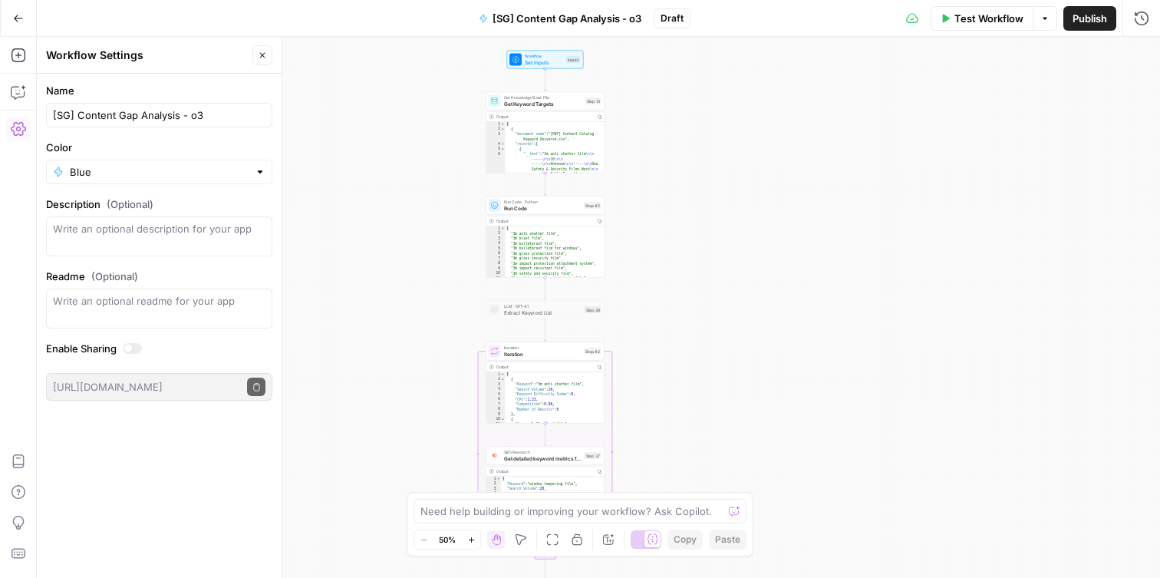
click at [584, 100] on div "Get Knowledge Base File Get Keyword Targets Step 13 Copy step Delete step Add N…" at bounding box center [545, 100] width 113 height 13
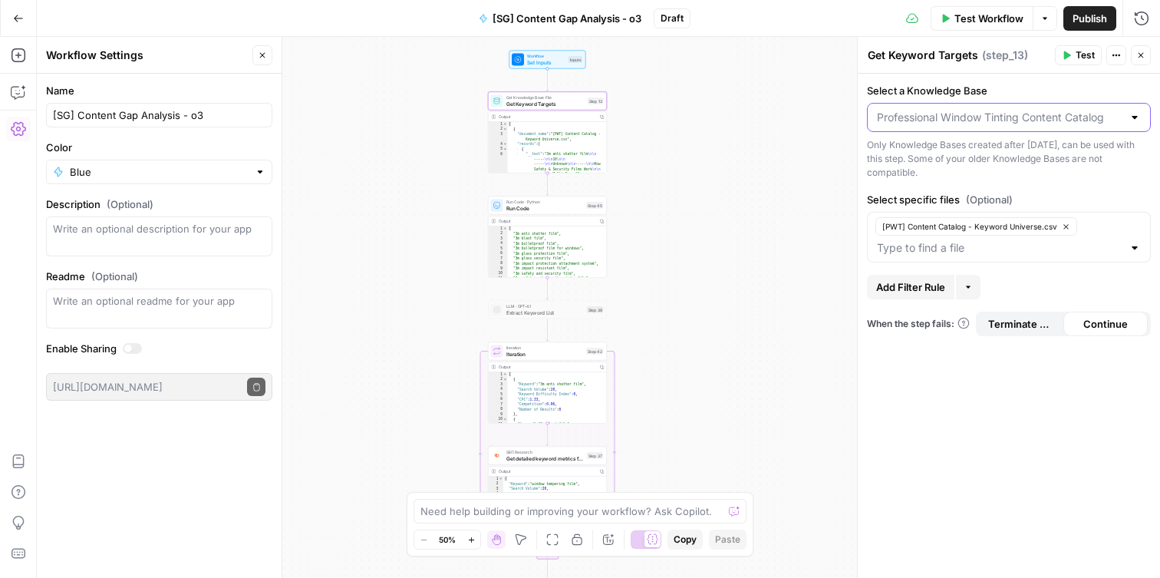
click at [992, 118] on input "Select a Knowledge Base" at bounding box center [999, 117] width 245 height 15
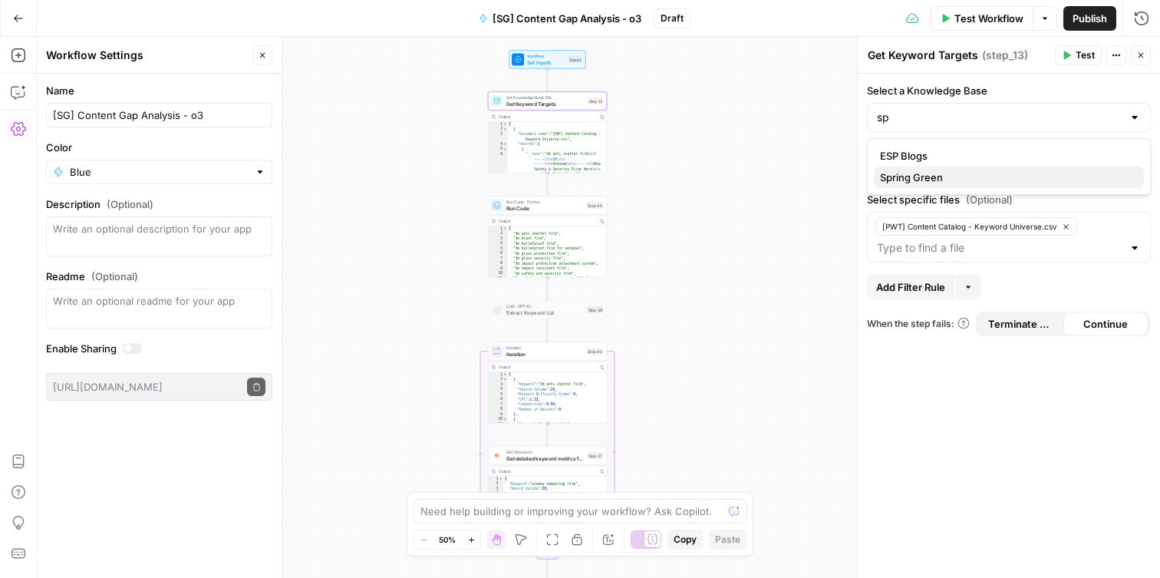
click at [976, 186] on button "Spring Green" at bounding box center [1009, 176] width 270 height 21
type input "Spring Green"
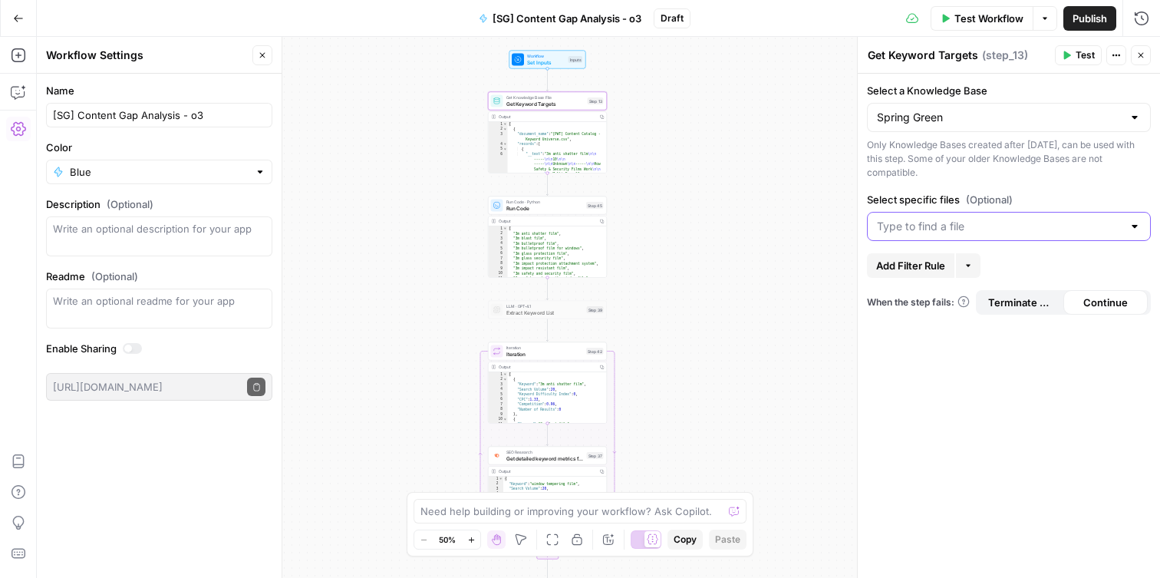
click at [977, 230] on input "Select specific files (Optional)" at bounding box center [999, 226] width 245 height 15
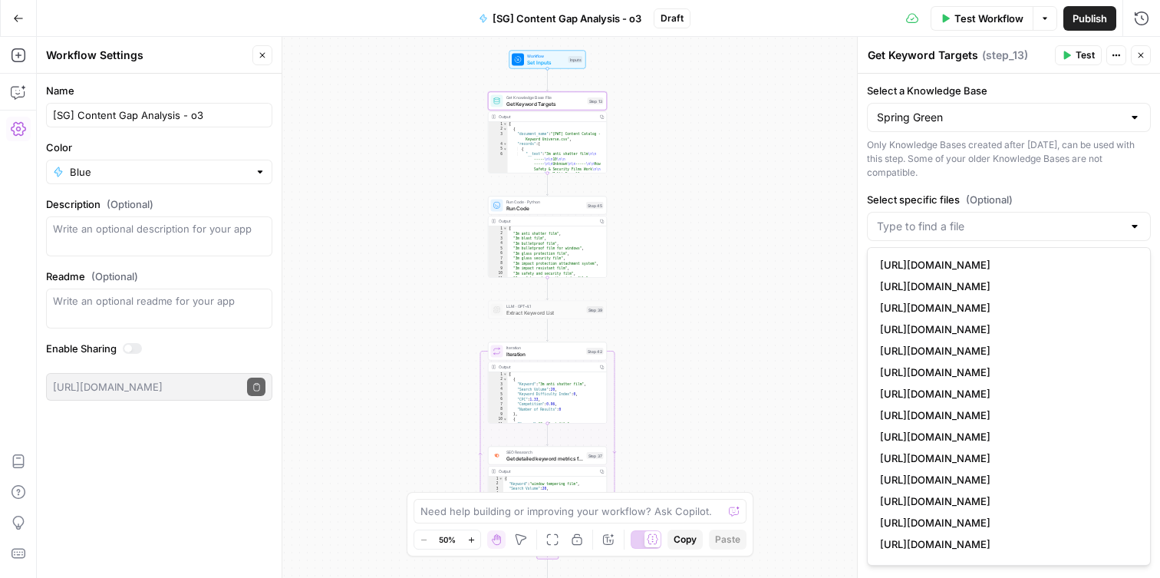
click at [951, 173] on div "Only Knowledge Bases created after [DATE], can be used with this step. Some of …" at bounding box center [1009, 158] width 284 height 41
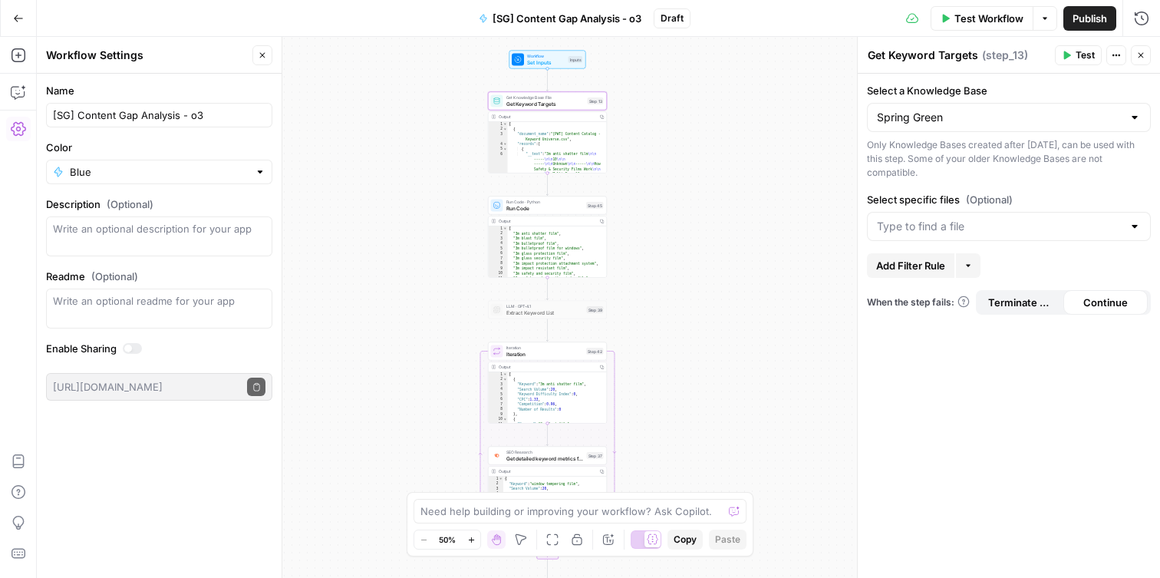
click at [956, 162] on div "Only Knowledge Bases created after [DATE], can be used with this step. Some of …" at bounding box center [1009, 158] width 284 height 41
click at [956, 115] on input "Select a Knowledge Base" at bounding box center [999, 117] width 245 height 15
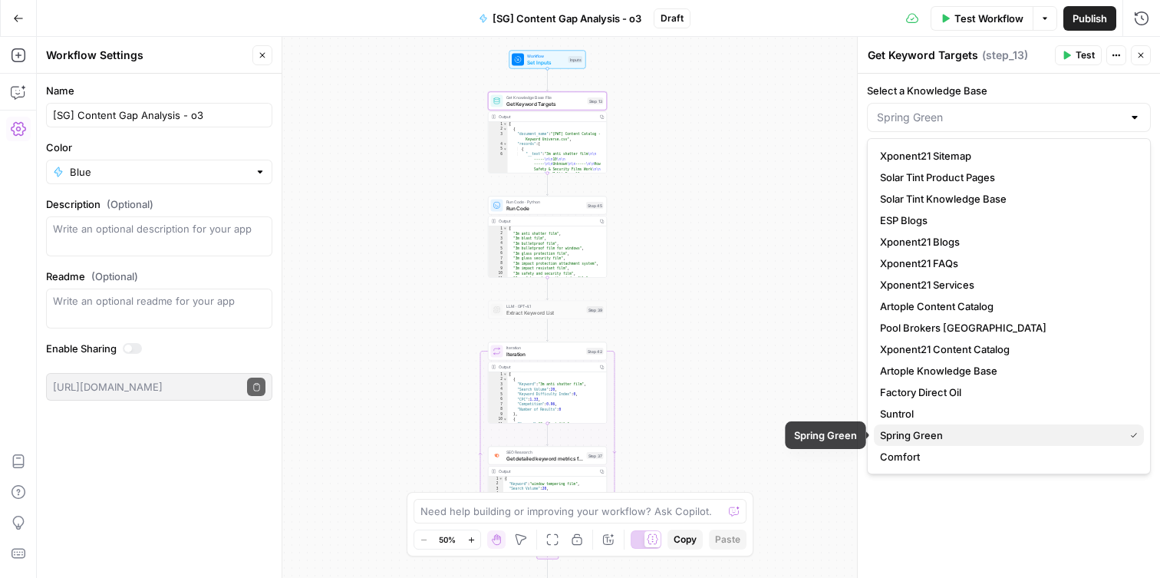
click at [930, 441] on span "Spring Green" at bounding box center [999, 434] width 238 height 15
type input "Spring Green"
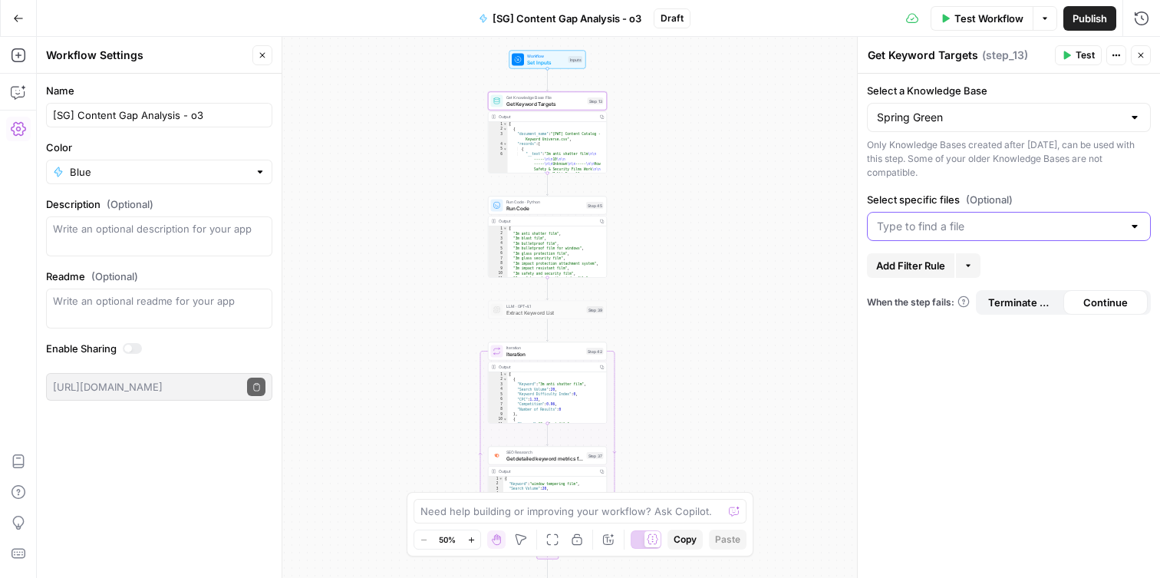
click at [926, 219] on input "Select specific files (Optional)" at bounding box center [999, 226] width 245 height 15
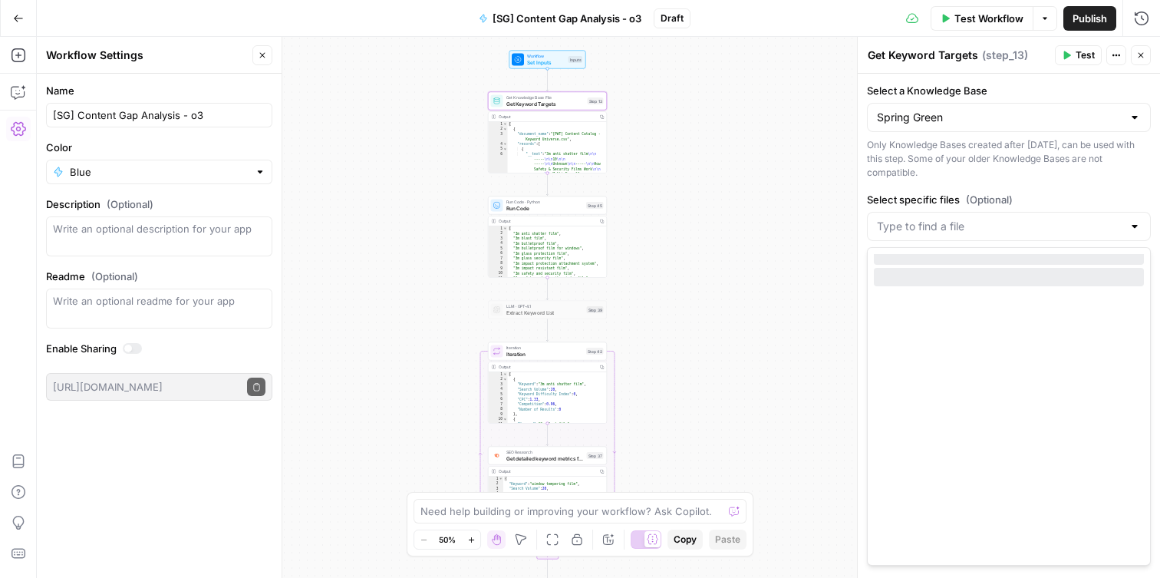
scroll to position [1091, 0]
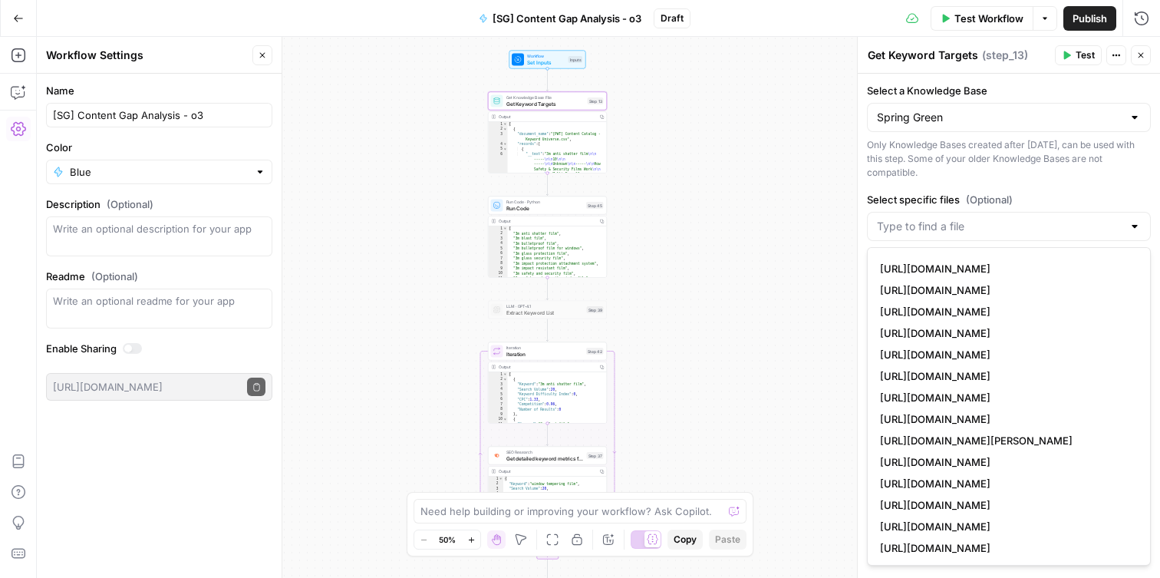
drag, startPoint x: 763, startPoint y: 117, endPoint x: 892, endPoint y: 154, distance: 134.0
click at [763, 117] on div "Workflow Set Inputs Inputs Get Knowledge Base File Get Keyword Targets Step 13 …" at bounding box center [598, 307] width 1123 height 541
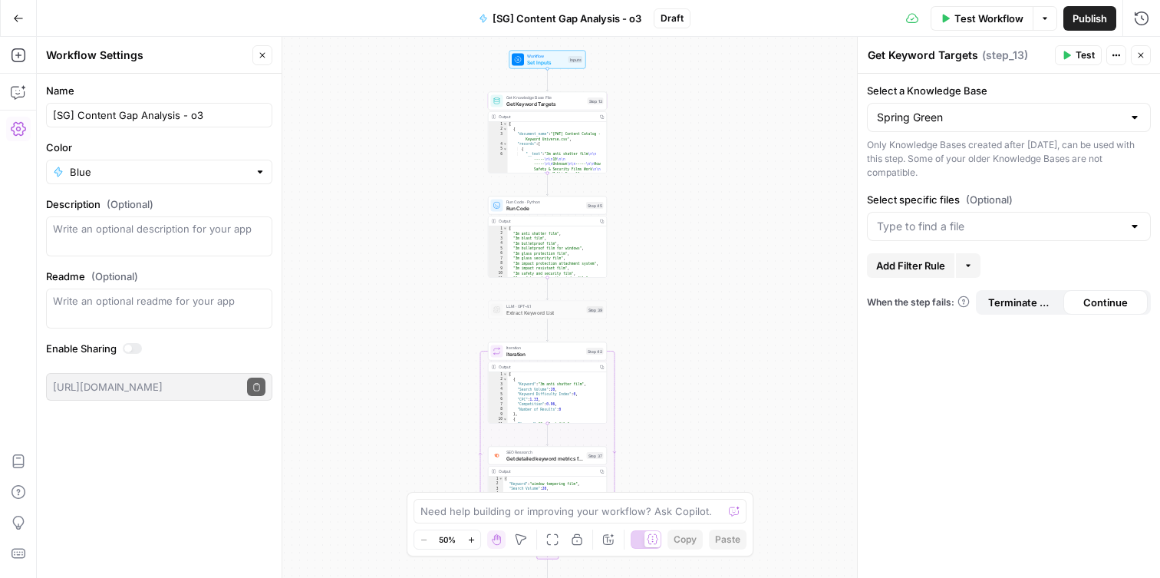
click at [940, 104] on div "Spring Green" at bounding box center [1009, 117] width 284 height 29
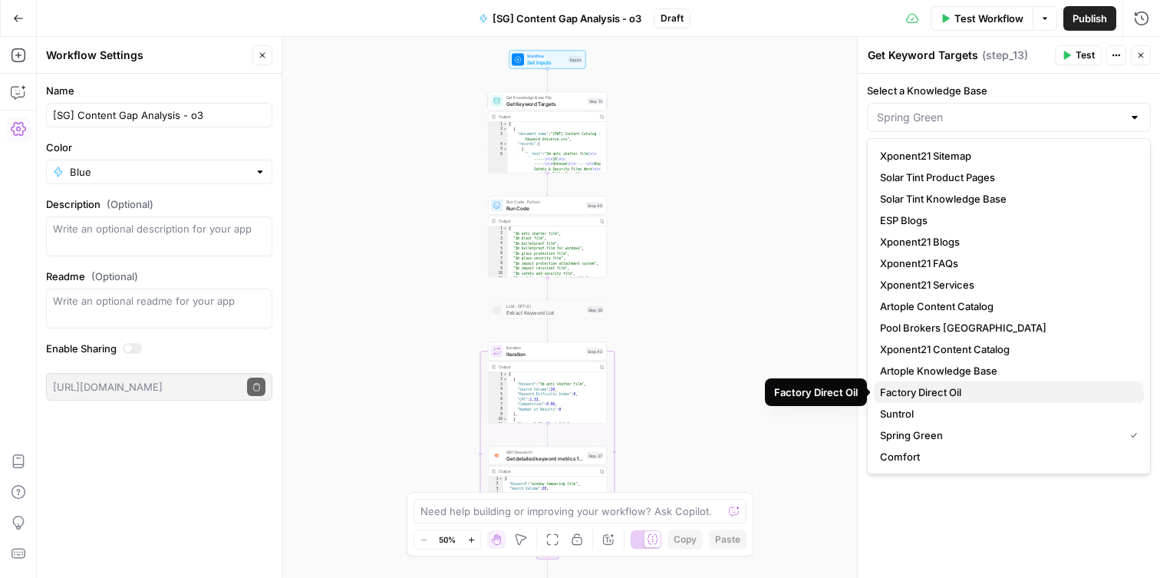
click at [936, 381] on button "Factory Direct Oil" at bounding box center [1009, 391] width 270 height 21
type input "Factory Direct Oil"
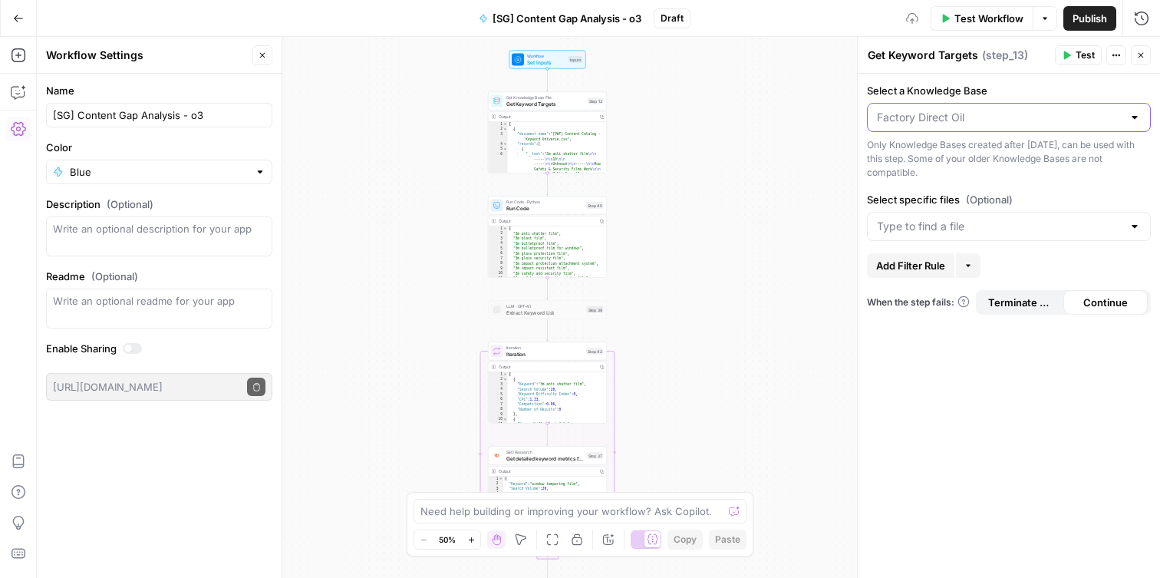
click at [951, 111] on input "Select a Knowledge Base" at bounding box center [999, 117] width 245 height 15
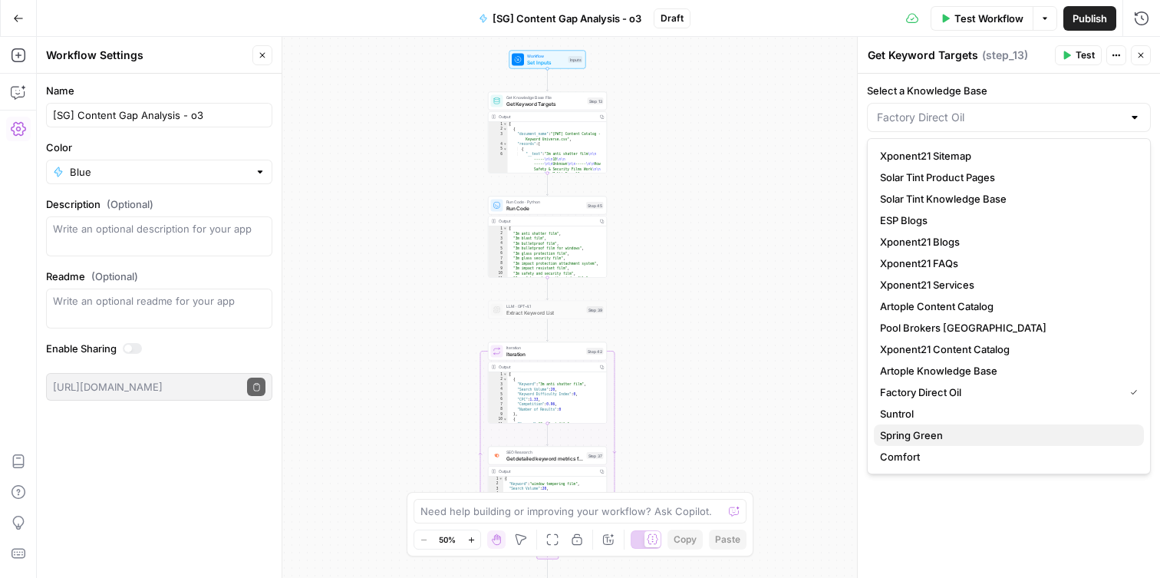
click at [942, 433] on span "Spring Green" at bounding box center [1006, 434] width 252 height 15
type input "Spring Green"
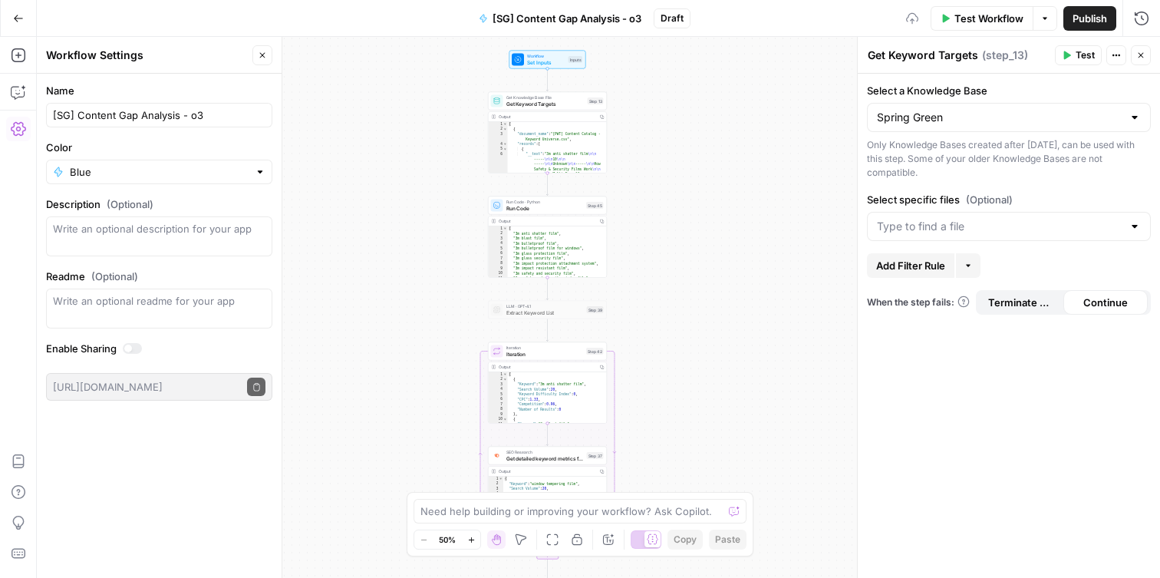
click at [950, 209] on div "Select specific files (Optional)" at bounding box center [1009, 216] width 284 height 49
click at [960, 227] on input "Select specific files (Optional)" at bounding box center [999, 226] width 245 height 15
click at [930, 120] on input "Select a Knowledge Base" at bounding box center [1000, 117] width 243 height 15
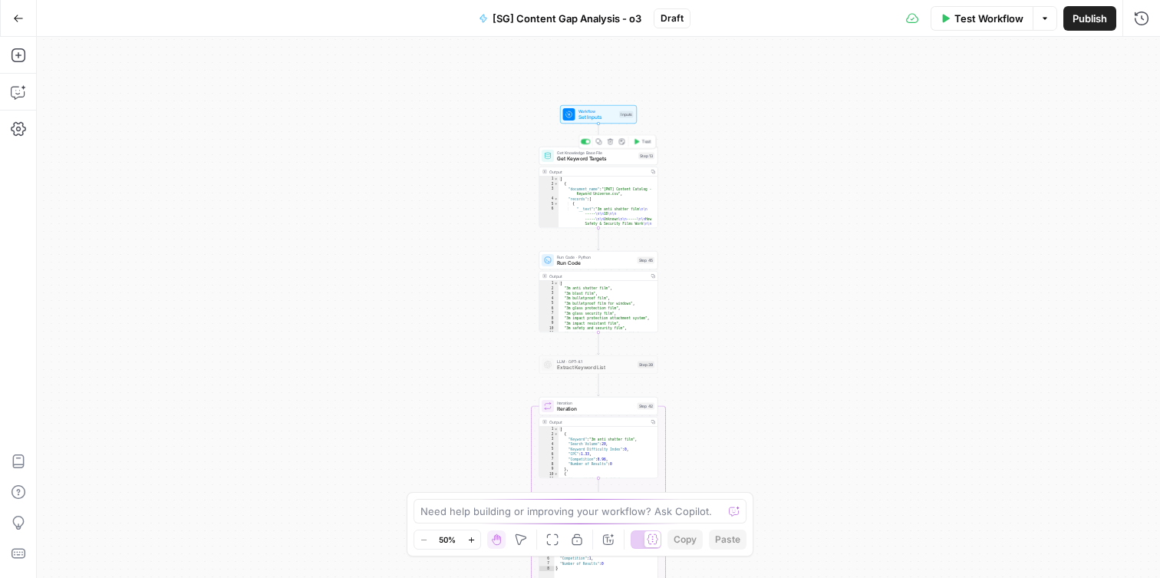
drag, startPoint x: 592, startPoint y: 163, endPoint x: 626, endPoint y: 167, distance: 34.1
click at [592, 163] on div "Get Knowledge Base File Get Keyword Targets Step 13 Copy step Delete step Add N…" at bounding box center [598, 155] width 119 height 18
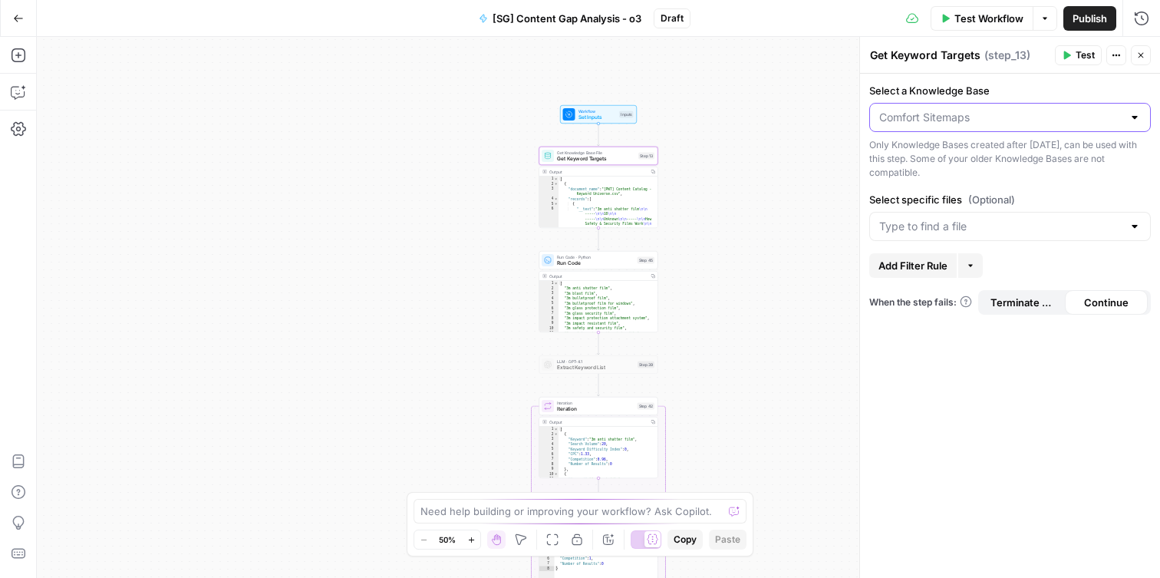
click at [965, 118] on input "Select a Knowledge Base" at bounding box center [1000, 117] width 243 height 15
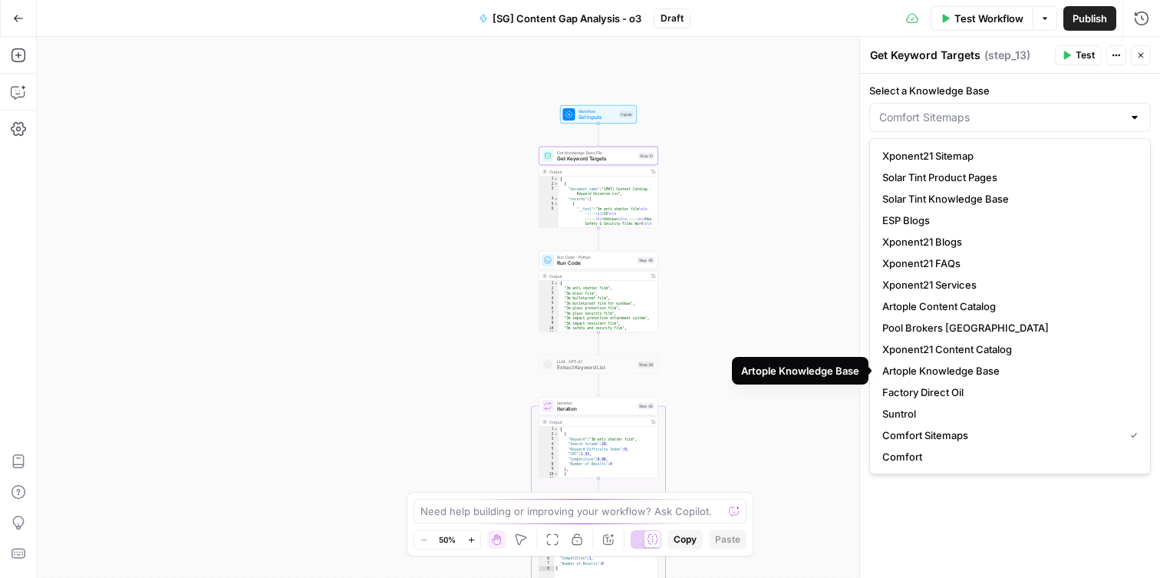
scroll to position [107, 0]
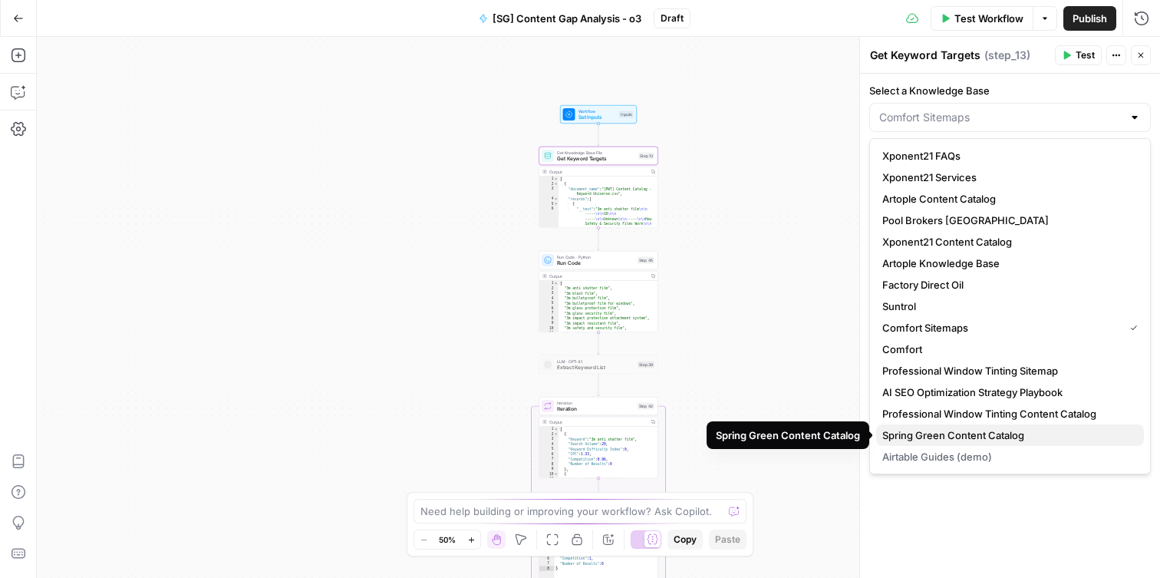
click at [968, 444] on button "Spring Green Content Catalog" at bounding box center [1010, 434] width 268 height 21
type input "Spring Green Content Catalog"
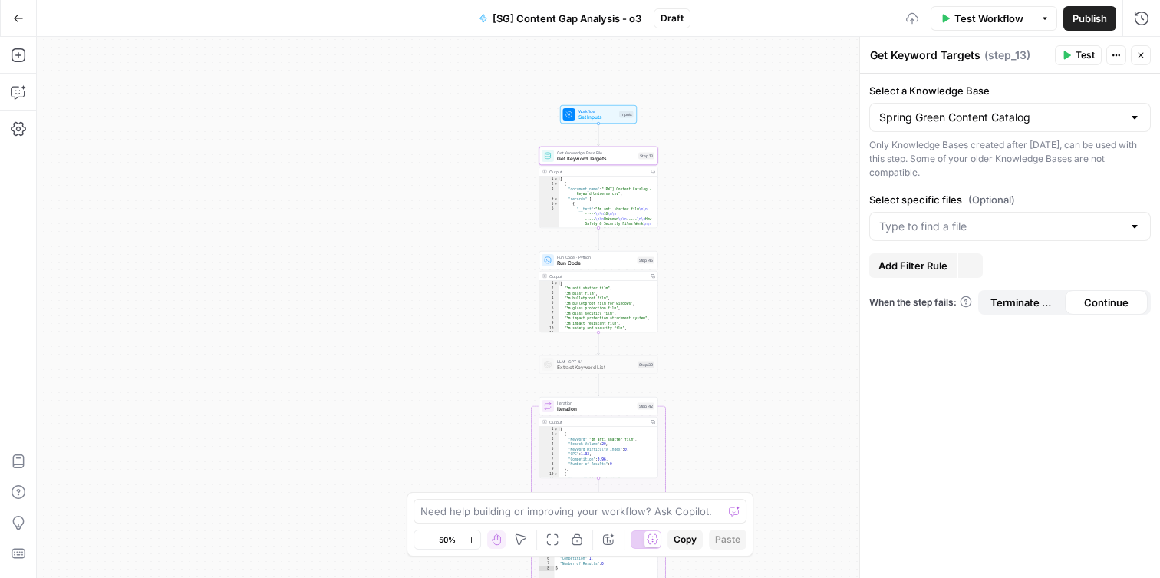
click at [950, 236] on div at bounding box center [1009, 226] width 281 height 29
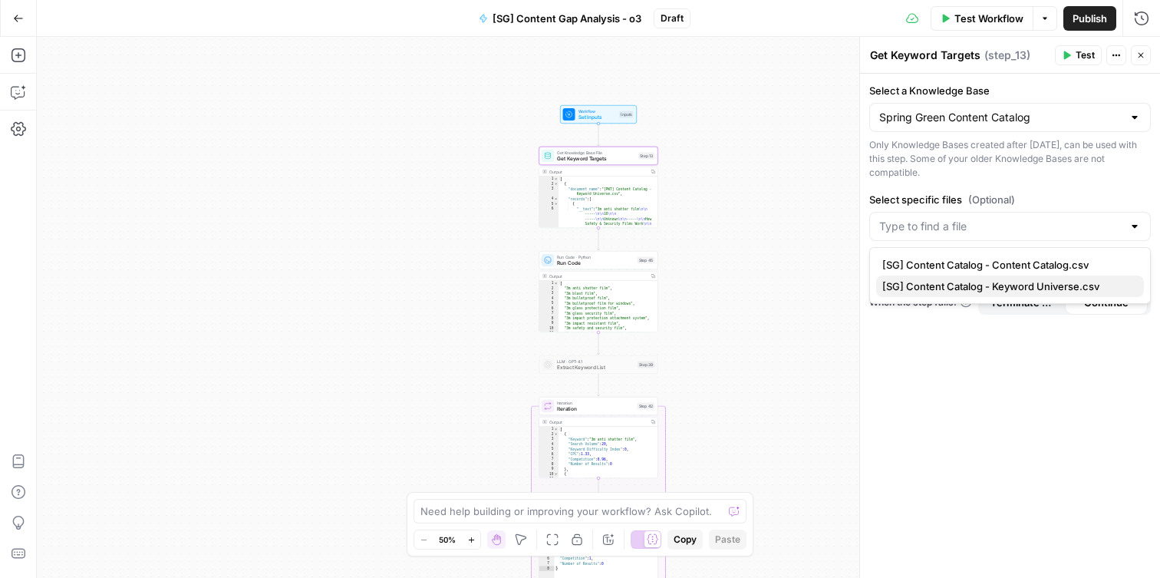
click at [954, 281] on span "[SG] Content Catalog - Keyword Universe.csv" at bounding box center [1006, 285] width 249 height 15
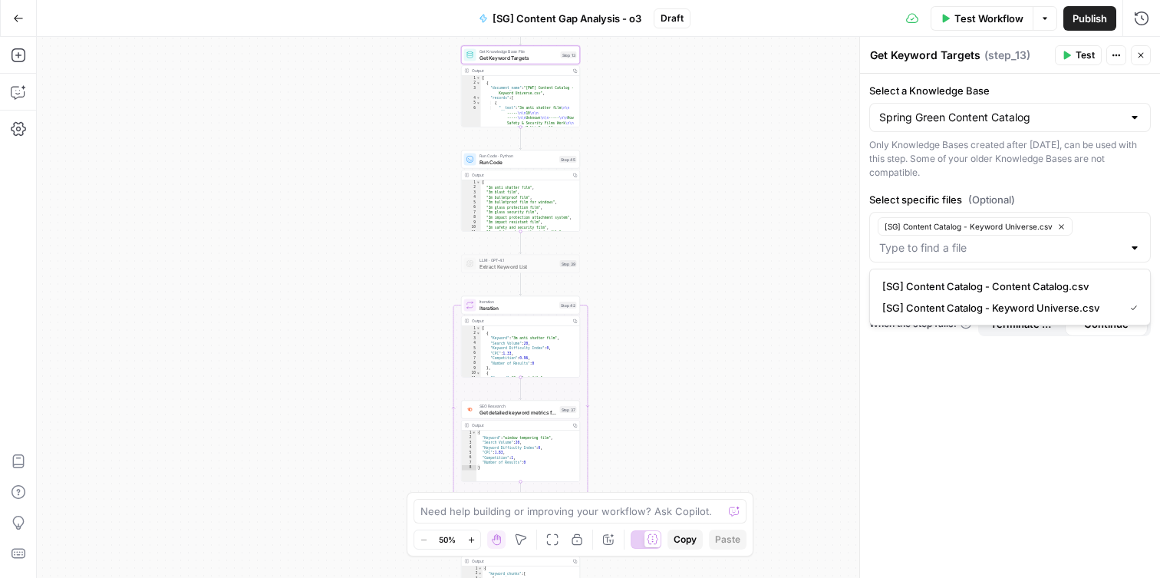
click at [525, 308] on span "Iteration" at bounding box center [517, 308] width 77 height 8
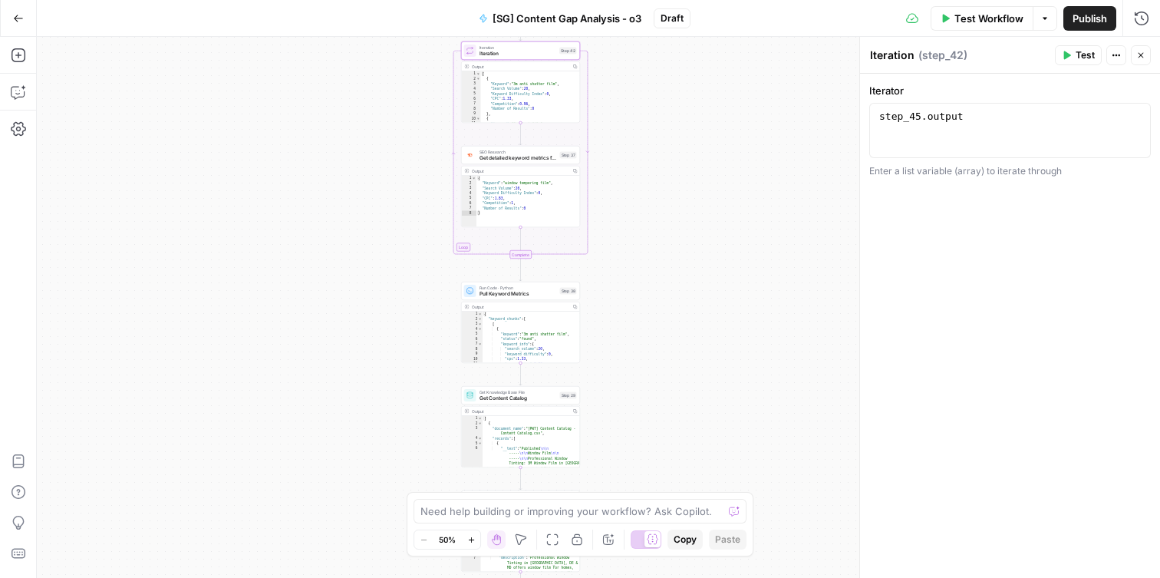
click at [515, 292] on span "Pull Keyword Metrics" at bounding box center [517, 294] width 77 height 8
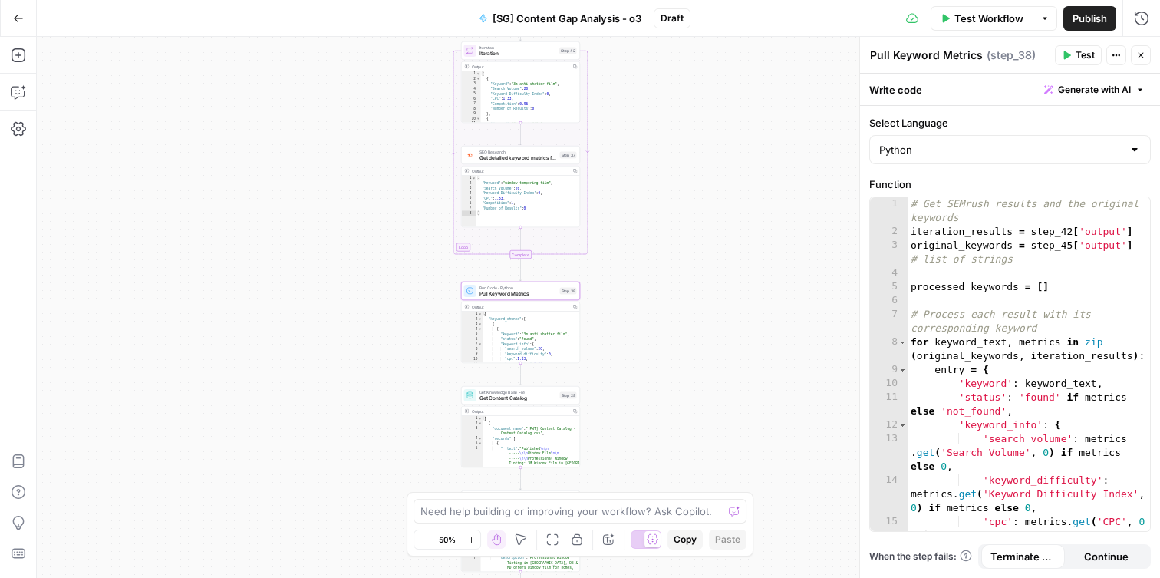
click at [547, 402] on div "Get Knowledge Base File Get Content Catalog Step 29 Copy step Delete step Add N…" at bounding box center [520, 395] width 119 height 18
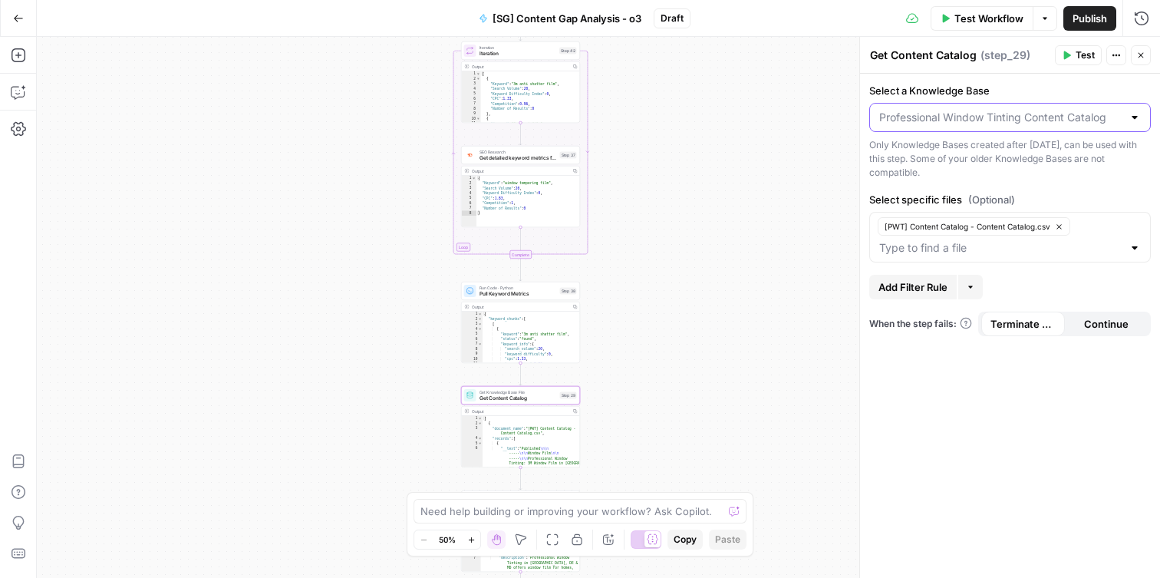
click at [965, 120] on input "Select a Knowledge Base" at bounding box center [1000, 117] width 243 height 15
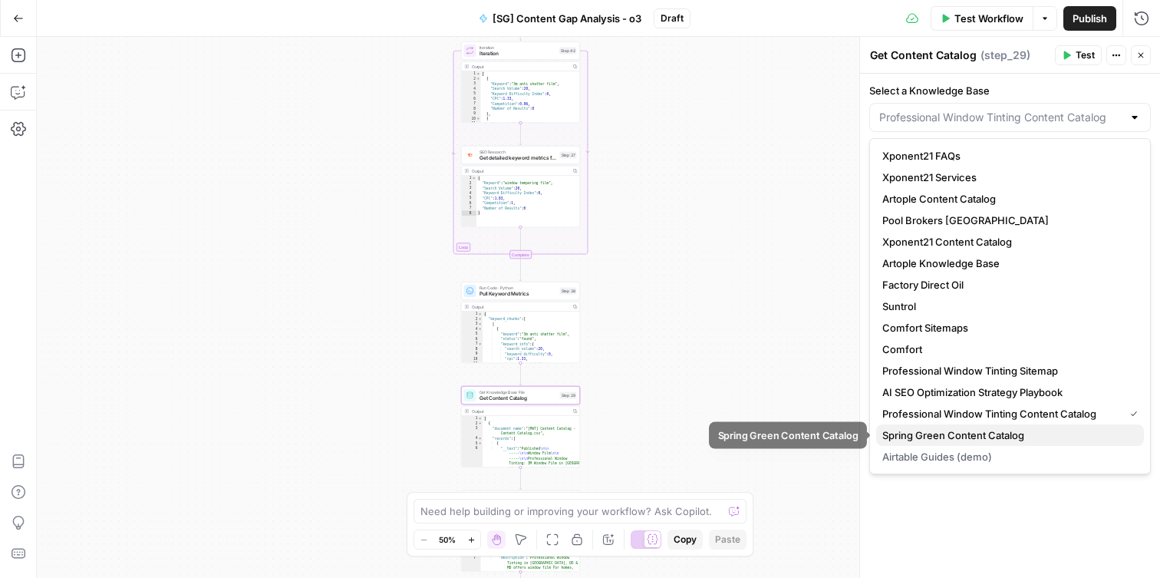
click at [969, 431] on span "Spring Green Content Catalog" at bounding box center [1006, 434] width 249 height 15
type input "Spring Green Content Catalog"
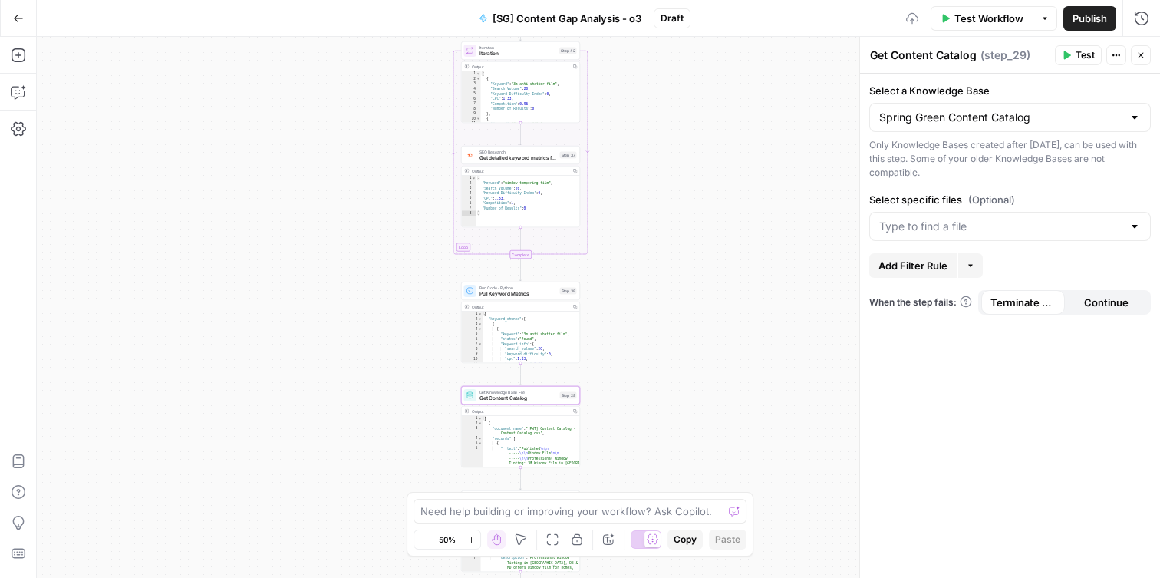
click at [1007, 219] on div at bounding box center [1009, 226] width 281 height 29
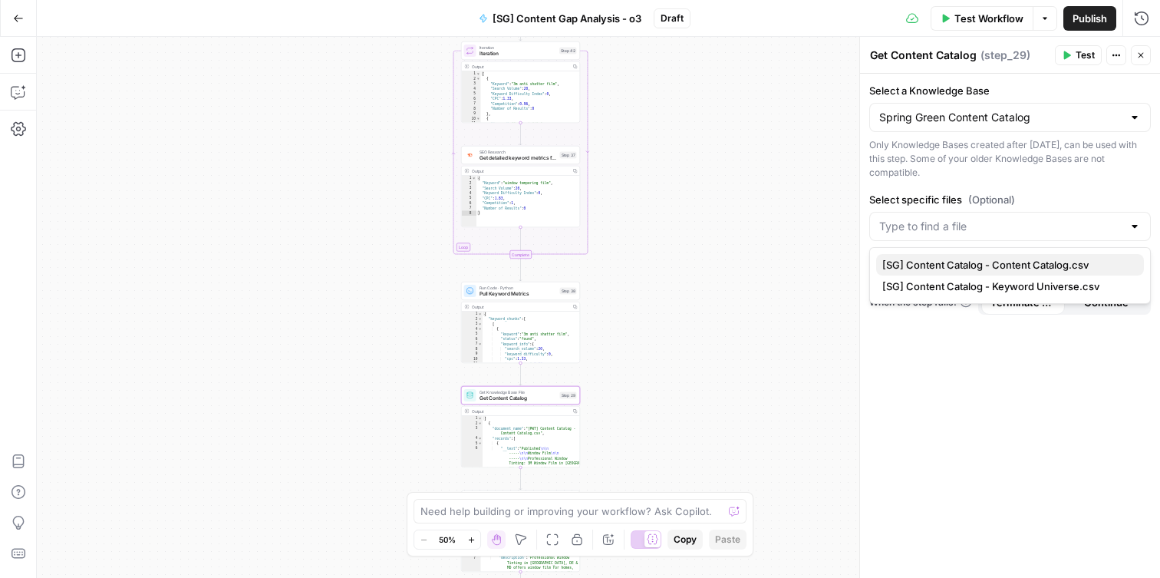
click at [981, 262] on span "[SG] Content Catalog - Content Catalog.csv" at bounding box center [1006, 264] width 249 height 15
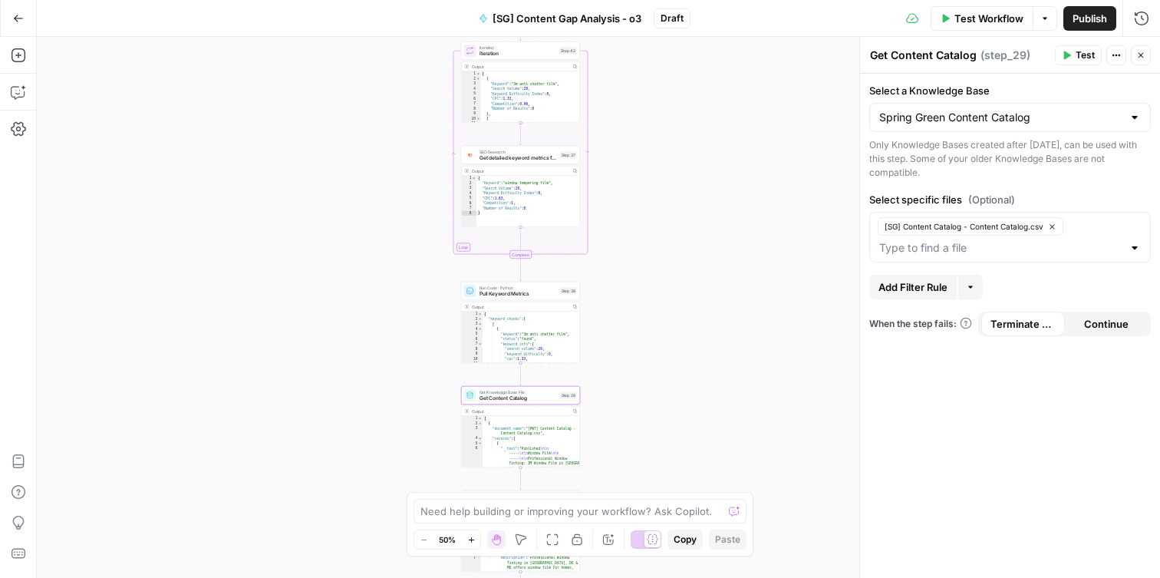
click at [670, 308] on div "Workflow Set Inputs Inputs Get Knowledge Base File Get Keyword Targets Step 13 …" at bounding box center [598, 307] width 1123 height 541
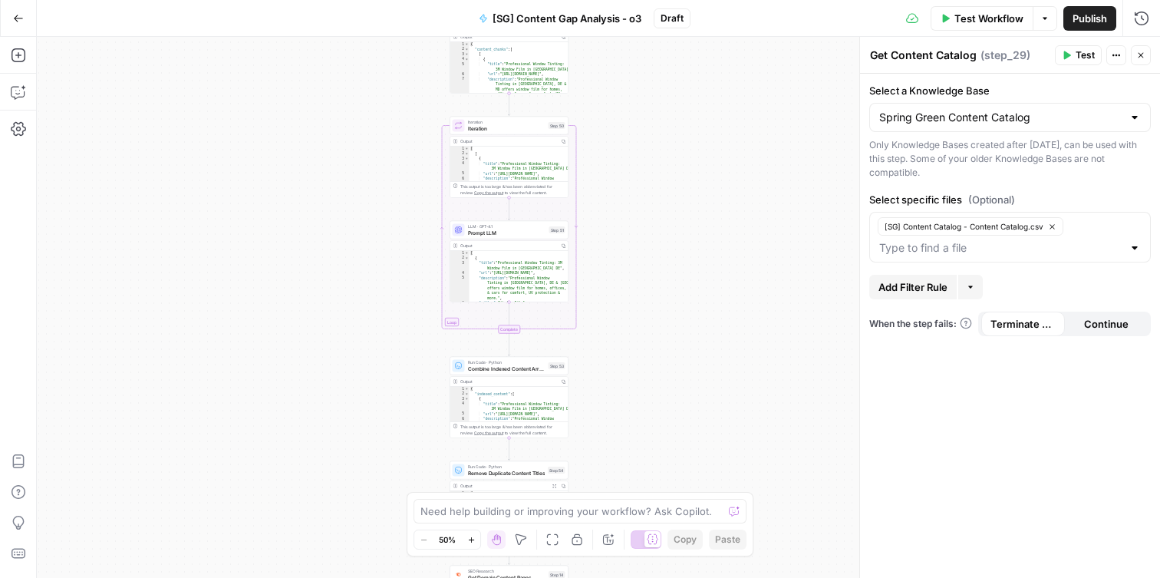
click at [504, 228] on span "LLM · GPT-4.1" at bounding box center [507, 226] width 78 height 6
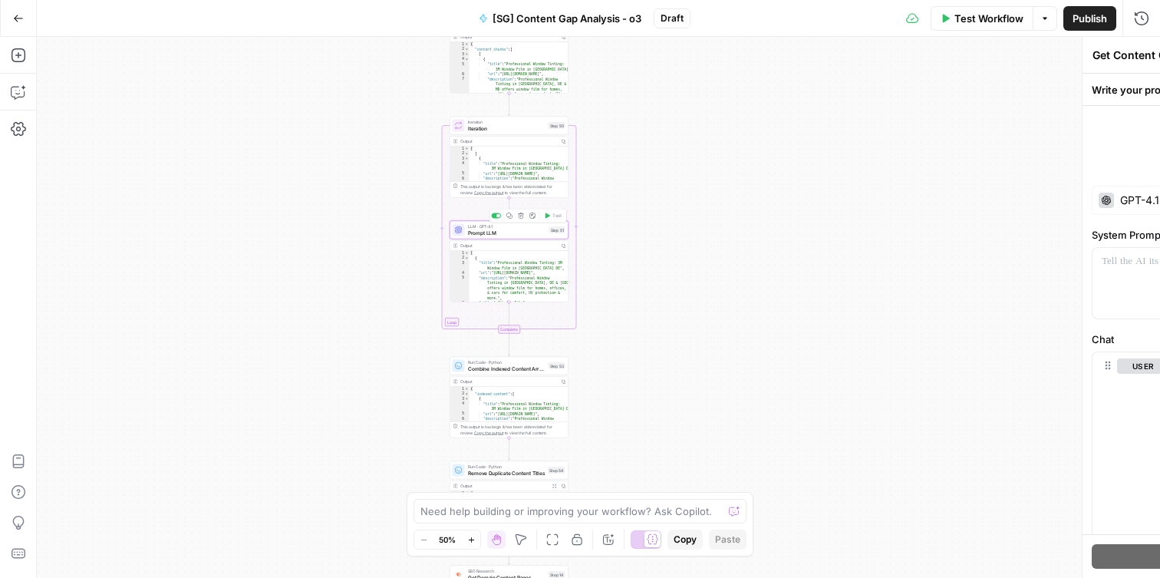
type textarea "Prompt LLM"
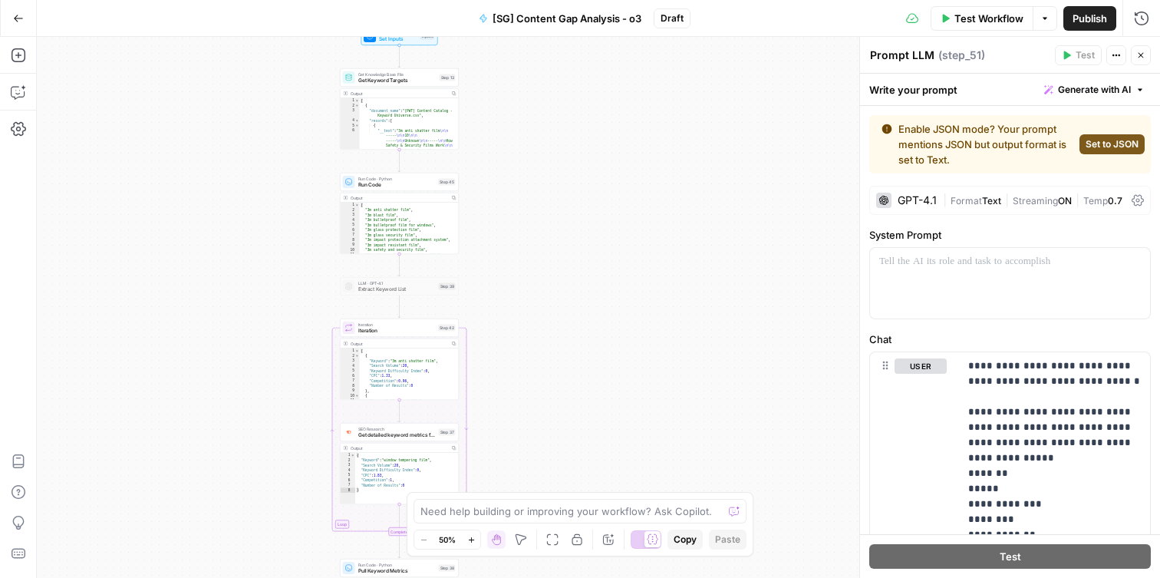
click at [912, 197] on div "GPT-4.1" at bounding box center [916, 200] width 39 height 11
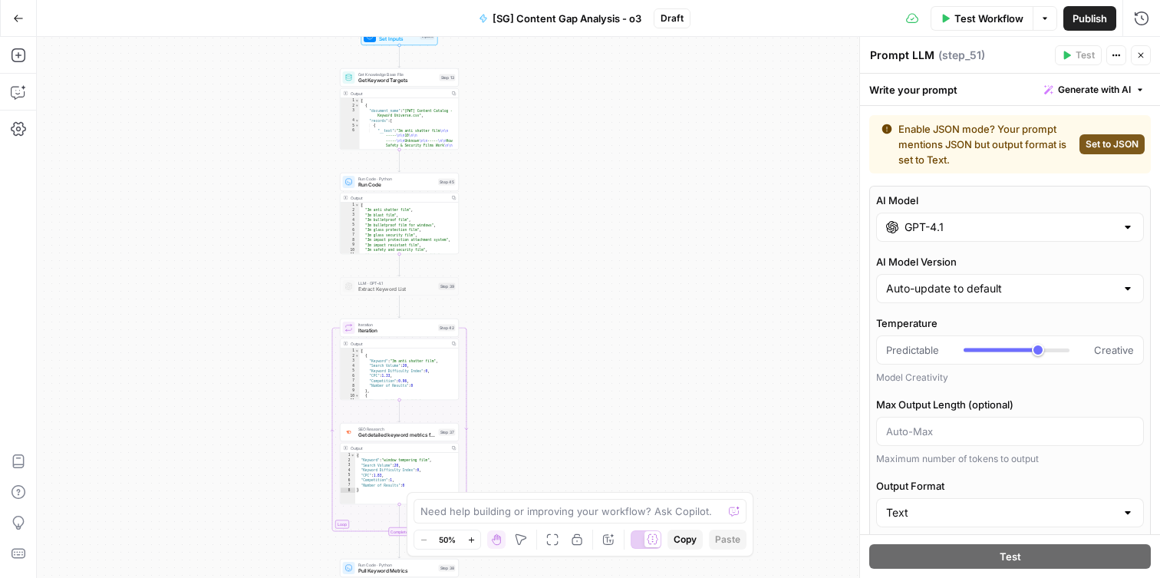
click at [916, 235] on div "GPT-4.1" at bounding box center [1010, 226] width 268 height 29
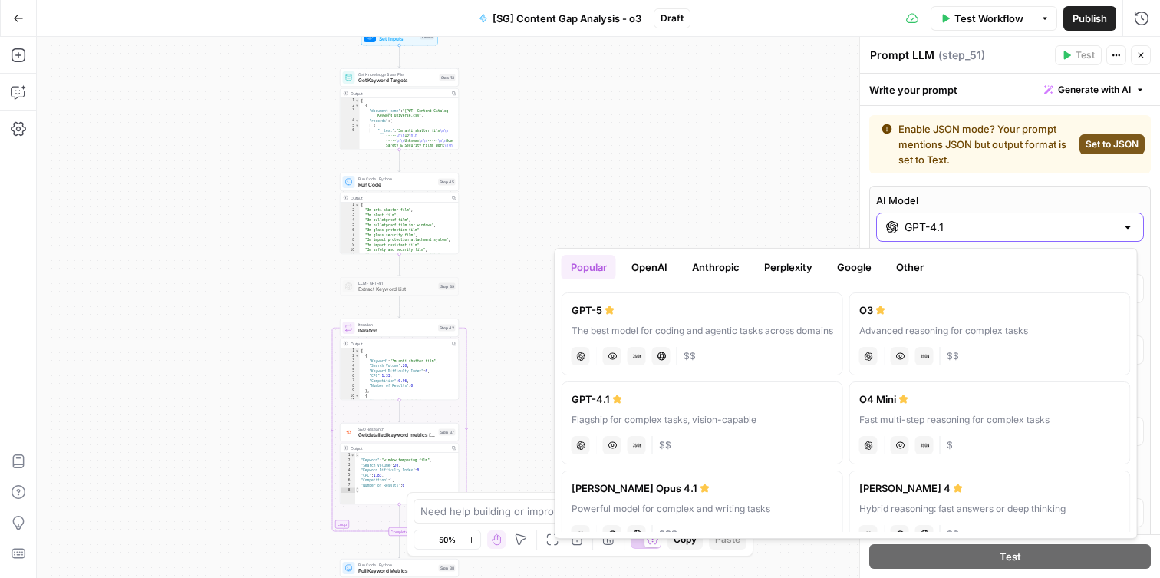
scroll to position [5, 0]
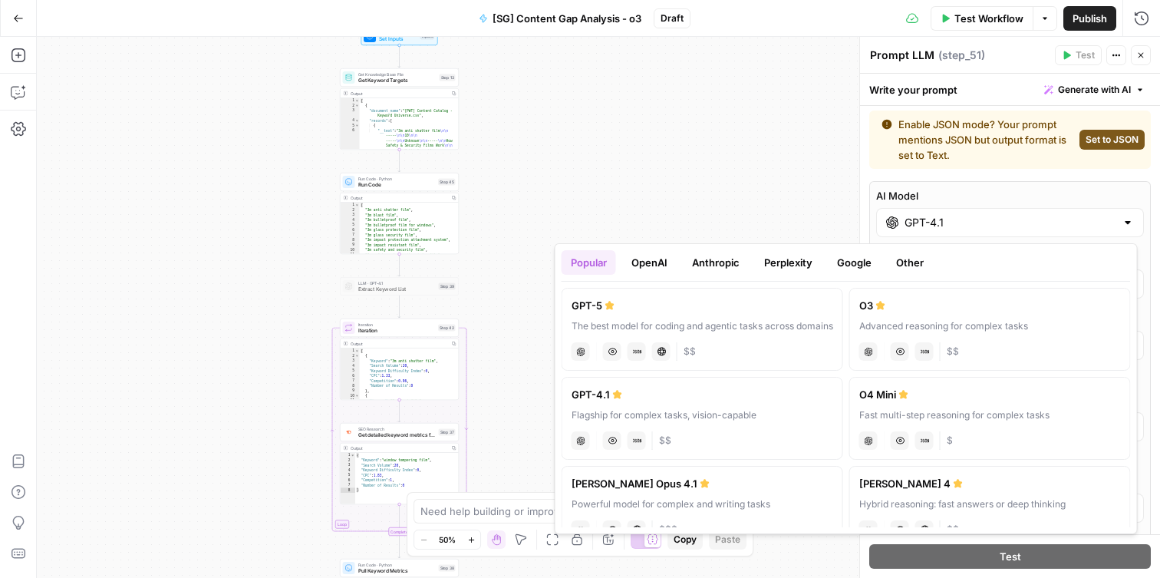
drag, startPoint x: 656, startPoint y: 310, endPoint x: 674, endPoint y: 310, distance: 18.4
click at [657, 311] on div "GPT-5" at bounding box center [702, 305] width 262 height 15
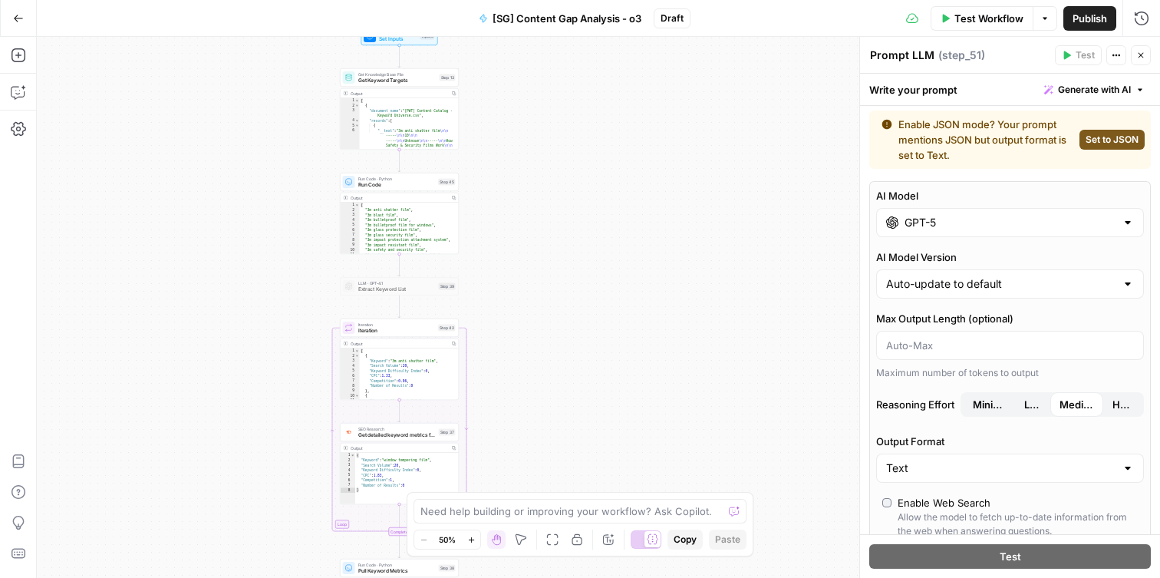
type input "GPT-5"
drag, startPoint x: 715, startPoint y: 208, endPoint x: 727, endPoint y: 211, distance: 12.6
click at [715, 208] on div "Workflow Set Inputs Inputs Get Knowledge Base File Get Keyword Targets Step 13 …" at bounding box center [598, 307] width 1123 height 541
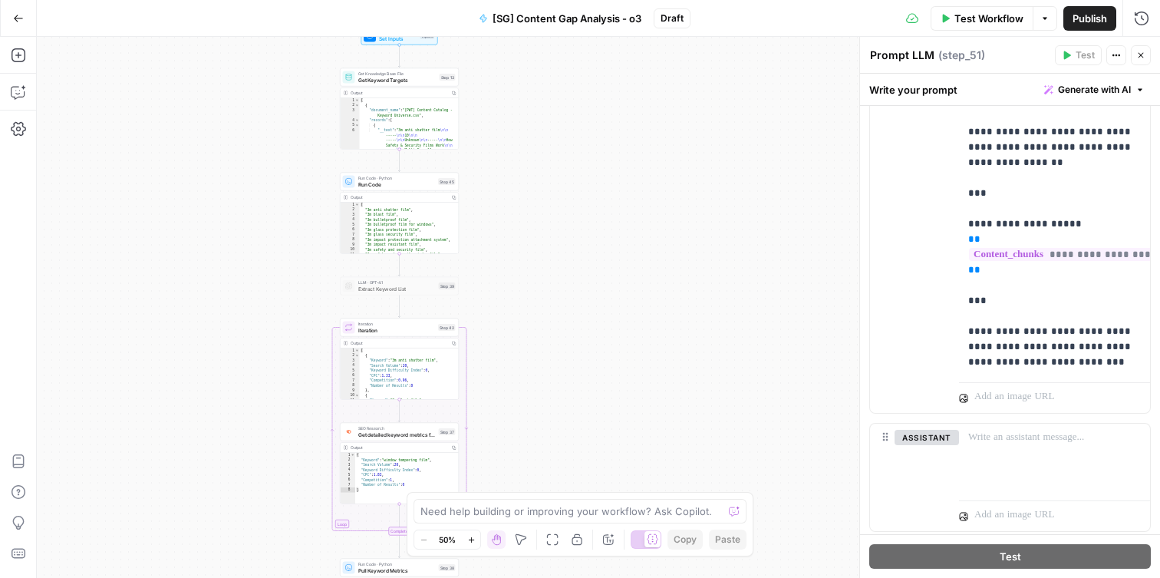
scroll to position [954, 0]
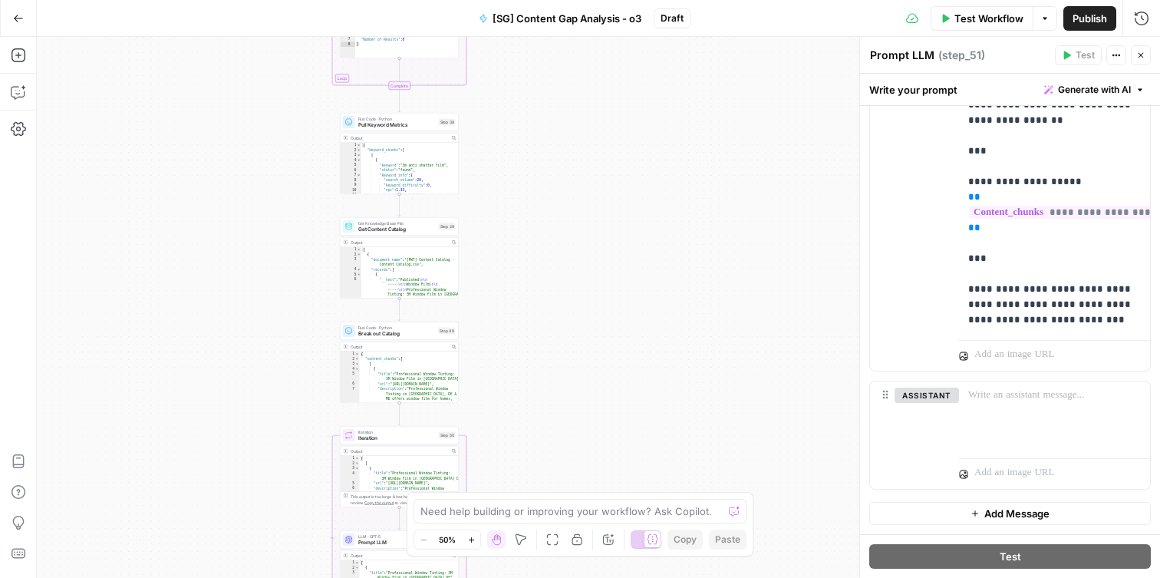
click at [262, 190] on div "Workflow Set Inputs Inputs Get Knowledge Base File Get Keyword Targets Step 13 …" at bounding box center [598, 307] width 1123 height 541
